Goal: Task Accomplishment & Management: Complete application form

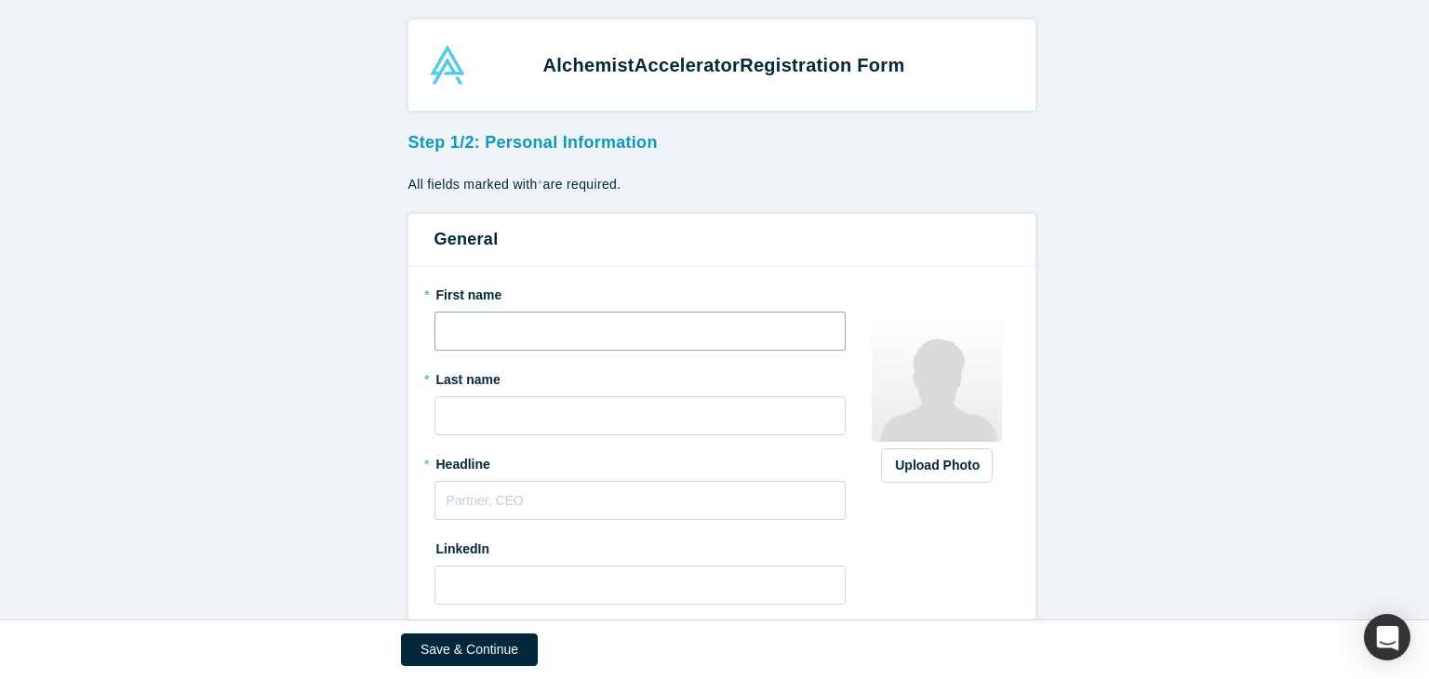
click at [573, 327] on input "text" at bounding box center [640, 331] width 412 height 39
type input "[PERSON_NAME]"
click at [527, 425] on input "text" at bounding box center [640, 415] width 412 height 39
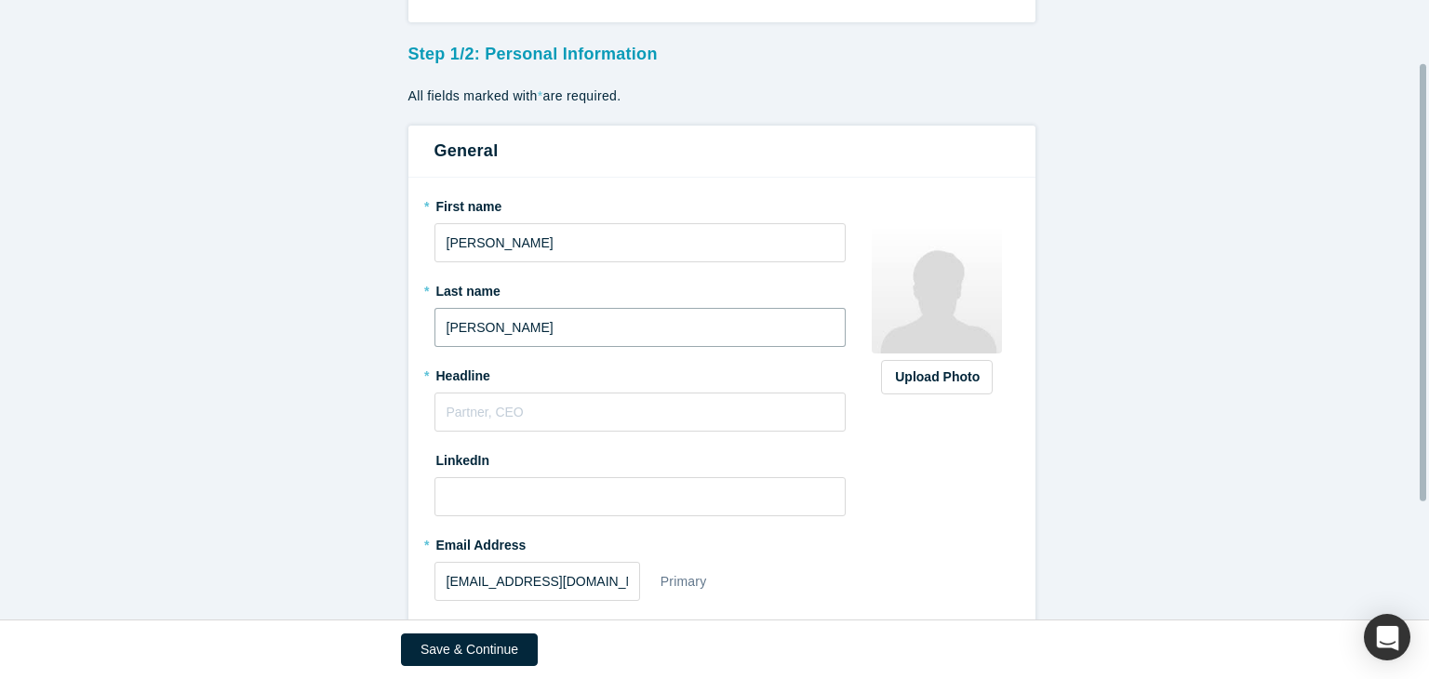
scroll to position [89, 0]
type input "[PERSON_NAME]"
click at [513, 407] on input "text" at bounding box center [640, 411] width 412 height 39
paste input "Technical Lead Developer"
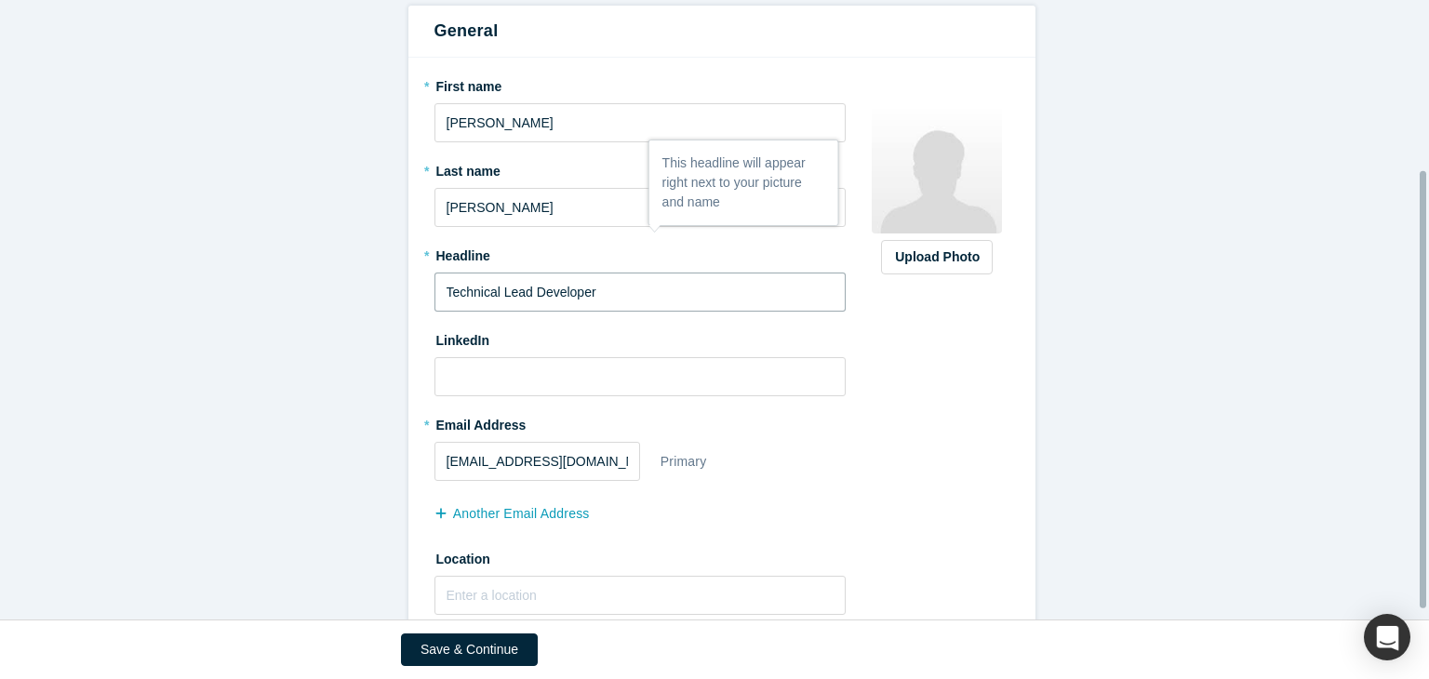
scroll to position [255, 0]
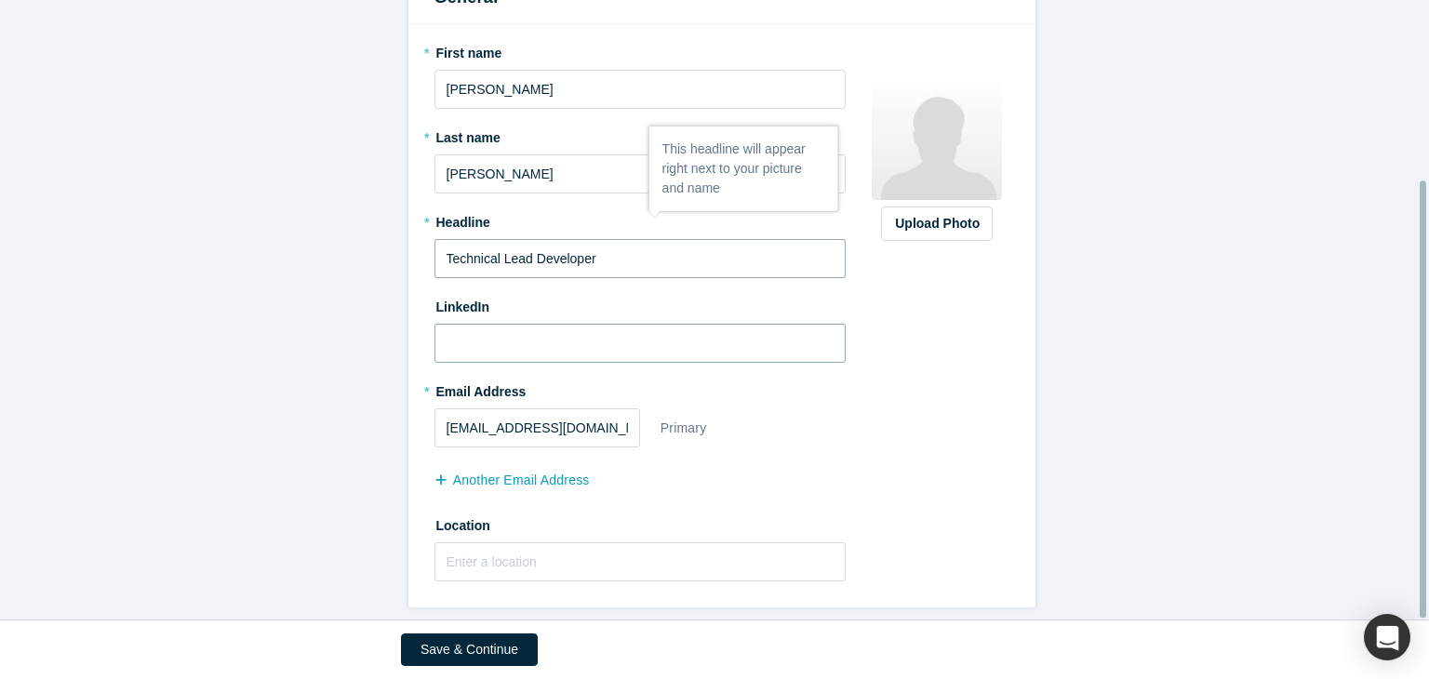
type input "Technical Lead Developer"
click at [549, 324] on input at bounding box center [640, 343] width 412 height 39
paste input "[URL][DOMAIN_NAME][PERSON_NAME]"
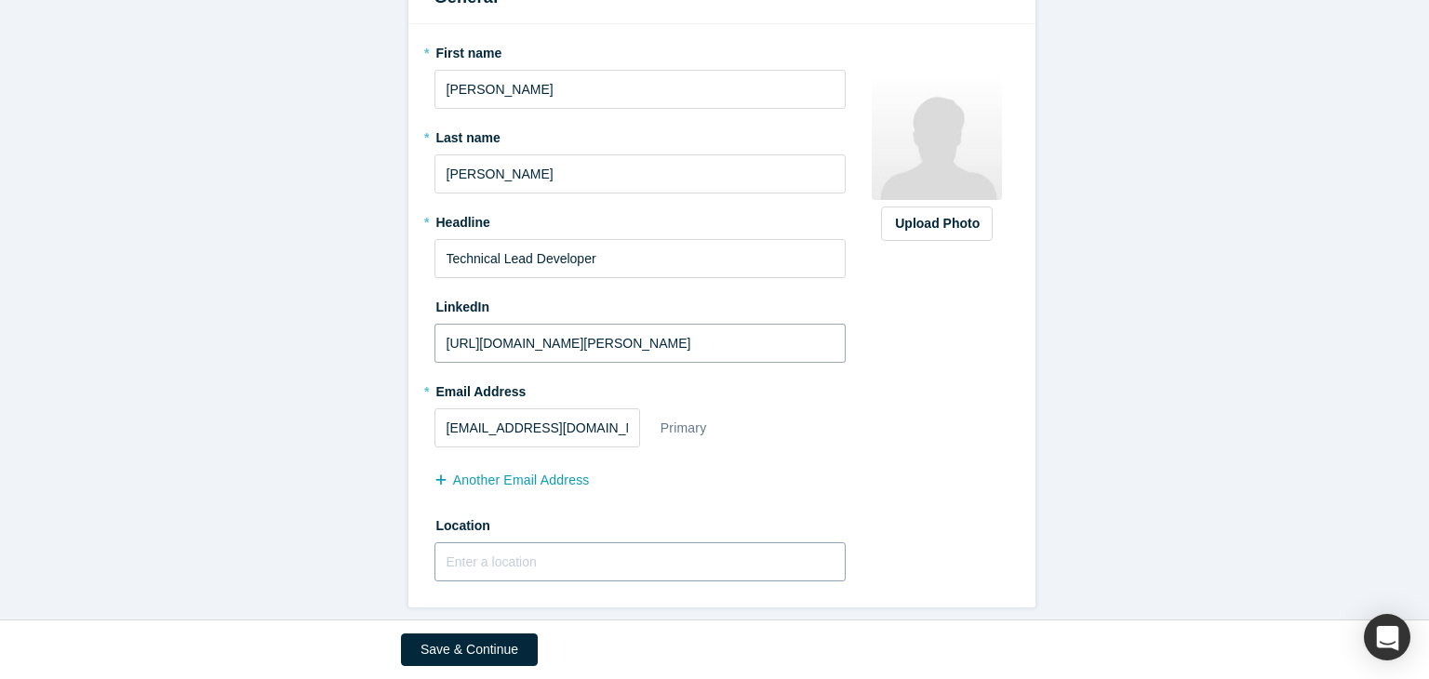
type input "[URL][DOMAIN_NAME][PERSON_NAME]"
click at [563, 546] on input "text" at bounding box center [640, 561] width 412 height 39
paste input "Suwanee 30024 GA"
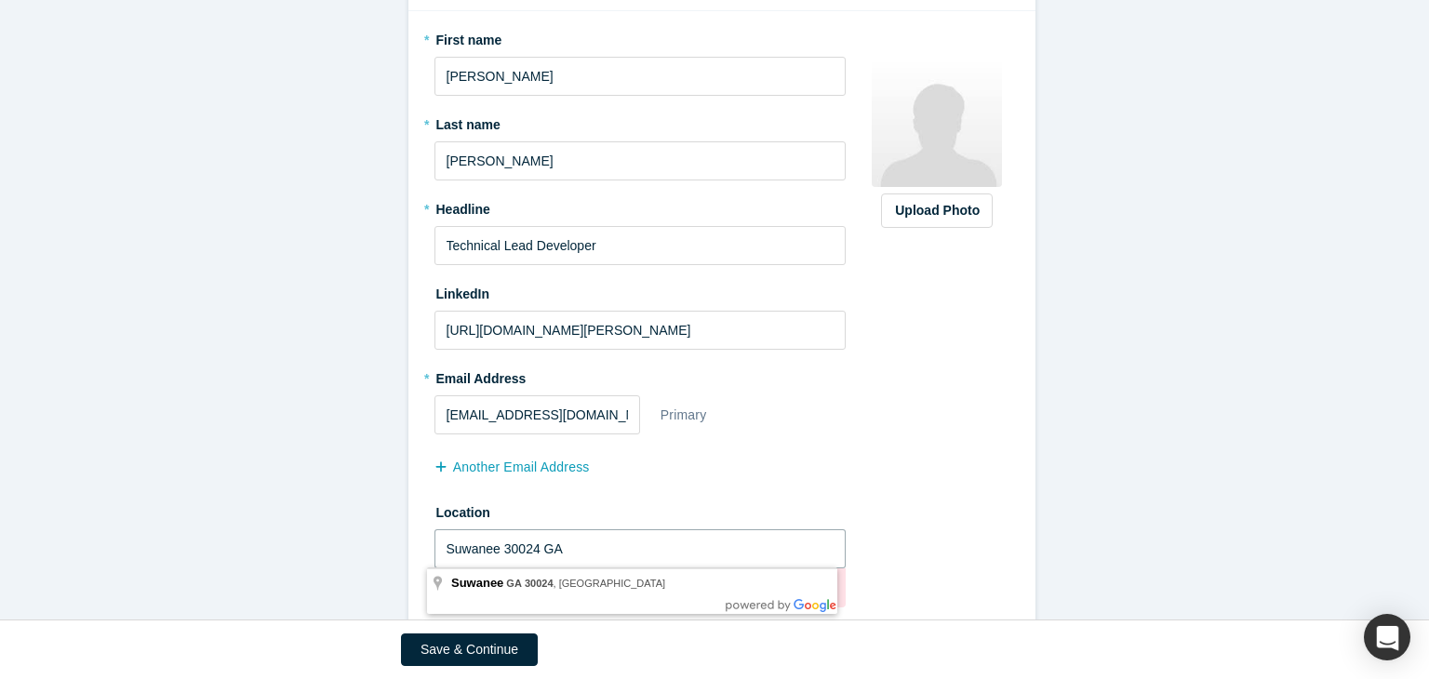
click at [528, 555] on input "Suwanee 30024 GA" at bounding box center [640, 548] width 412 height 39
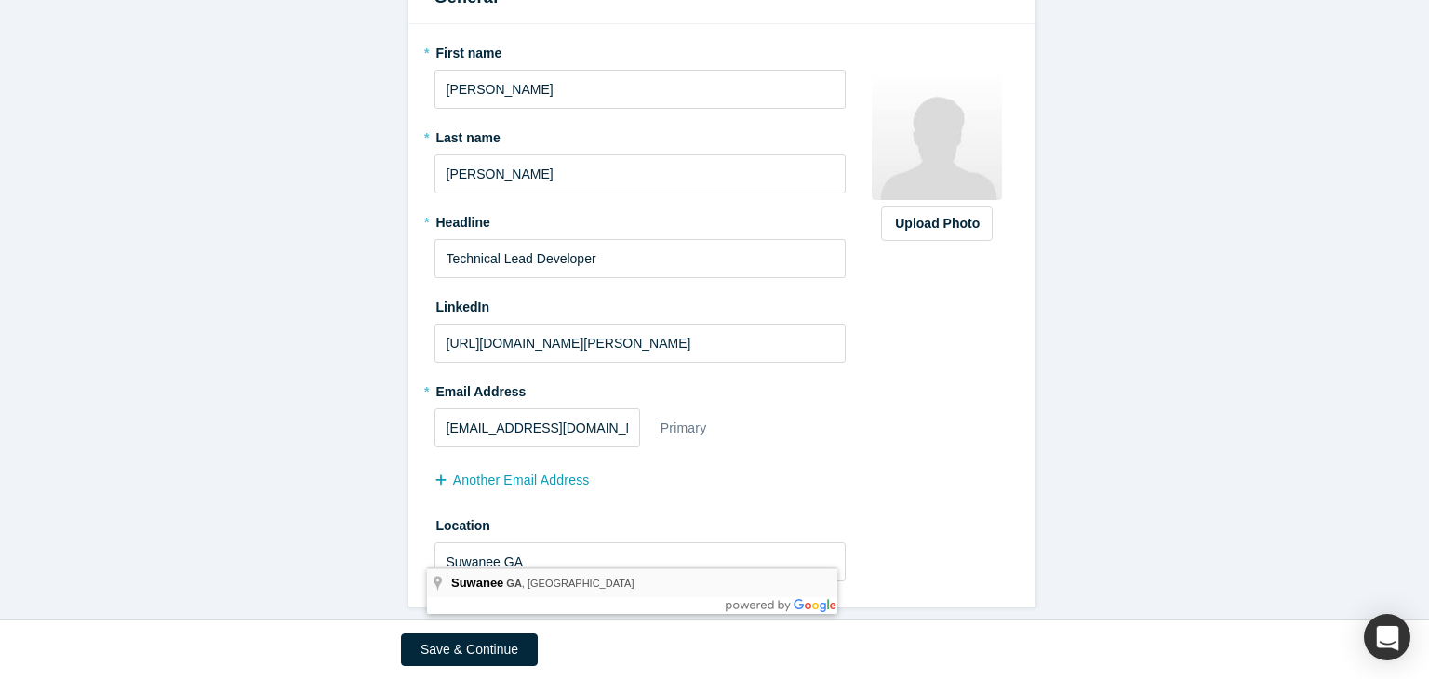
type input "Suwanee, [GEOGRAPHIC_DATA], [GEOGRAPHIC_DATA]"
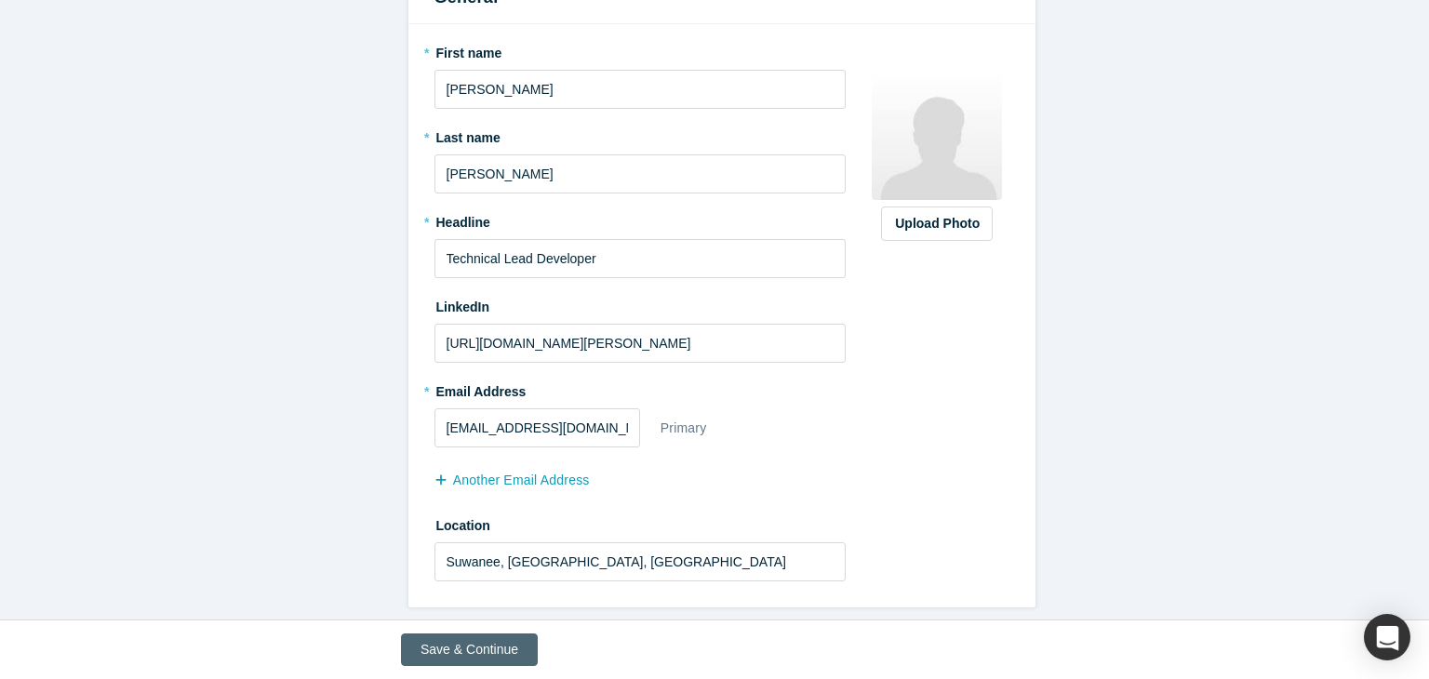
click at [469, 643] on button "Save & Continue" at bounding box center [469, 650] width 137 height 33
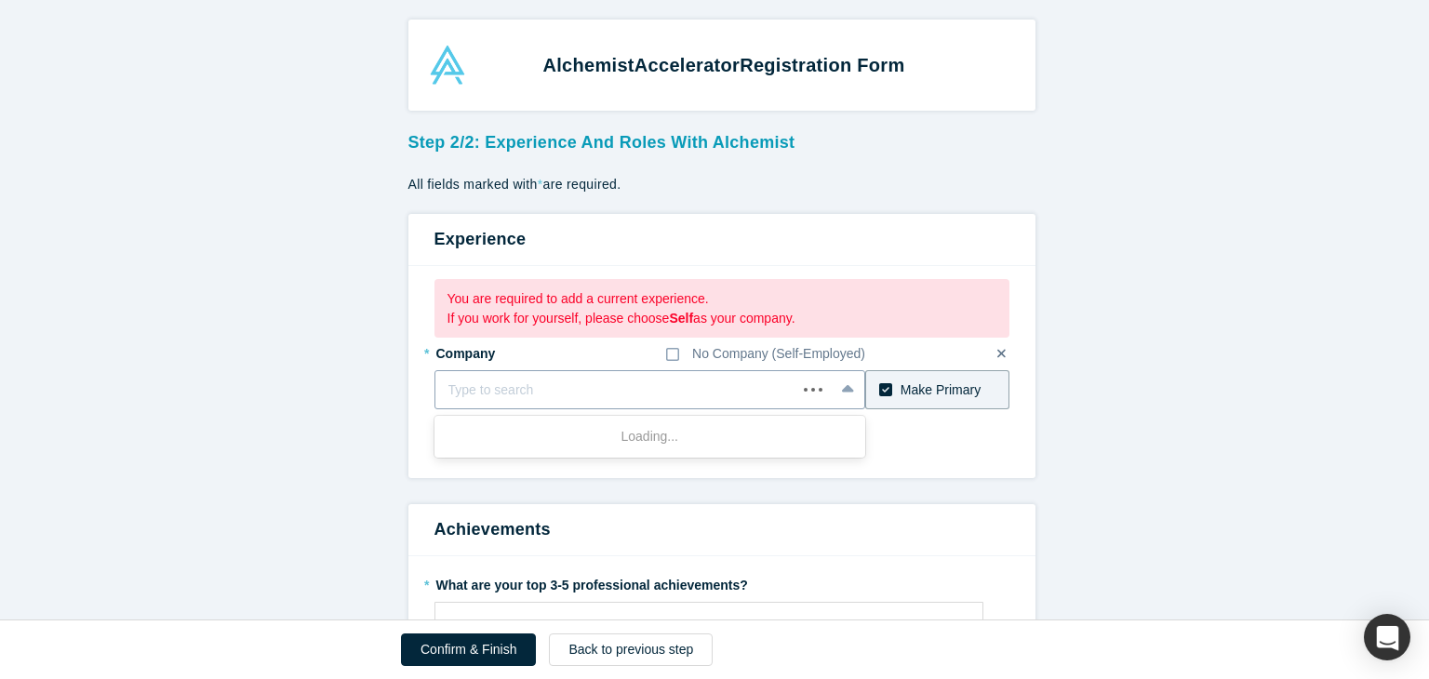
click at [528, 392] on div at bounding box center [616, 390] width 336 height 23
type input "Apptad"
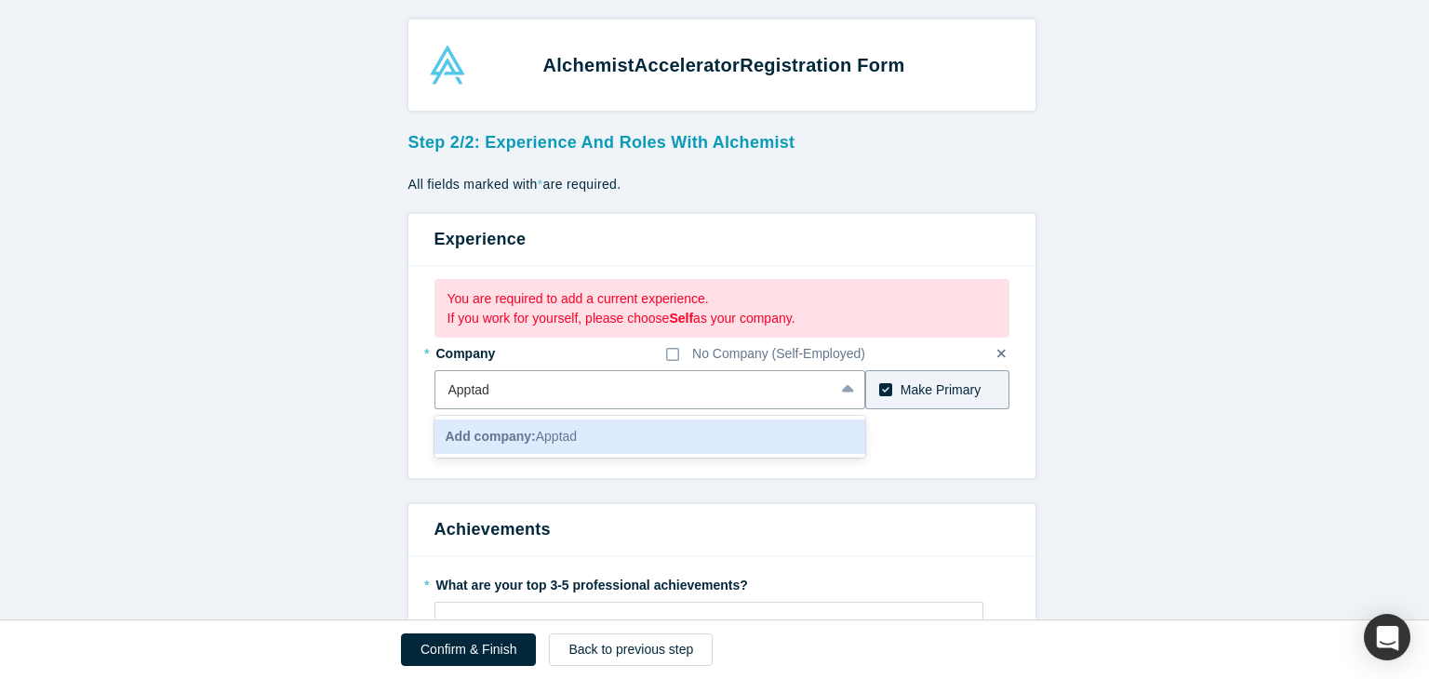
click at [619, 432] on div "Add company: Apptad" at bounding box center [650, 437] width 432 height 34
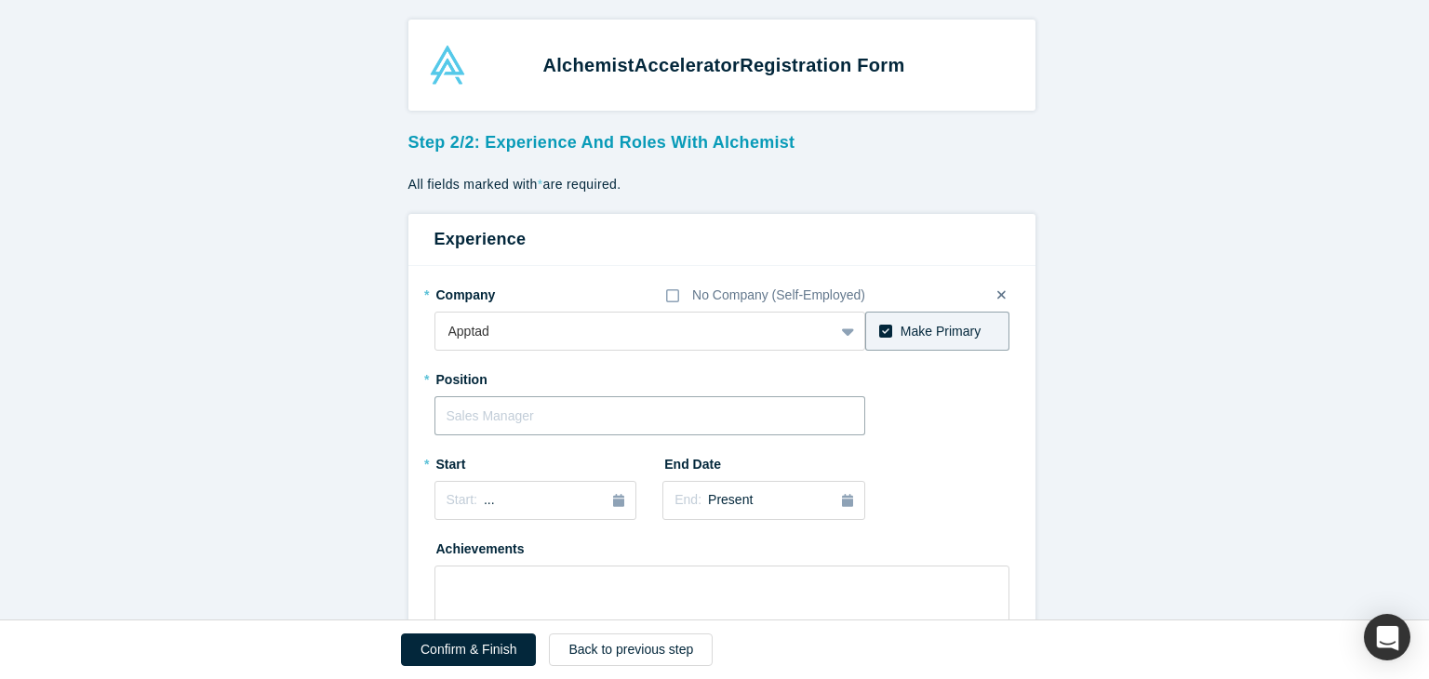
click at [593, 432] on input "text" at bounding box center [650, 415] width 432 height 39
paste input "Technical Lead Developer"
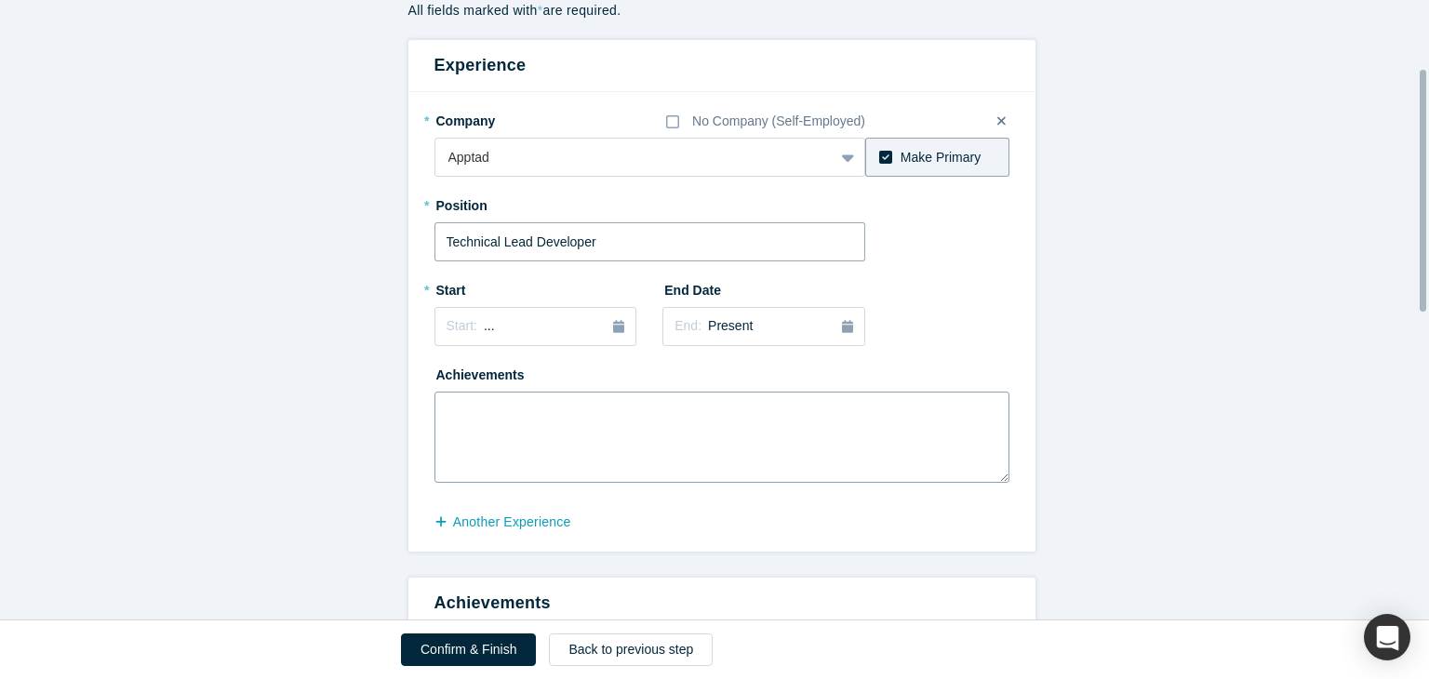
scroll to position [175, 0]
type input "Technical Lead Developer"
click at [613, 324] on icon "button" at bounding box center [618, 325] width 11 height 13
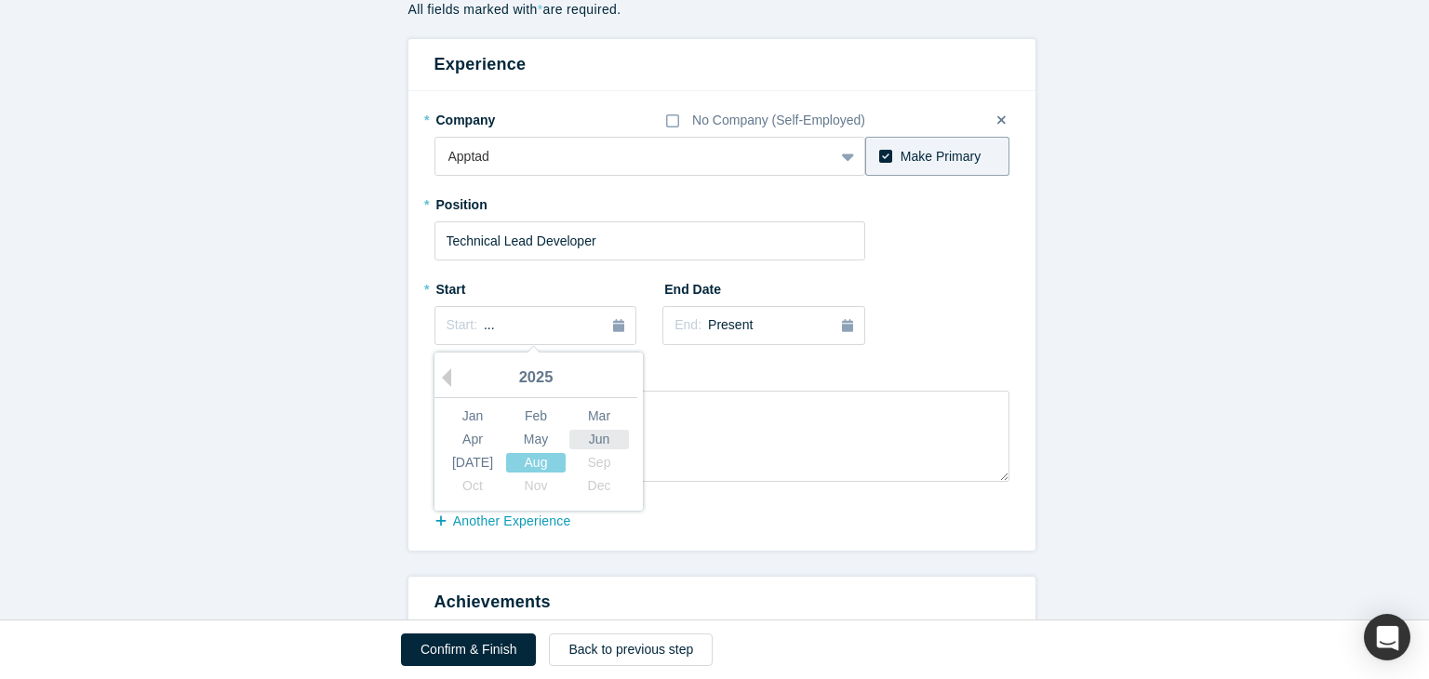
click at [588, 442] on div "Jun" at bounding box center [599, 440] width 60 height 20
click at [604, 406] on textarea at bounding box center [721, 436] width 575 height 91
click at [659, 382] on div "Achievements" at bounding box center [721, 420] width 575 height 124
click at [664, 417] on textarea at bounding box center [721, 436] width 575 height 91
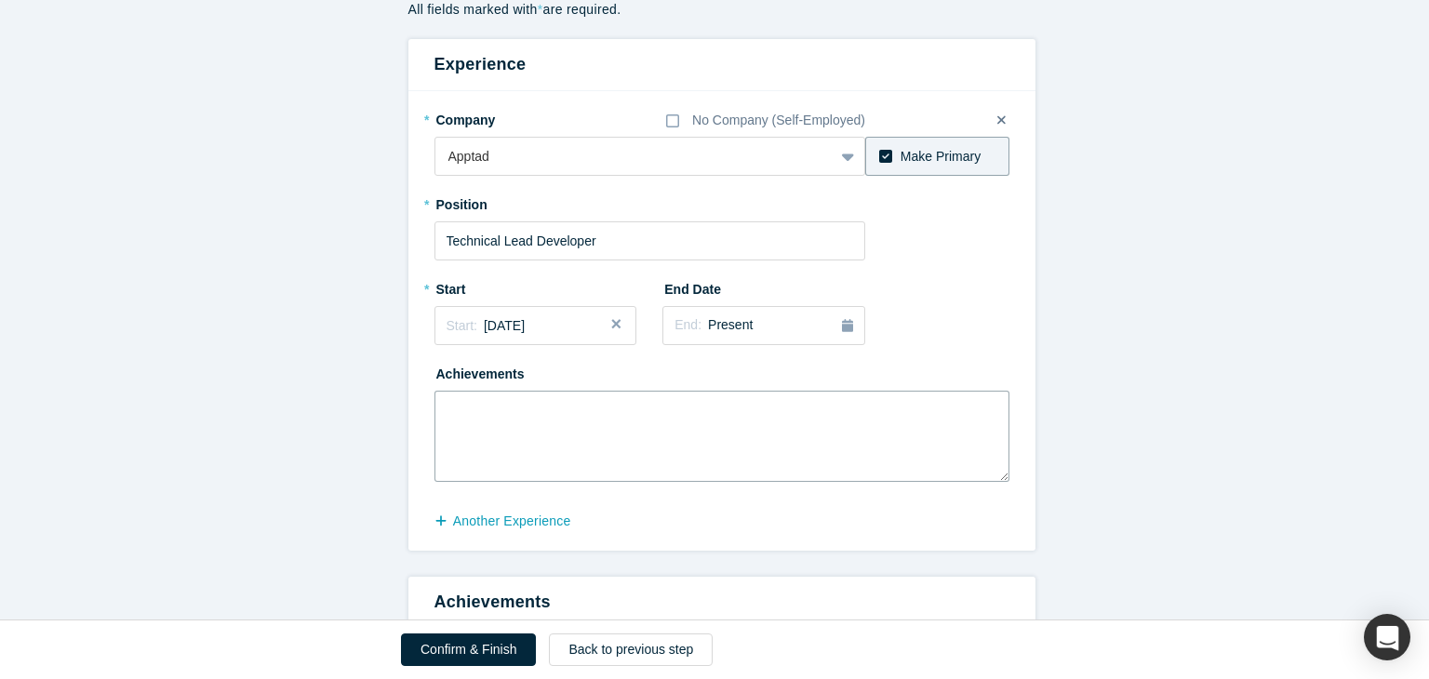
paste textarea "Working on the Payment microservices enhancements using Spring Boot, Spring clo…"
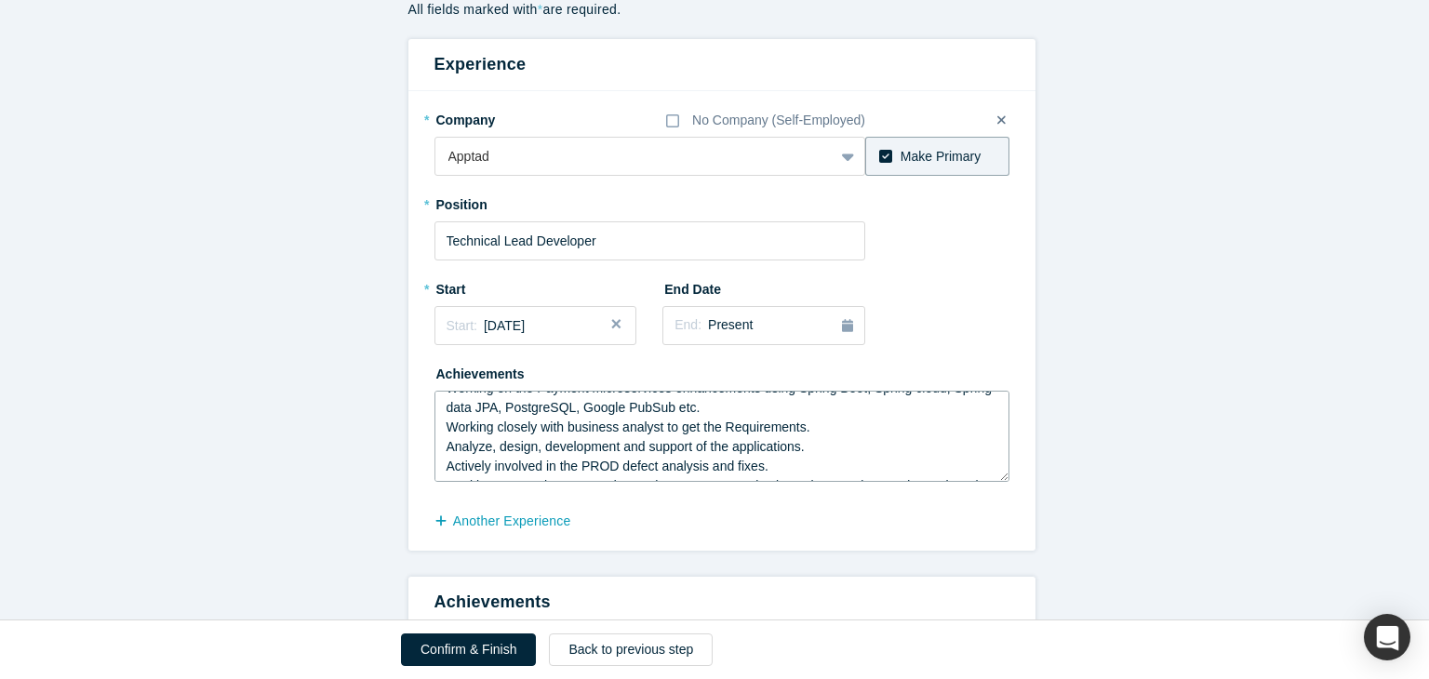
scroll to position [26, 0]
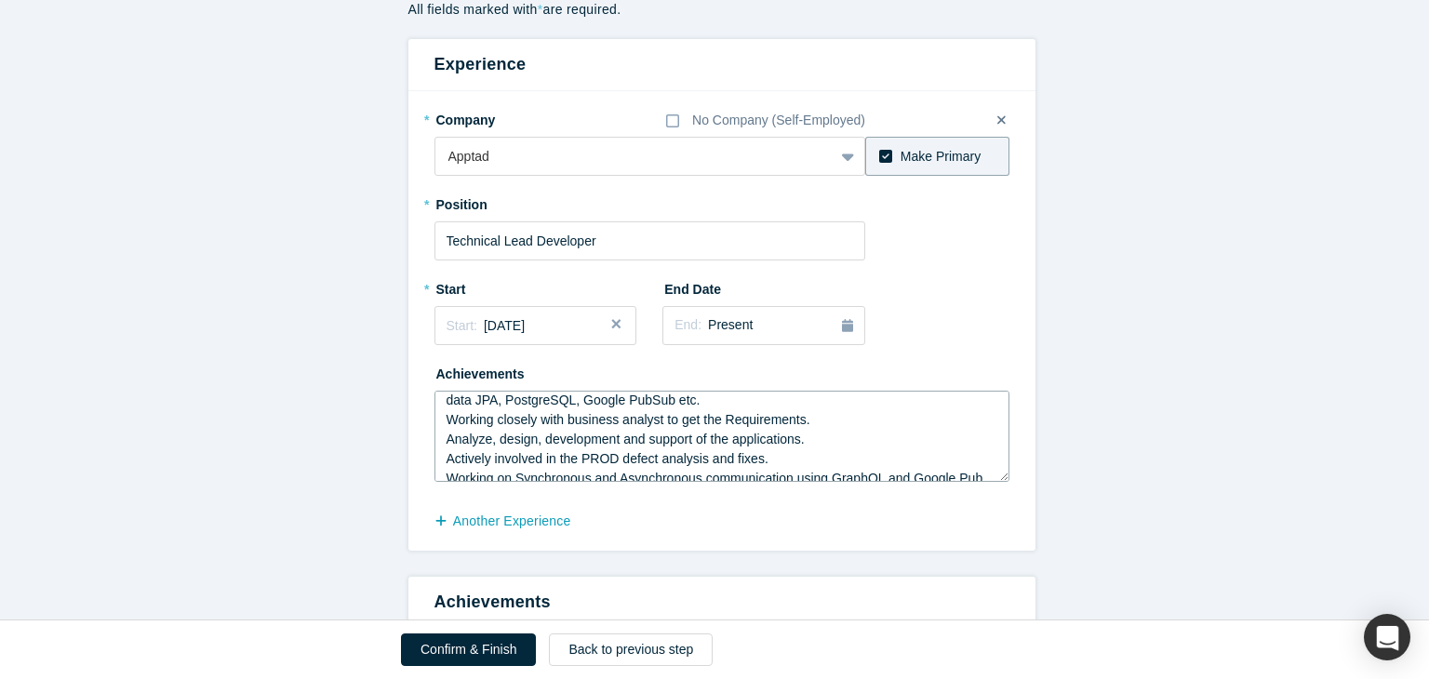
click at [645, 461] on textarea "Working on the Payment microservices enhancements using Spring Boot, Spring clo…" at bounding box center [721, 436] width 575 height 91
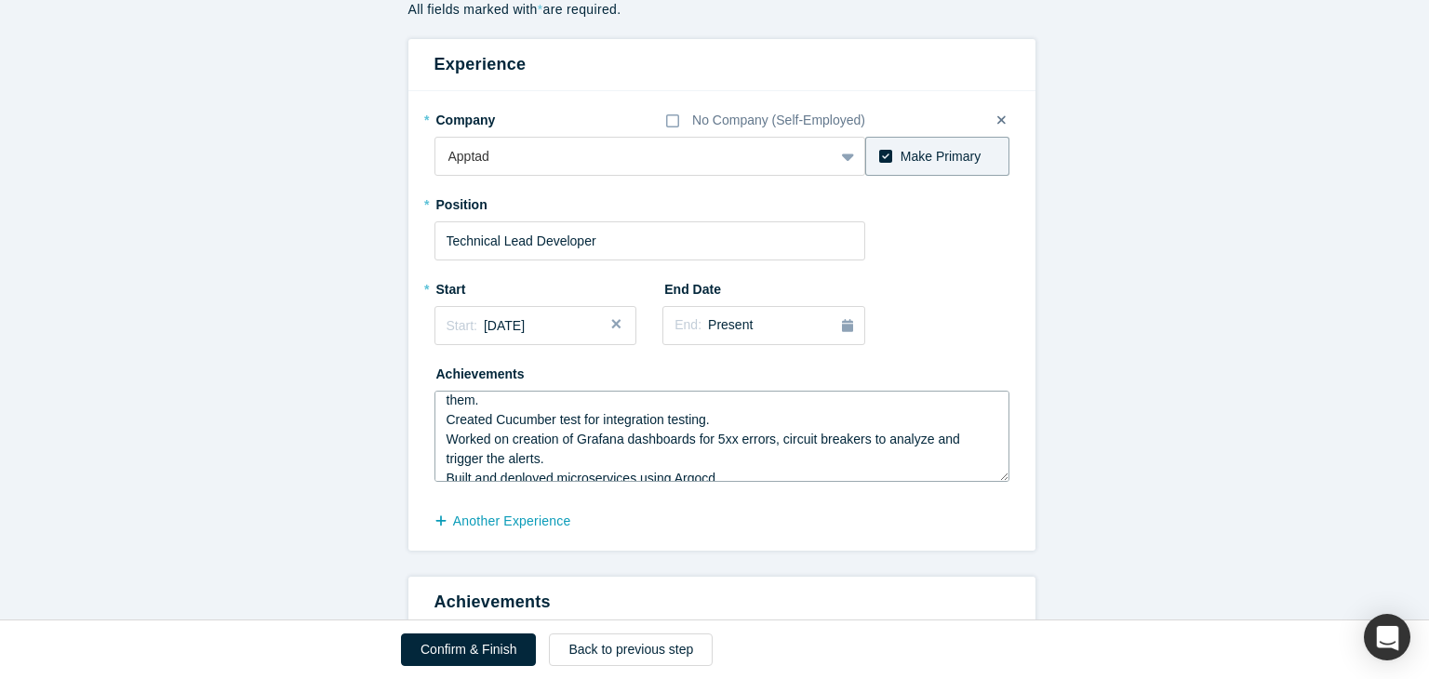
scroll to position [214, 0]
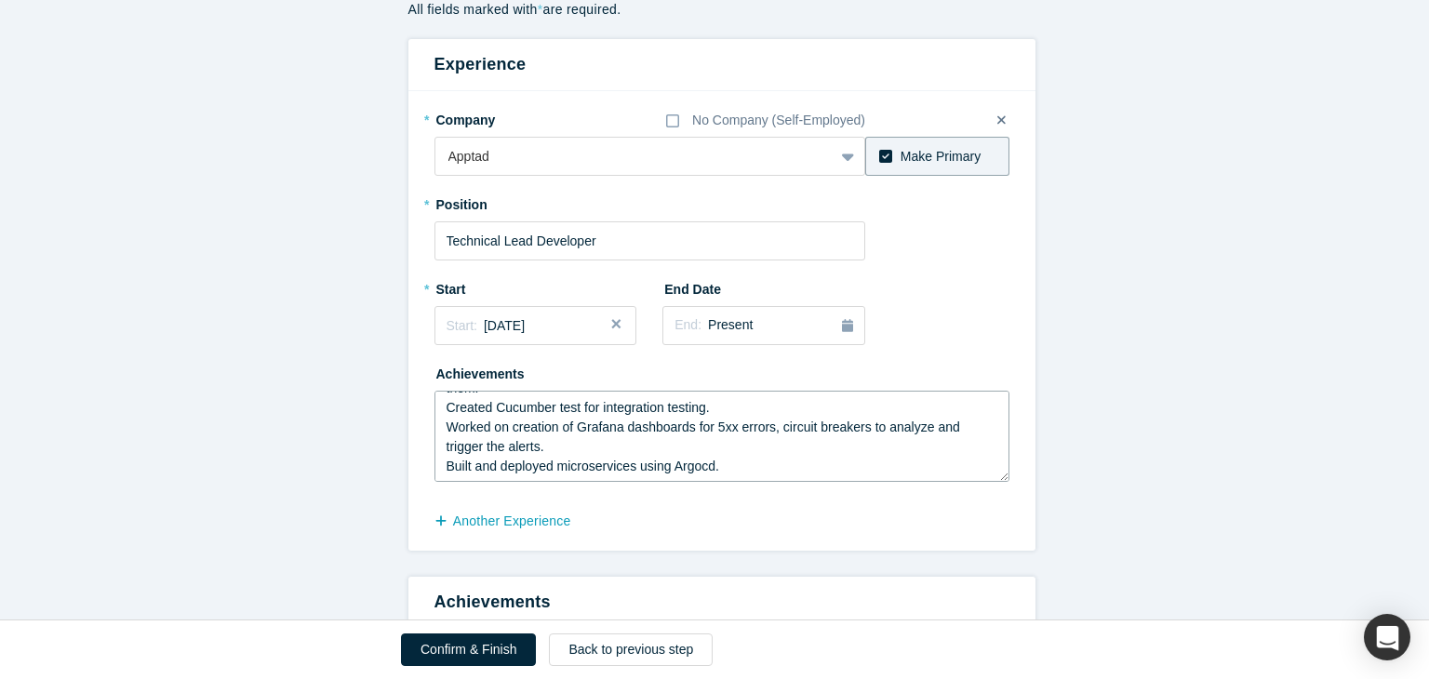
drag, startPoint x: 434, startPoint y: 408, endPoint x: 741, endPoint y: 464, distance: 311.3
click at [741, 464] on textarea "Working on the Payment microservices enhancements using Spring Boot, Spring clo…" at bounding box center [721, 436] width 575 height 91
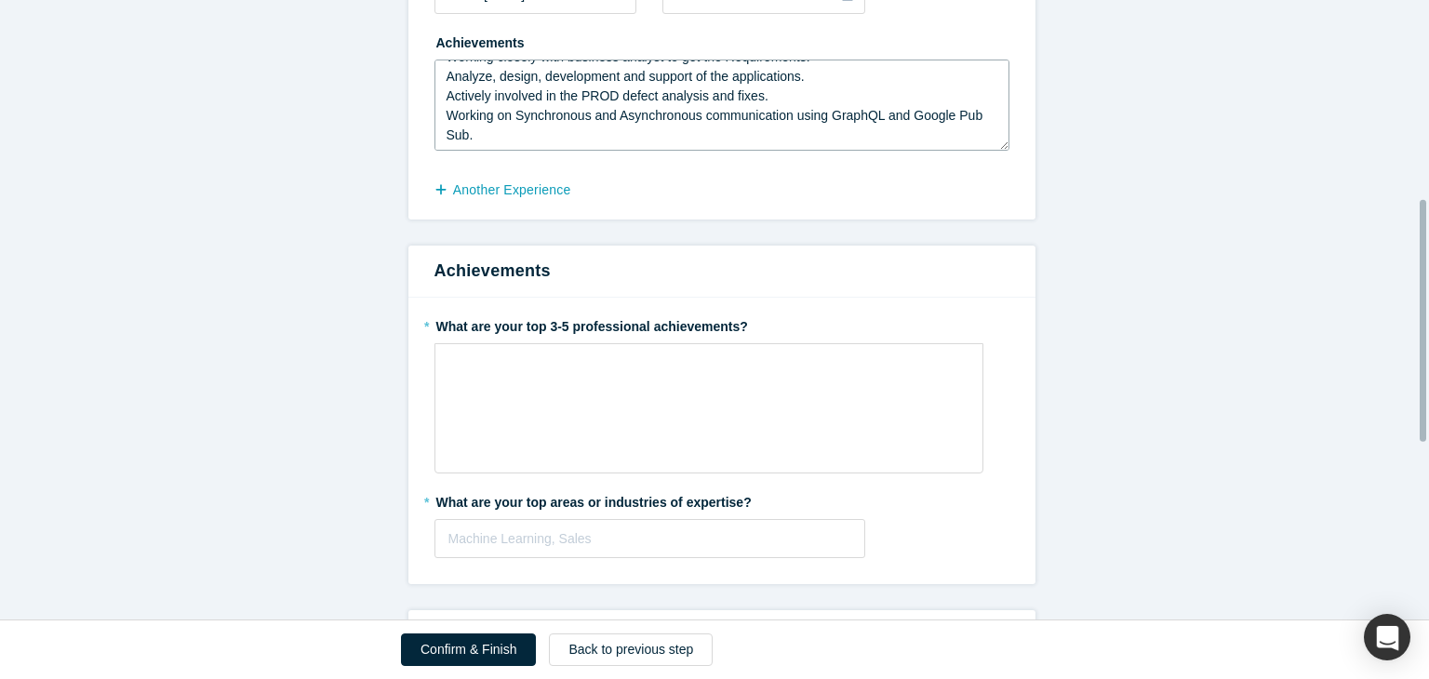
scroll to position [506, 0]
type textarea "Working on the Payment microservices enhancements using Spring Boot, Spring clo…"
click at [648, 403] on div "rdw-wrapper" at bounding box center [708, 408] width 549 height 130
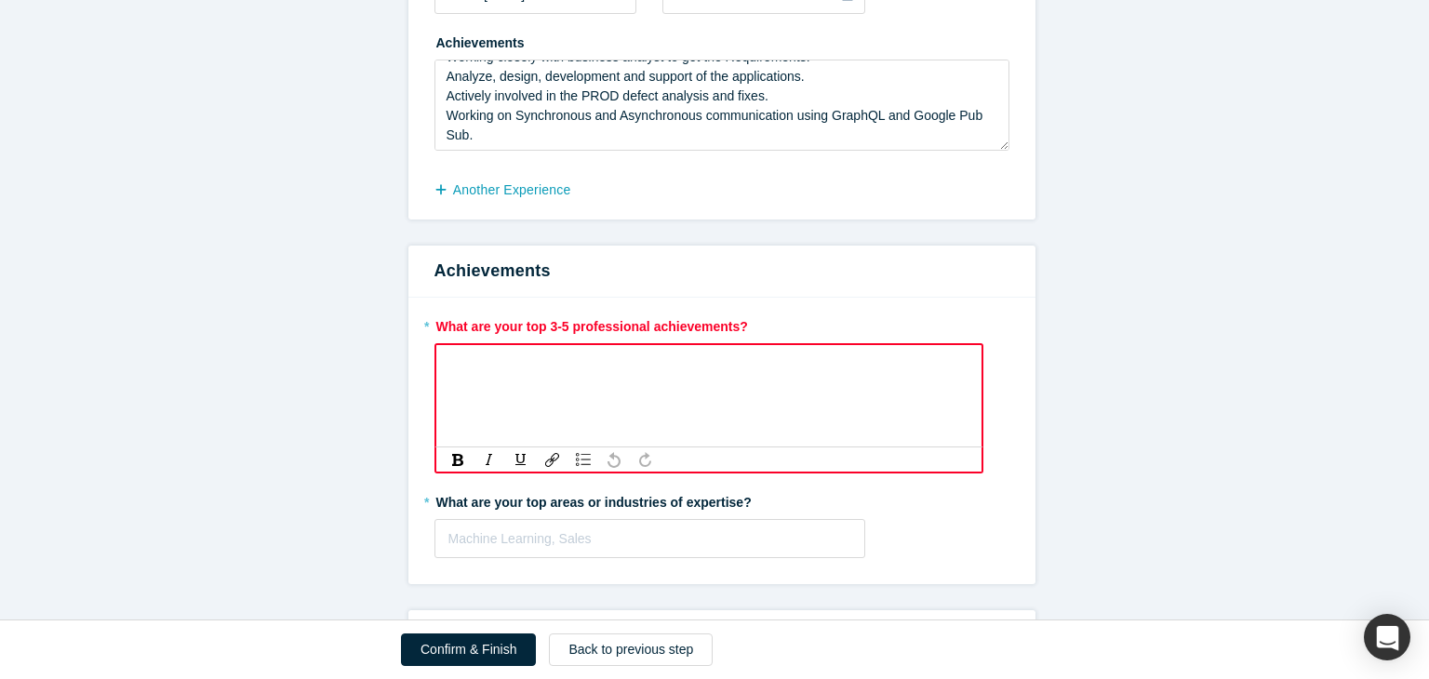
click at [674, 377] on div "rdw-editor" at bounding box center [709, 366] width 522 height 31
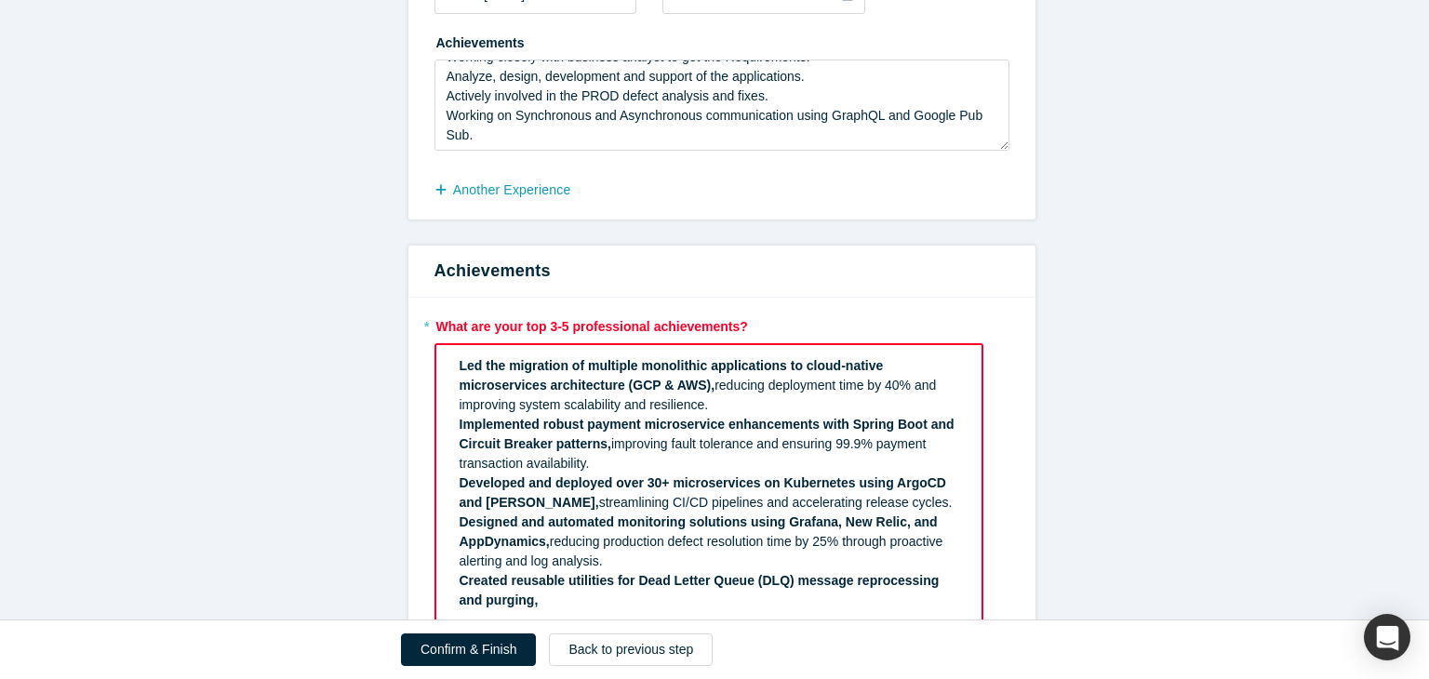
drag, startPoint x: 697, startPoint y: 388, endPoint x: 726, endPoint y: 403, distance: 32.5
click at [726, 403] on div "Led the migration of multiple monolithic applications to cloud-native microserv…" at bounding box center [710, 385] width 500 height 59
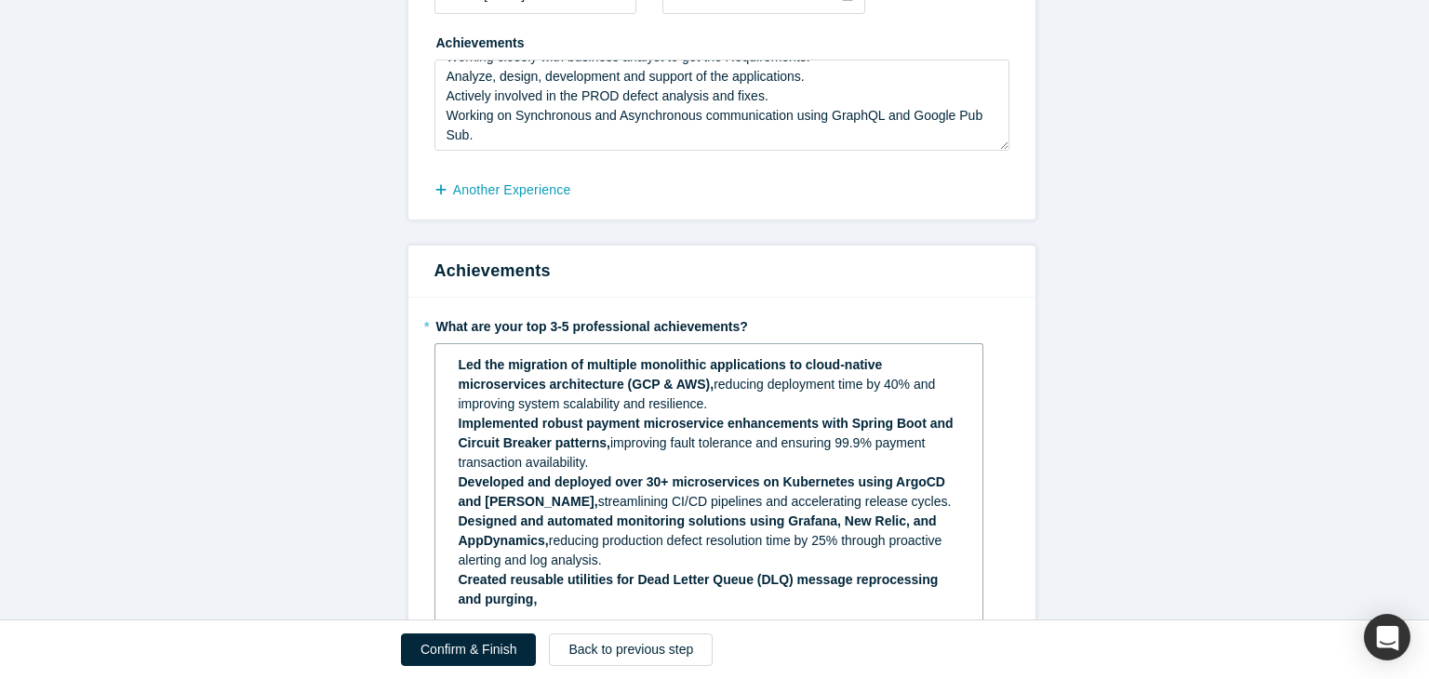
click at [846, 385] on span "reducing deployment time by 40% and improving system scalability and resilience." at bounding box center [699, 394] width 481 height 34
click at [893, 387] on span "reducing deployment time by 40% and improving system scalability and resilience." at bounding box center [699, 394] width 481 height 34
click at [865, 449] on span "improving fault tolerance and ensuring 99.9% payment transaction availability." at bounding box center [694, 452] width 471 height 34
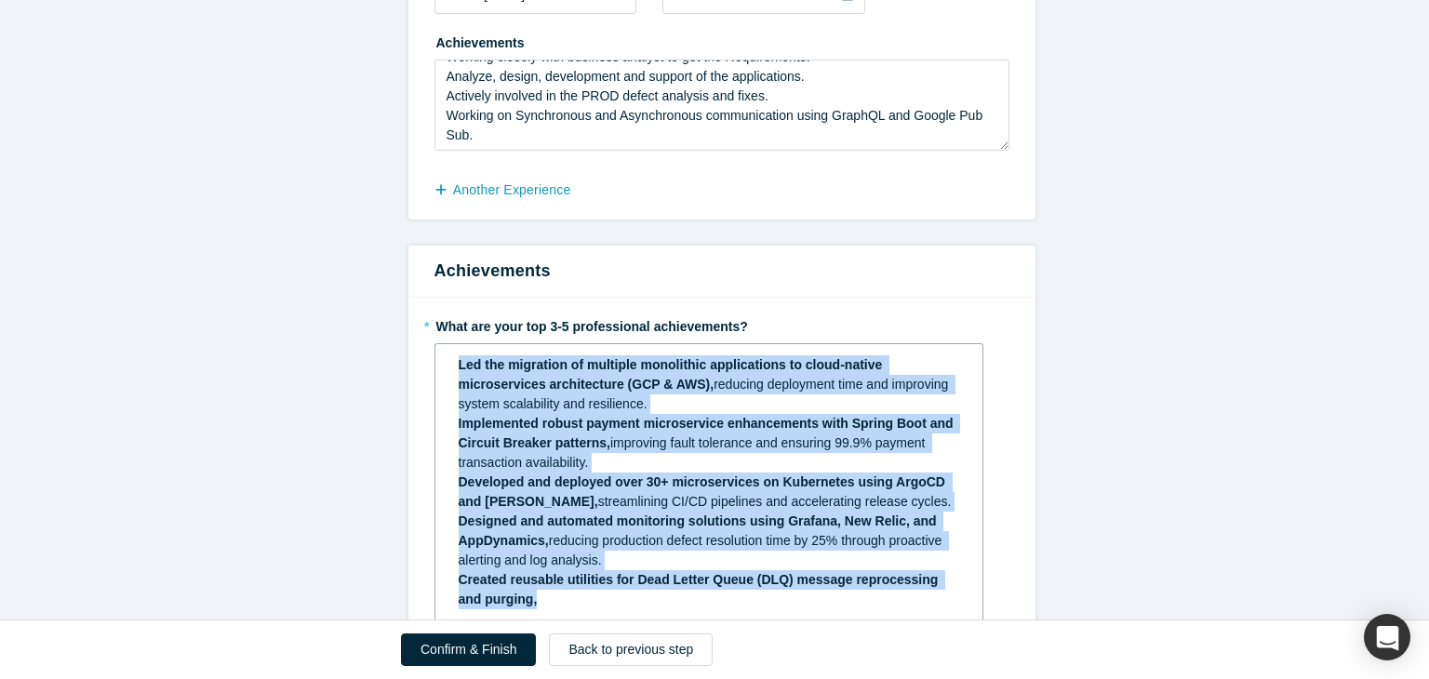
drag, startPoint x: 447, startPoint y: 360, endPoint x: 621, endPoint y: 596, distance: 294.0
click at [621, 596] on div "Led the migration of multiple monolithic applications to cloud-native microserv…" at bounding box center [710, 482] width 524 height 265
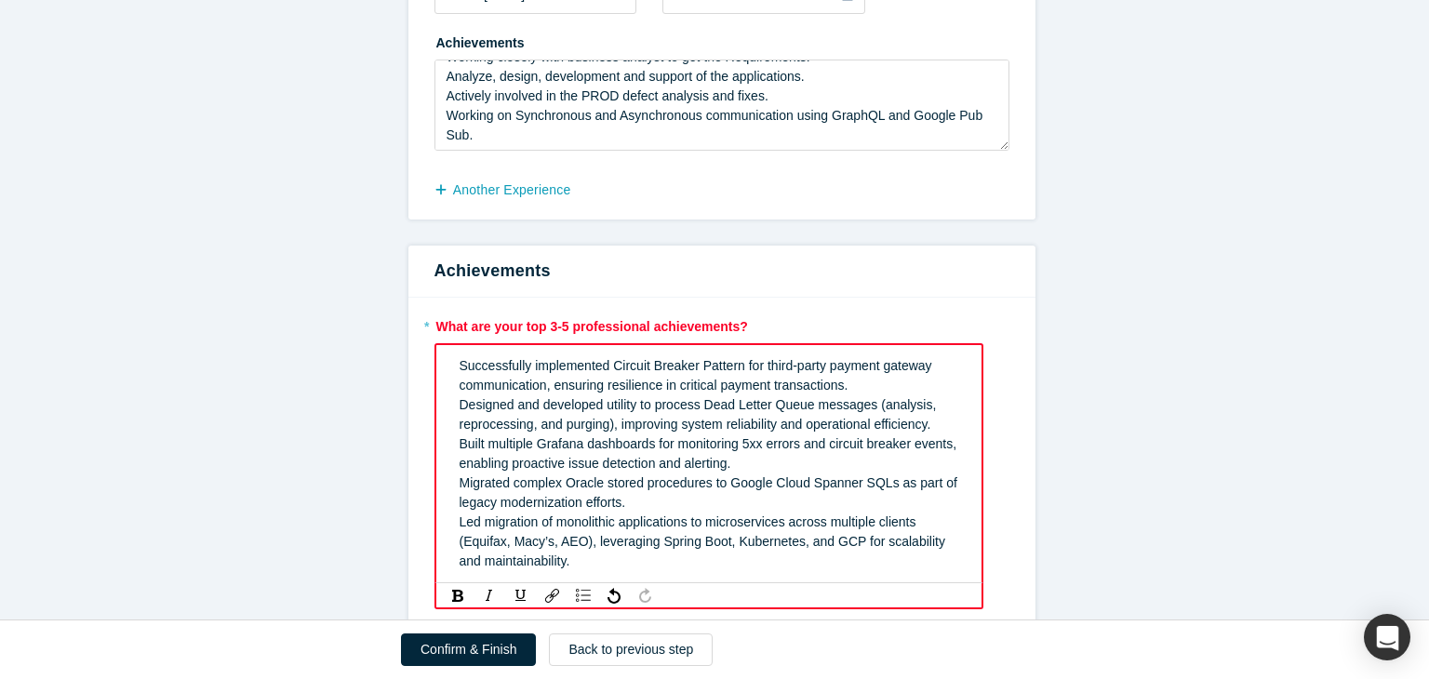
click at [873, 395] on div "Designed and developed utility to process Dead Letter Queue messages (analysis,…" at bounding box center [710, 414] width 500 height 39
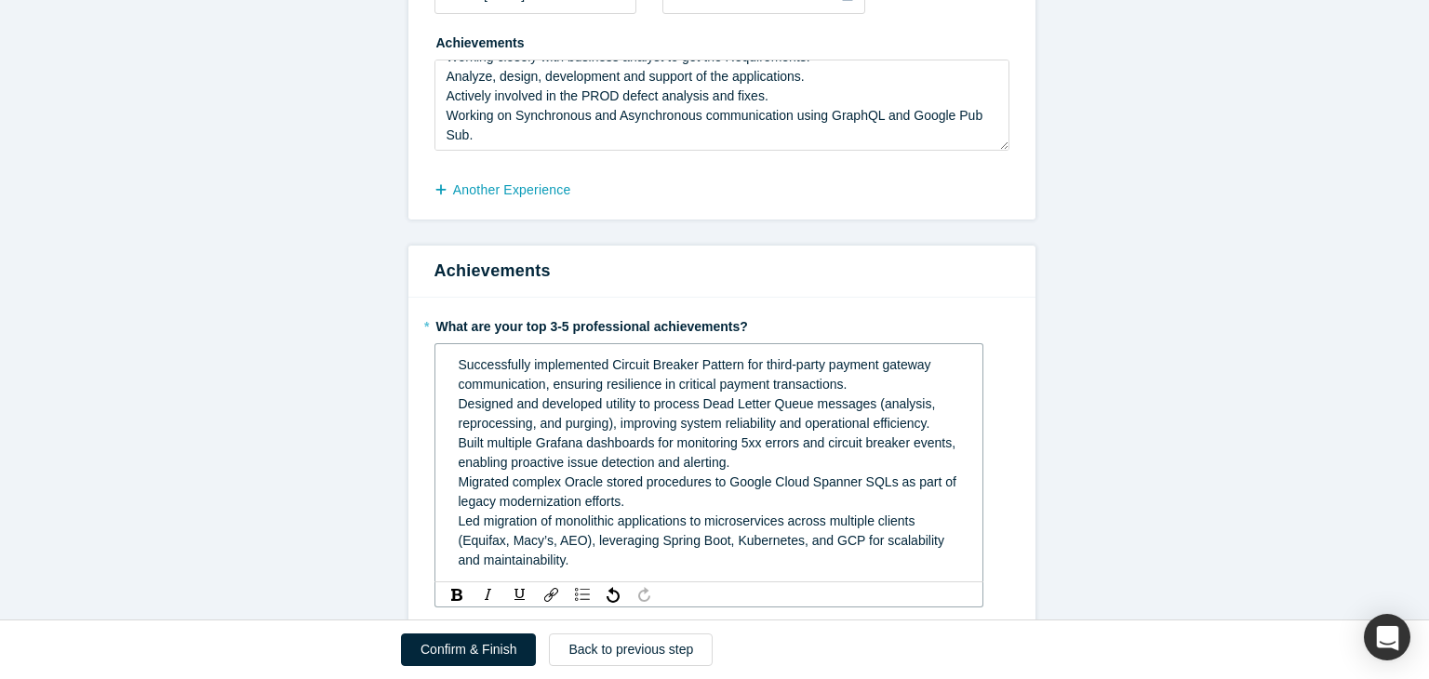
click at [763, 468] on div "Built multiple Grafana dashboards for monitoring 5xx errors and circuit breaker…" at bounding box center [709, 453] width 501 height 39
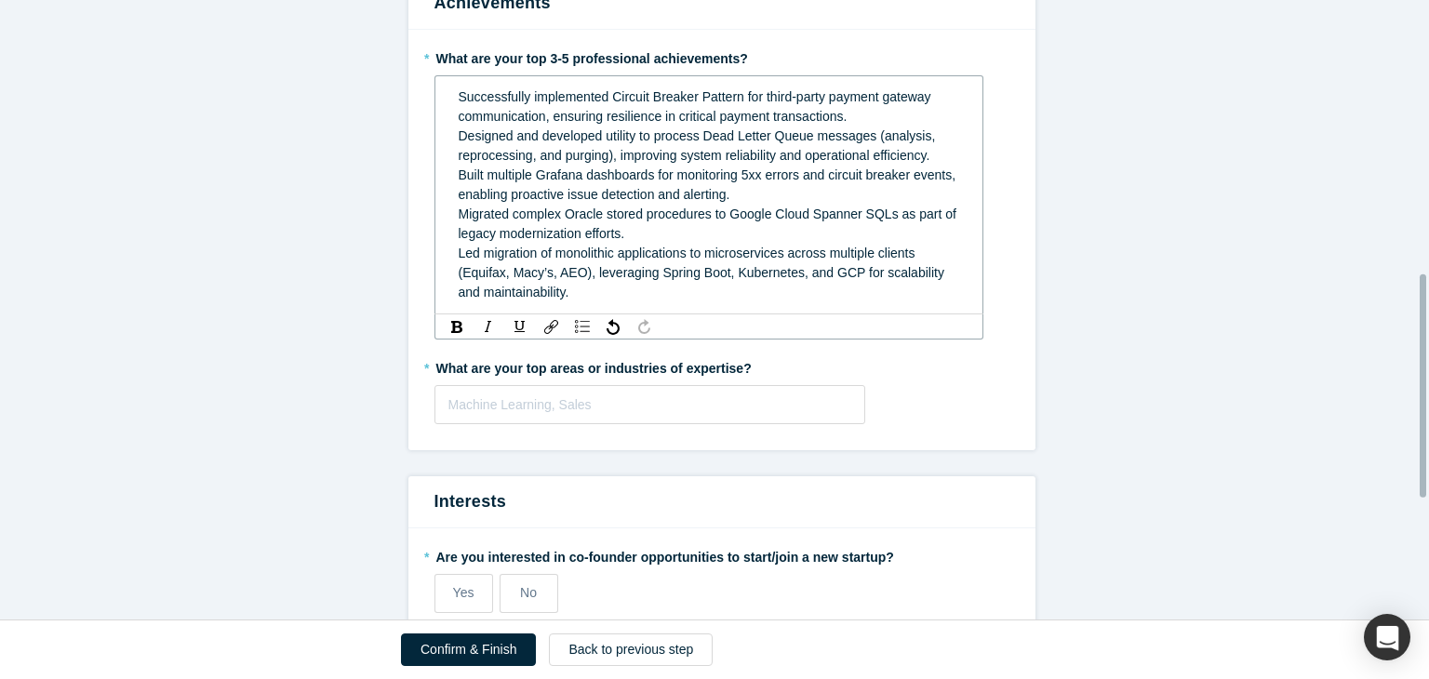
scroll to position [783, 0]
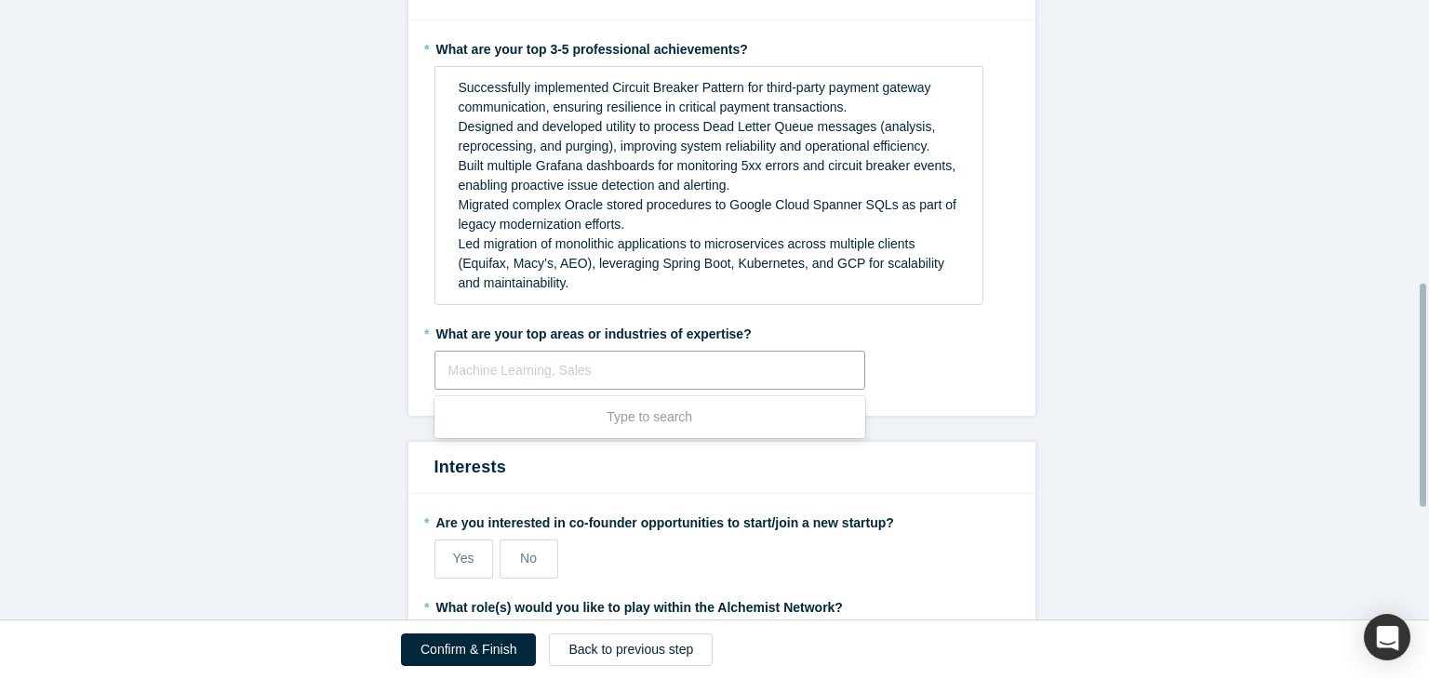
click at [675, 394] on fieldset "* What are your top 3-5 professional achievements? Successfully implemented Cir…" at bounding box center [721, 217] width 575 height 369
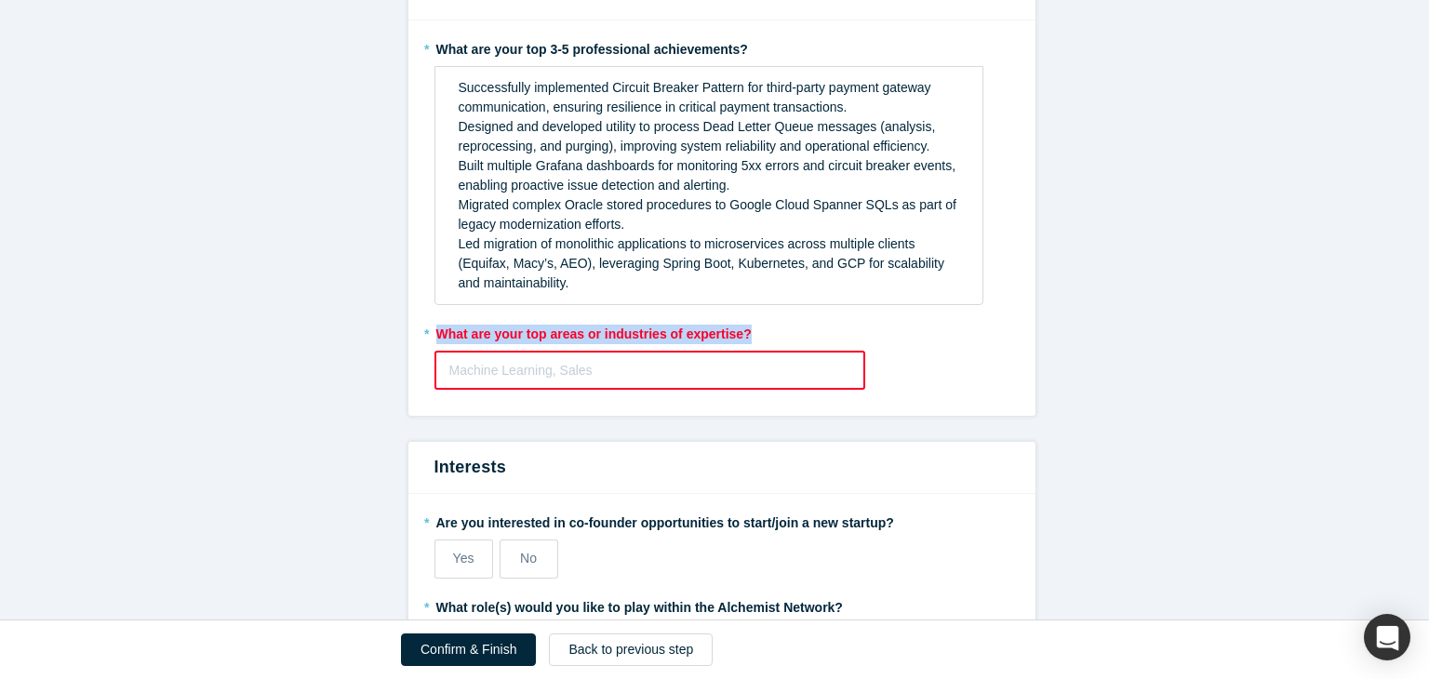
drag, startPoint x: 424, startPoint y: 323, endPoint x: 749, endPoint y: 321, distance: 324.7
click at [749, 321] on div "* What are your top 3-5 professional achievements? Successfully implemented Cir…" at bounding box center [721, 217] width 627 height 395
copy label "What are your top areas or industries of expertise?"
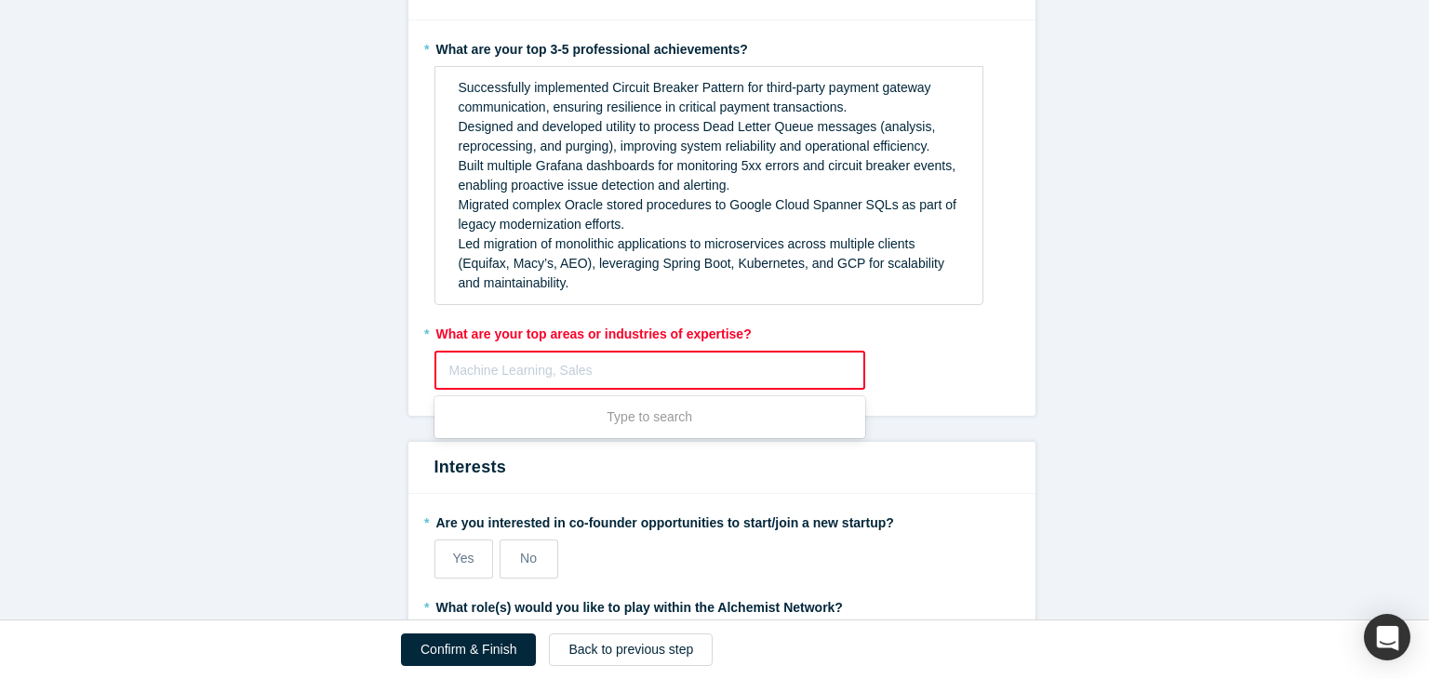
click at [594, 374] on div at bounding box center [650, 370] width 402 height 23
paste input "Cloud-Native Application Development & Migration Enterprise Payment & Retail Sy…"
type input "Cloud-Native Application Development & Migration Enterprise Payment & Retail Sy…"
click at [632, 361] on input "Cloud-Native Application Development & Migration Enterprise Payment & Retail Sy…" at bounding box center [261, 371] width 1136 height 20
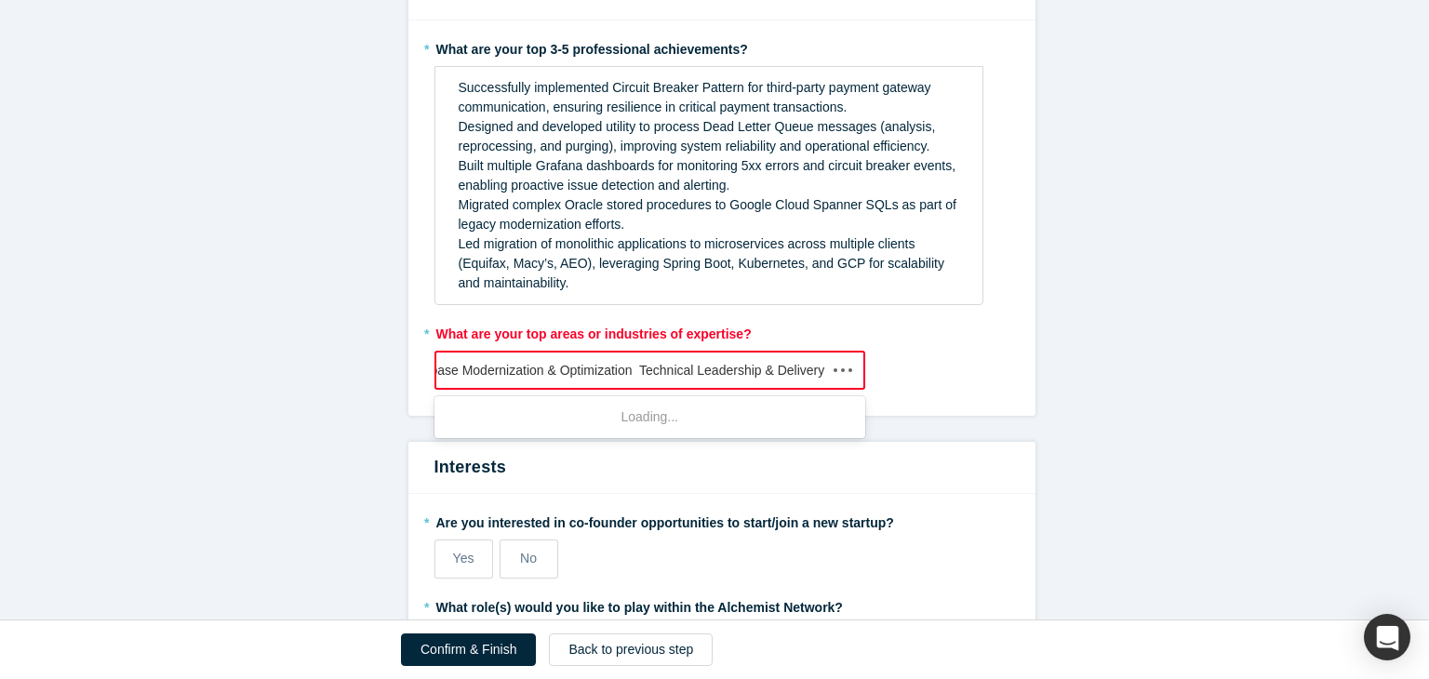
click at [501, 361] on input "Cloud-Native Application Development & Migration Enterprise Payment & Retail Sy…" at bounding box center [261, 371] width 1136 height 20
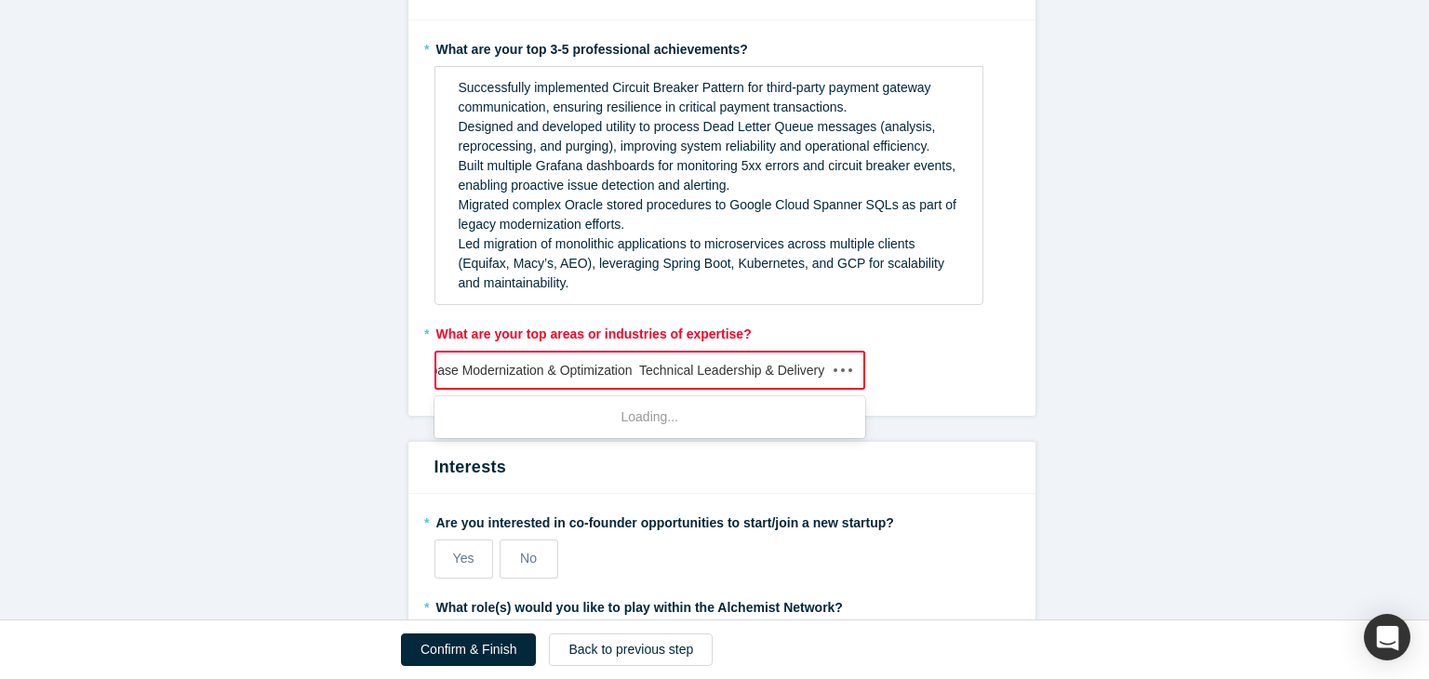
click at [501, 361] on input "Cloud-Native Application Development & Migration Enterprise Payment & Retail Sy…" at bounding box center [261, 371] width 1136 height 20
click at [501, 361] on input "Cloud-Native Application Development & Migration Enterprise Payment & Retail Sy…" at bounding box center [282, 371] width 1136 height 20
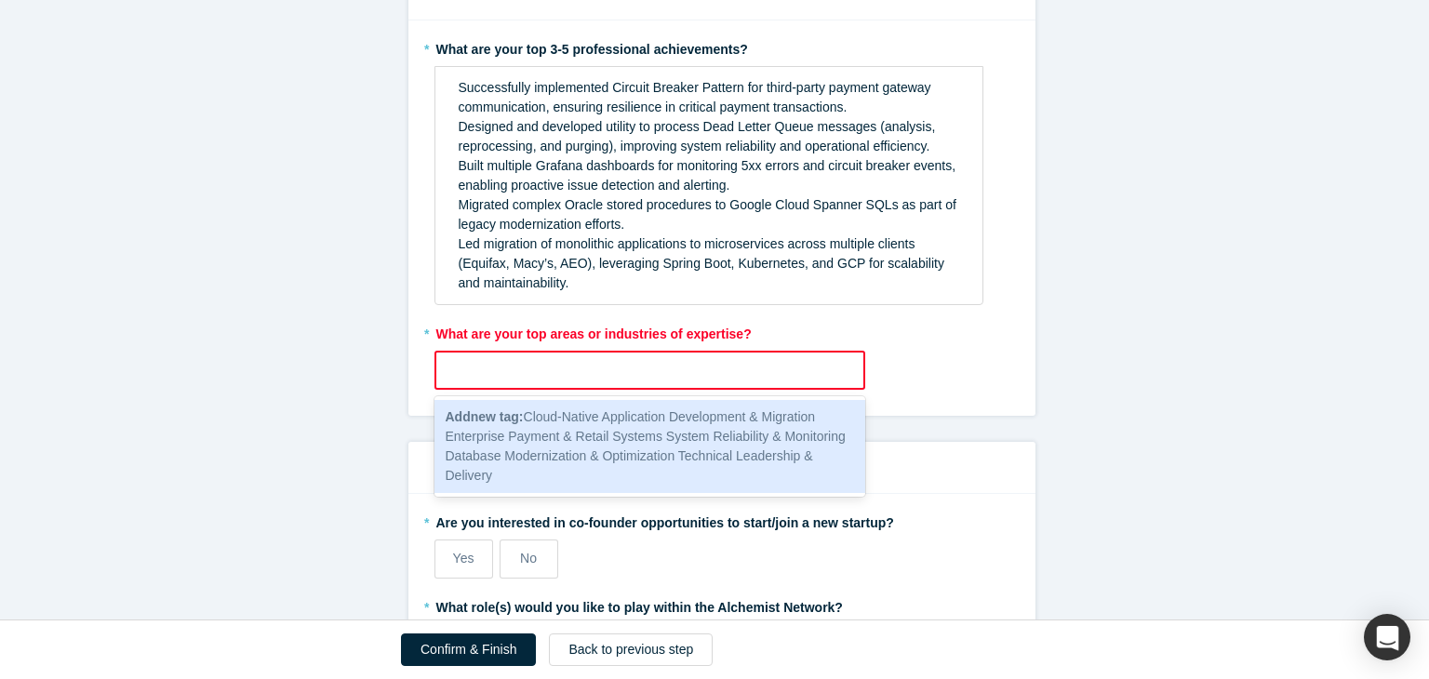
scroll to position [0, 0]
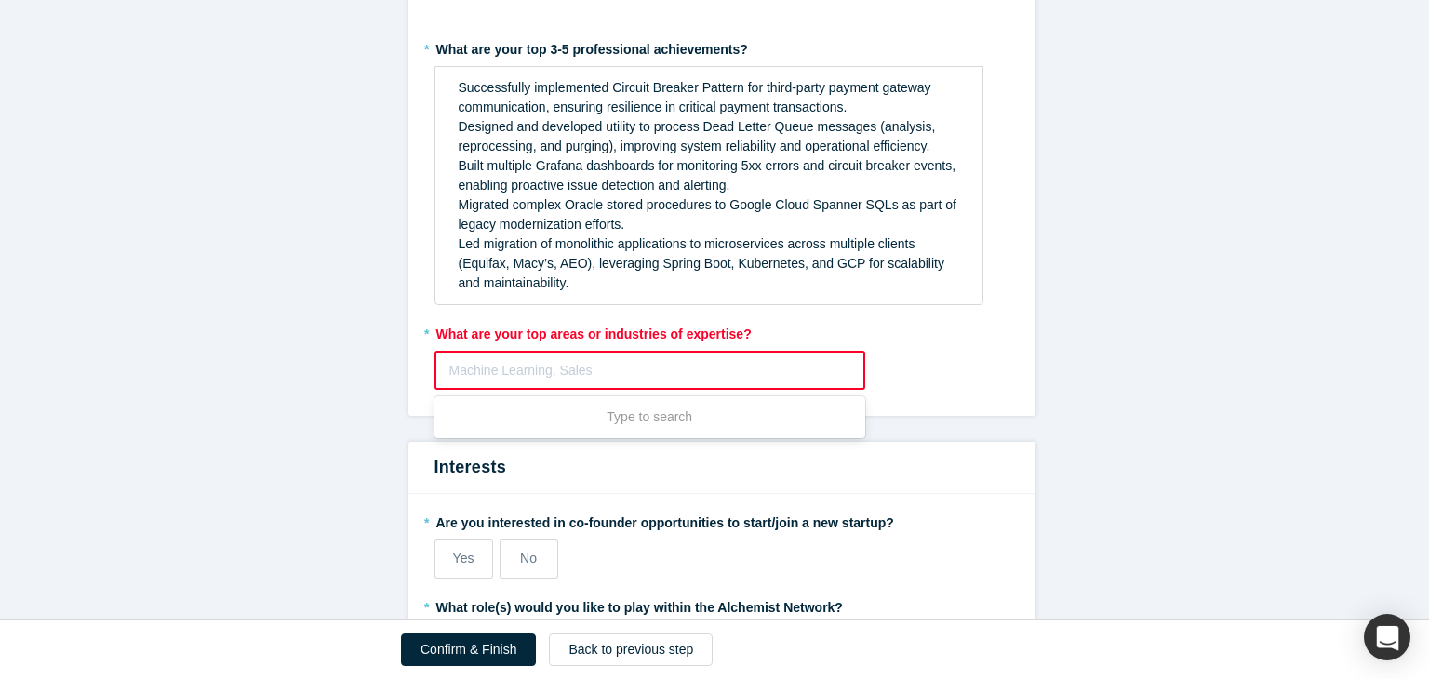
click at [688, 368] on div at bounding box center [650, 370] width 402 height 23
paste input "Cloud-Native Application Development & Migration"
type input "Cloud-Native Application Development & Migration"
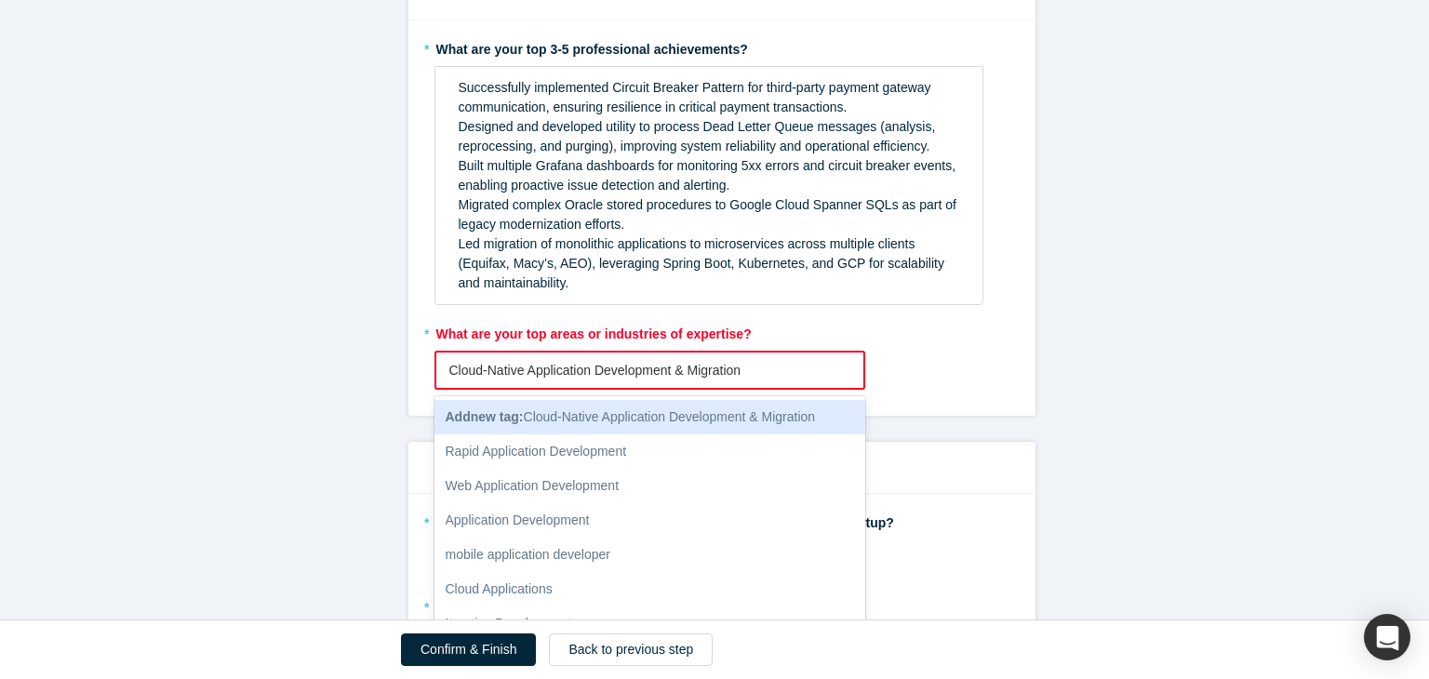
click at [760, 413] on span "Add new tag : Cloud-Native Application Development & Migration" at bounding box center [631, 416] width 370 height 15
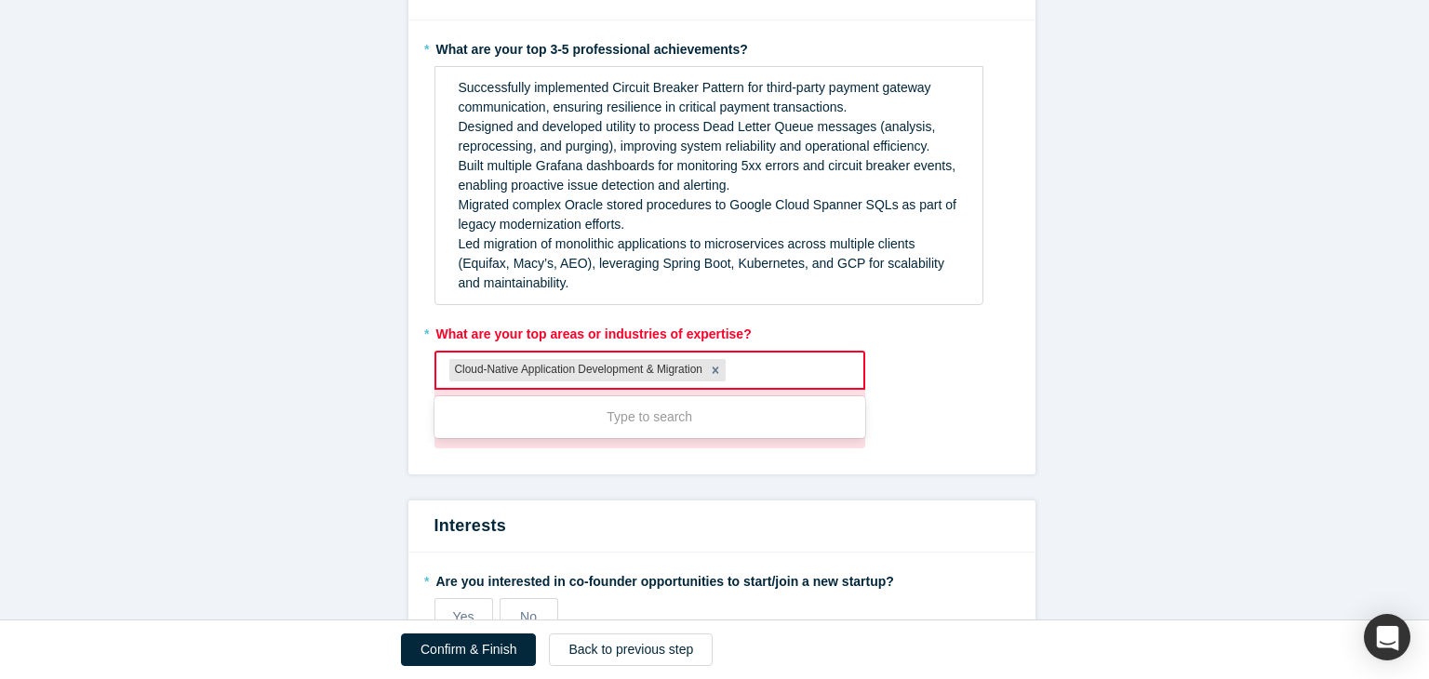
click at [748, 363] on div at bounding box center [789, 370] width 121 height 23
paste input "Enterprise Payment & Retail Systems"
type input "Enterprise Payment & Retail Systems"
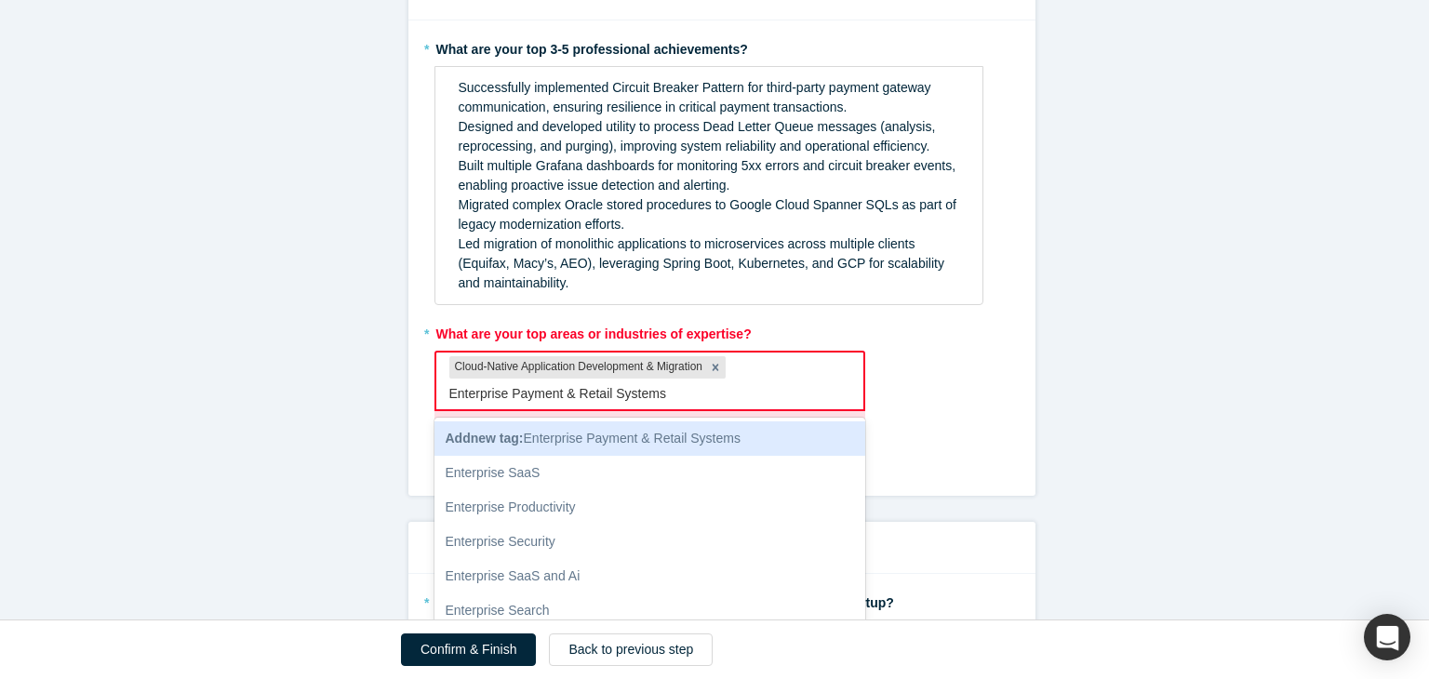
click at [682, 425] on div "Add new tag : Enterprise Payment & Retail Systems" at bounding box center [650, 438] width 432 height 34
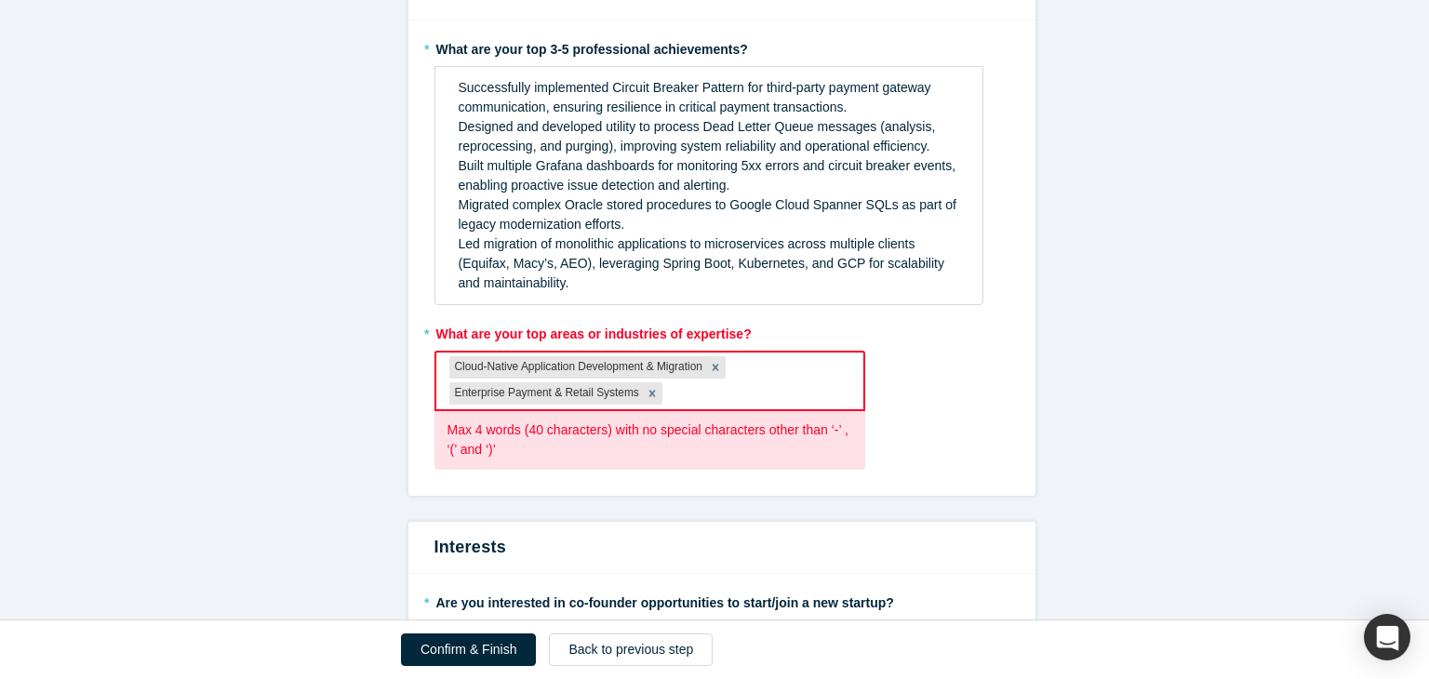
paste input "Enterprise Payment & Retail Systems"
type input "Enterprise Payment & Retail Systems"
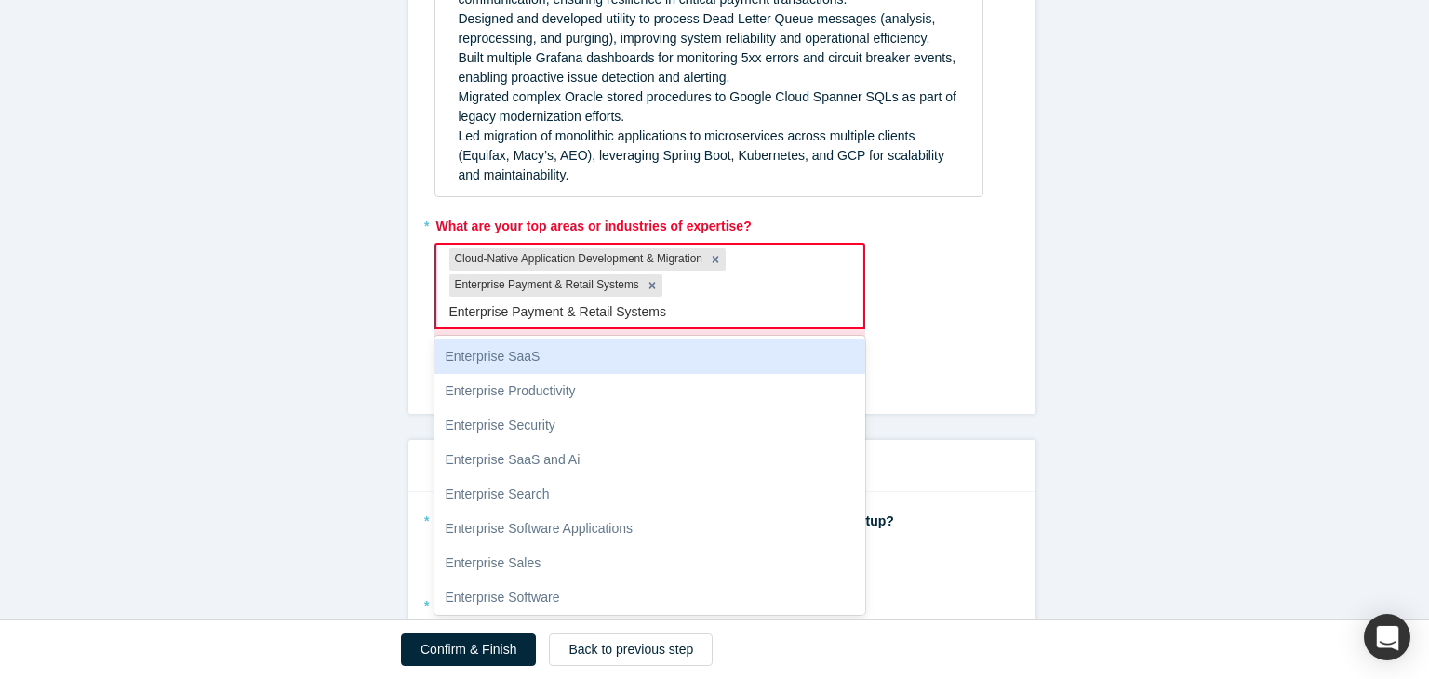
click at [628, 346] on div "Enterprise SaaS" at bounding box center [650, 357] width 432 height 34
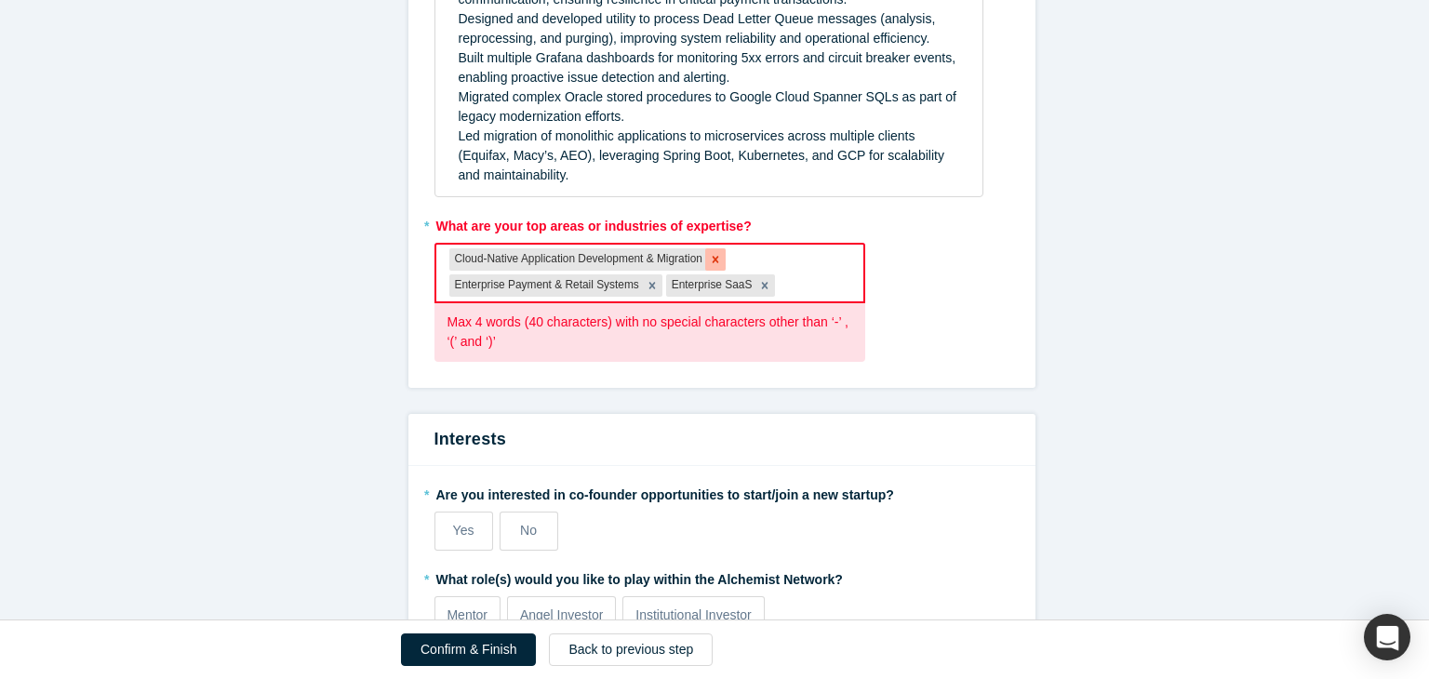
click at [712, 253] on icon "Remove Cloud-Native Application Development & Migration" at bounding box center [715, 259] width 13 height 13
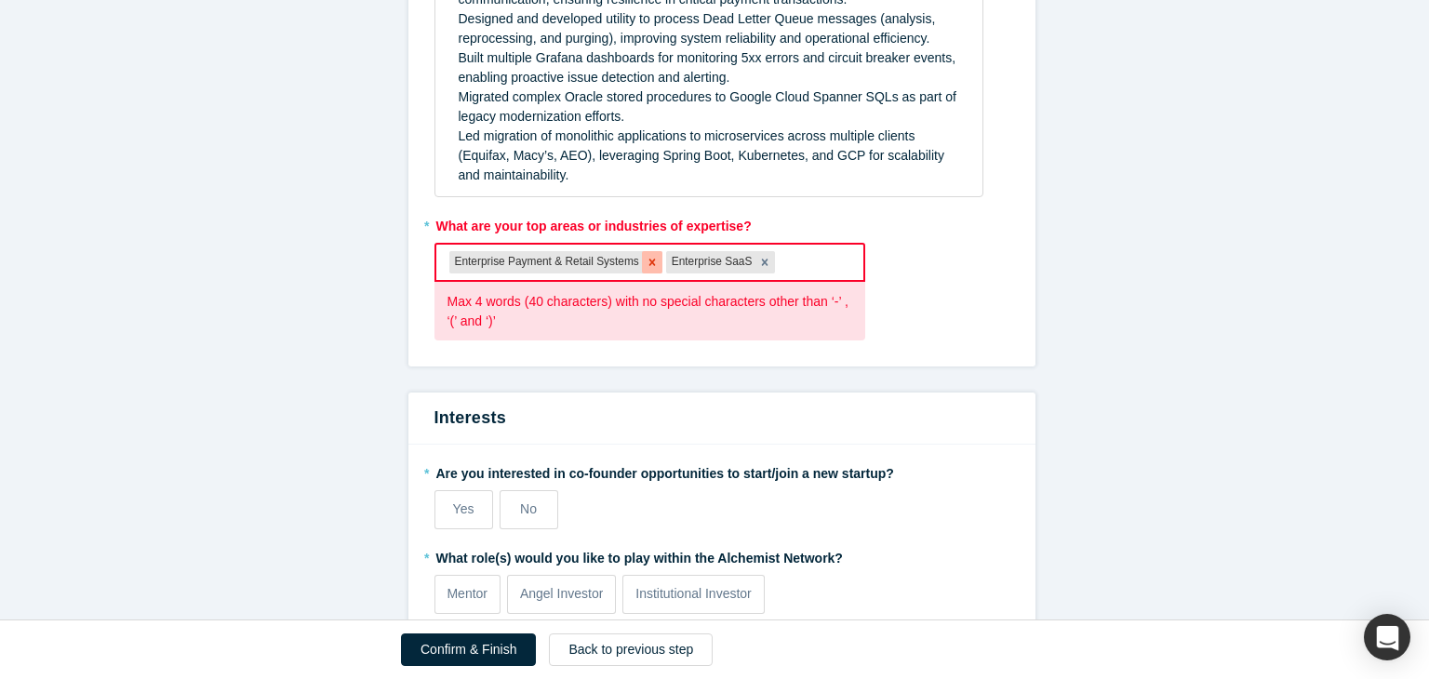
click at [646, 263] on icon "Remove Enterprise Payment & Retail Systems" at bounding box center [652, 262] width 13 height 13
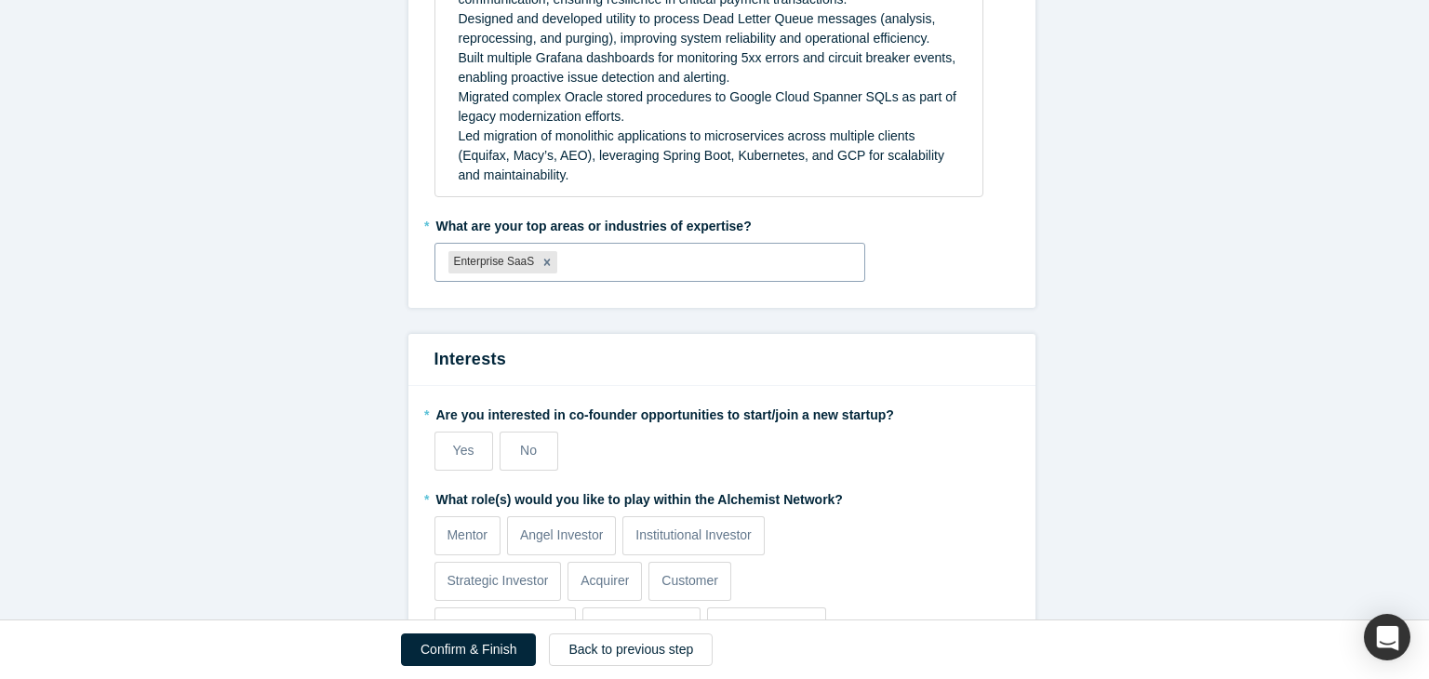
paste input "Enterprise Payment & Retail Systems"
type input "Enterprise Payment & Retail Systems"
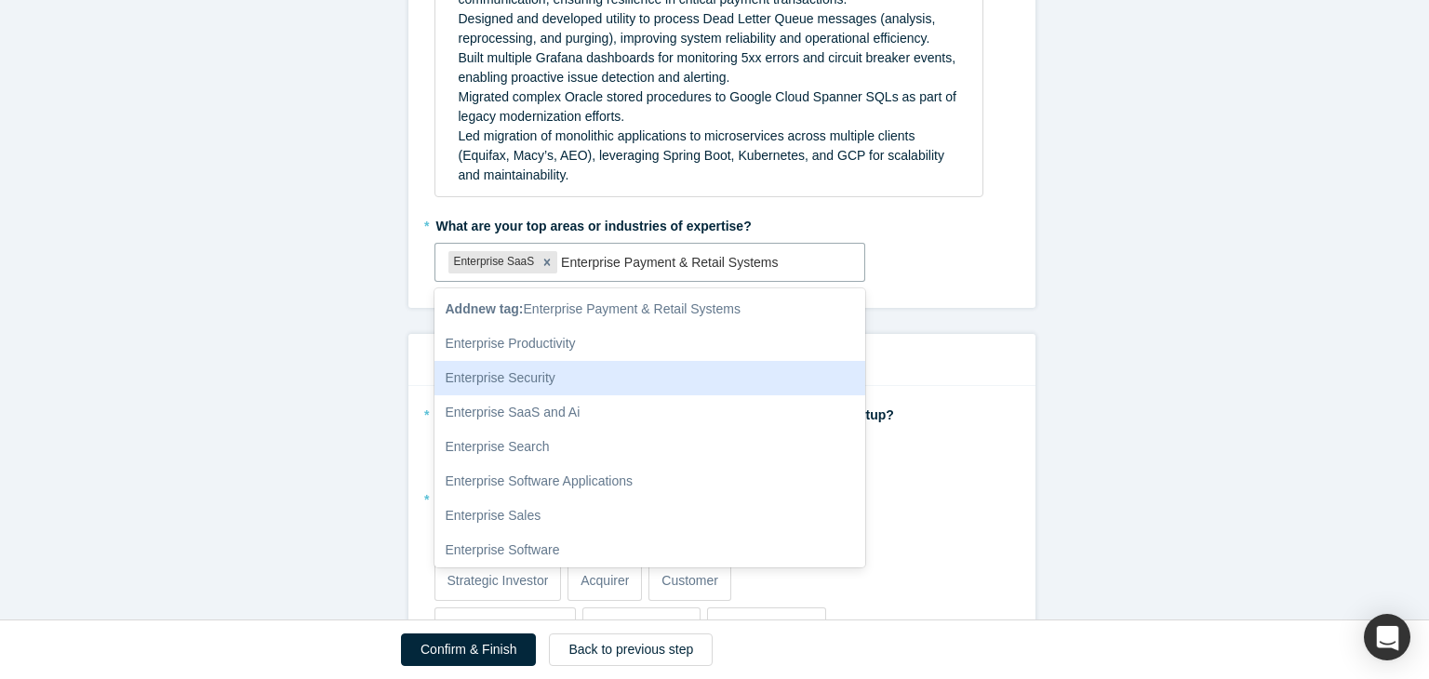
click at [660, 366] on div "Enterprise Security" at bounding box center [650, 378] width 432 height 34
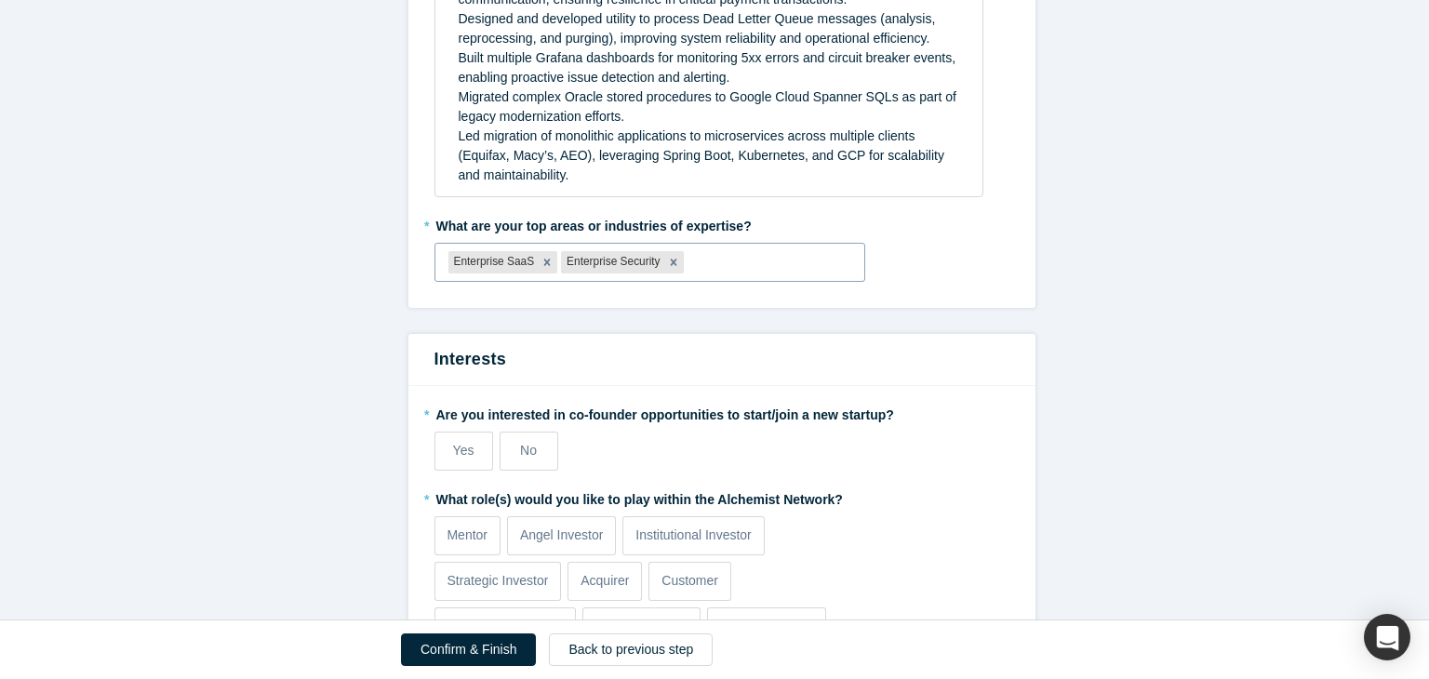
paste input "Enterprise Payment & Retail Systems"
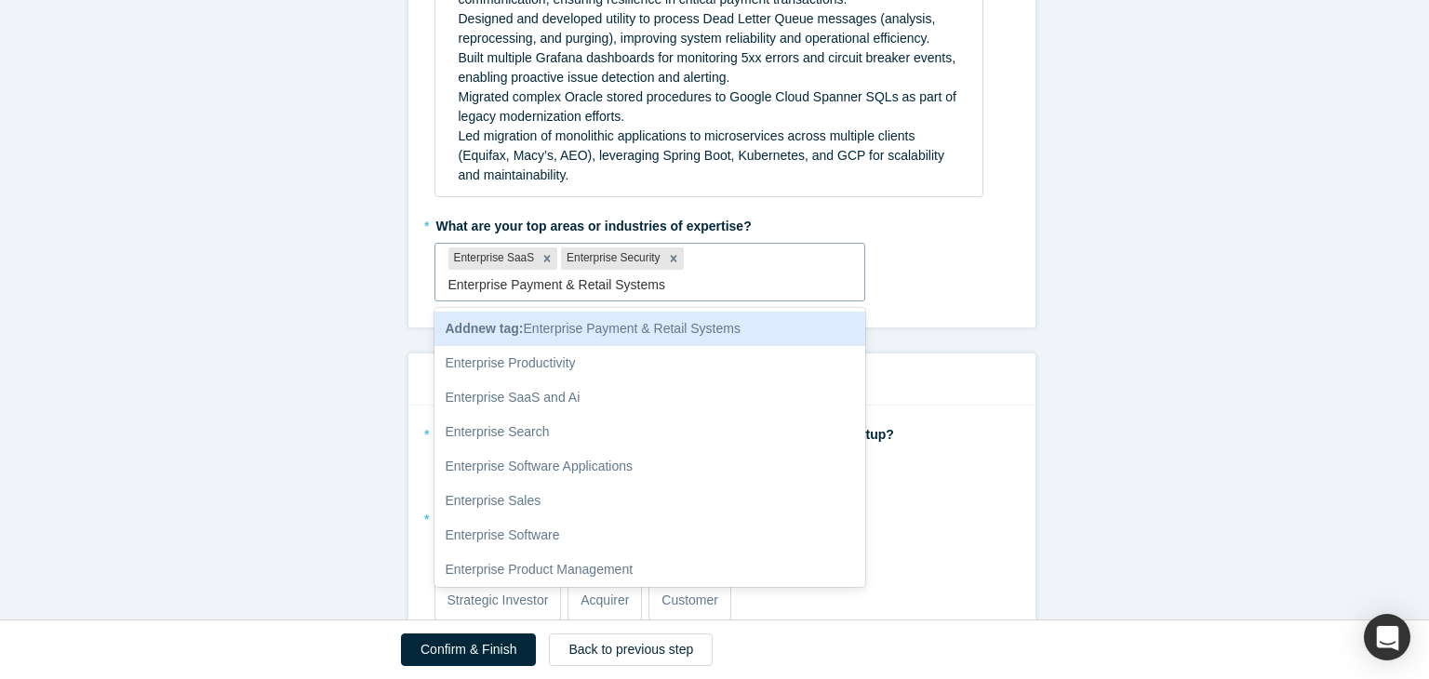
click at [565, 281] on input "Enterprise Payment & Retail Systems" at bounding box center [558, 285] width 221 height 20
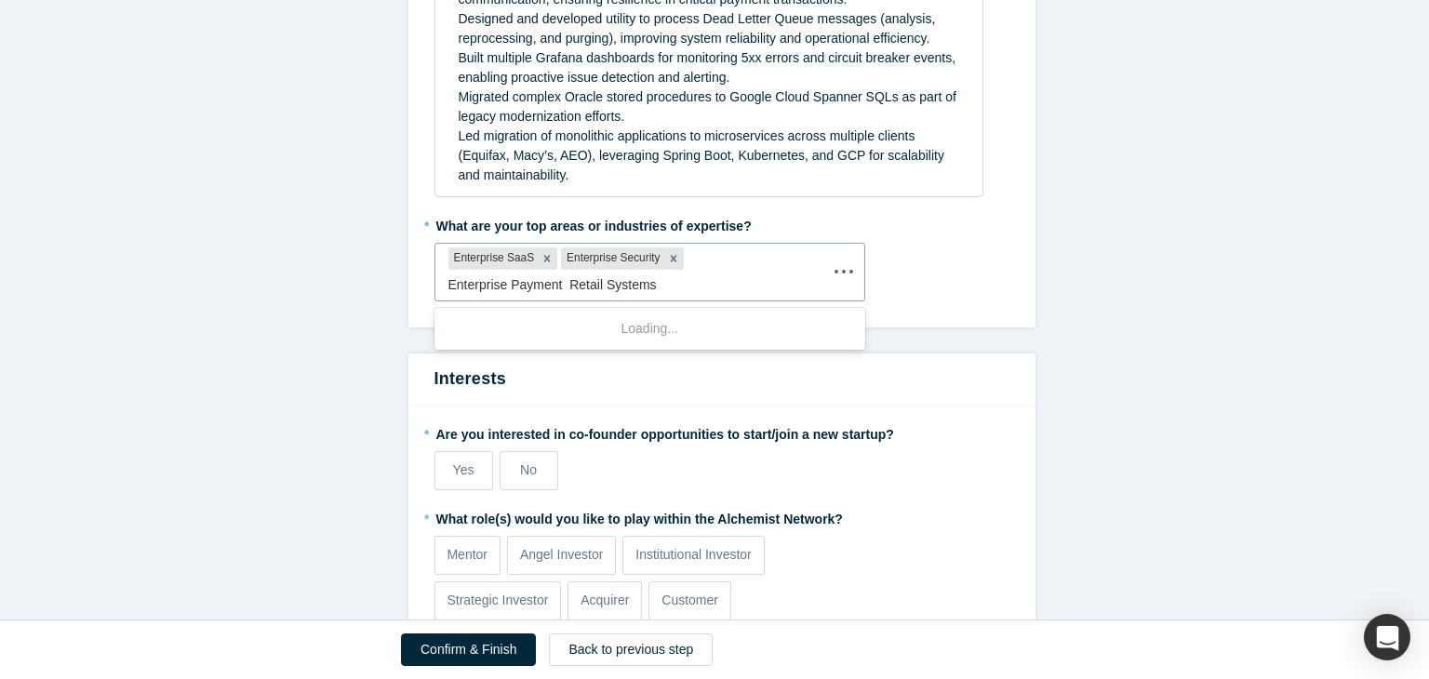
type input "Enterprise Payment Retail Systems"
paste input "Enterprise Payment & Retail Systems"
type input "Enterprise Payment & Retail Systems"
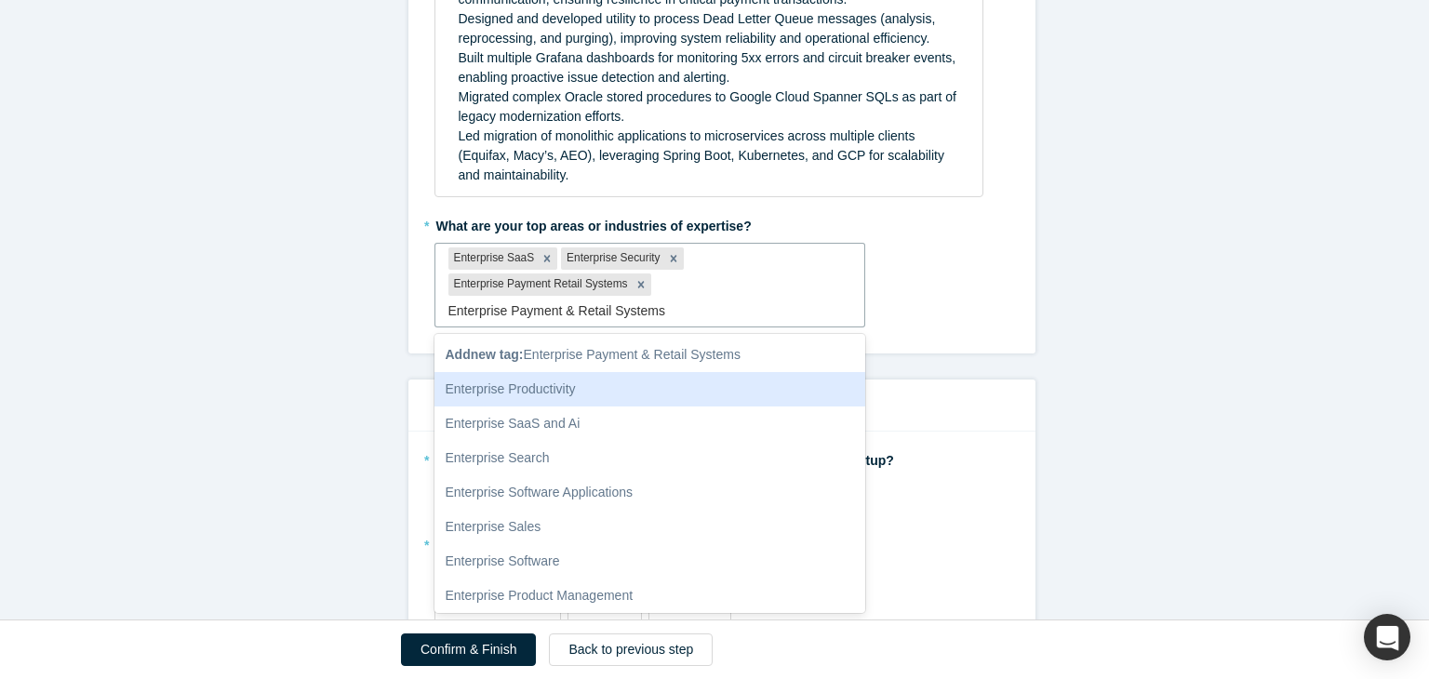
click at [593, 388] on div "Enterprise Productivity" at bounding box center [650, 389] width 432 height 34
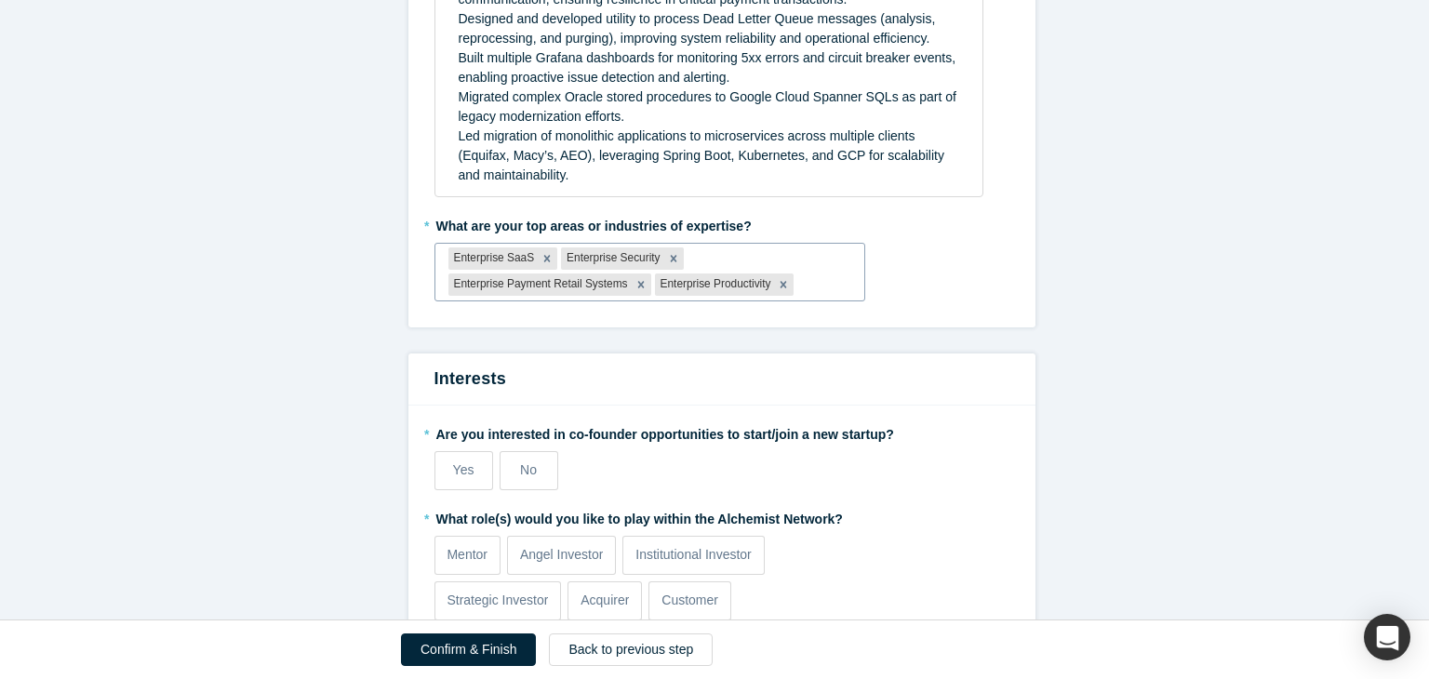
paste input "Enterprise Payment & Retail Systems"
type input "Enterprise Payment & Retail Systems"
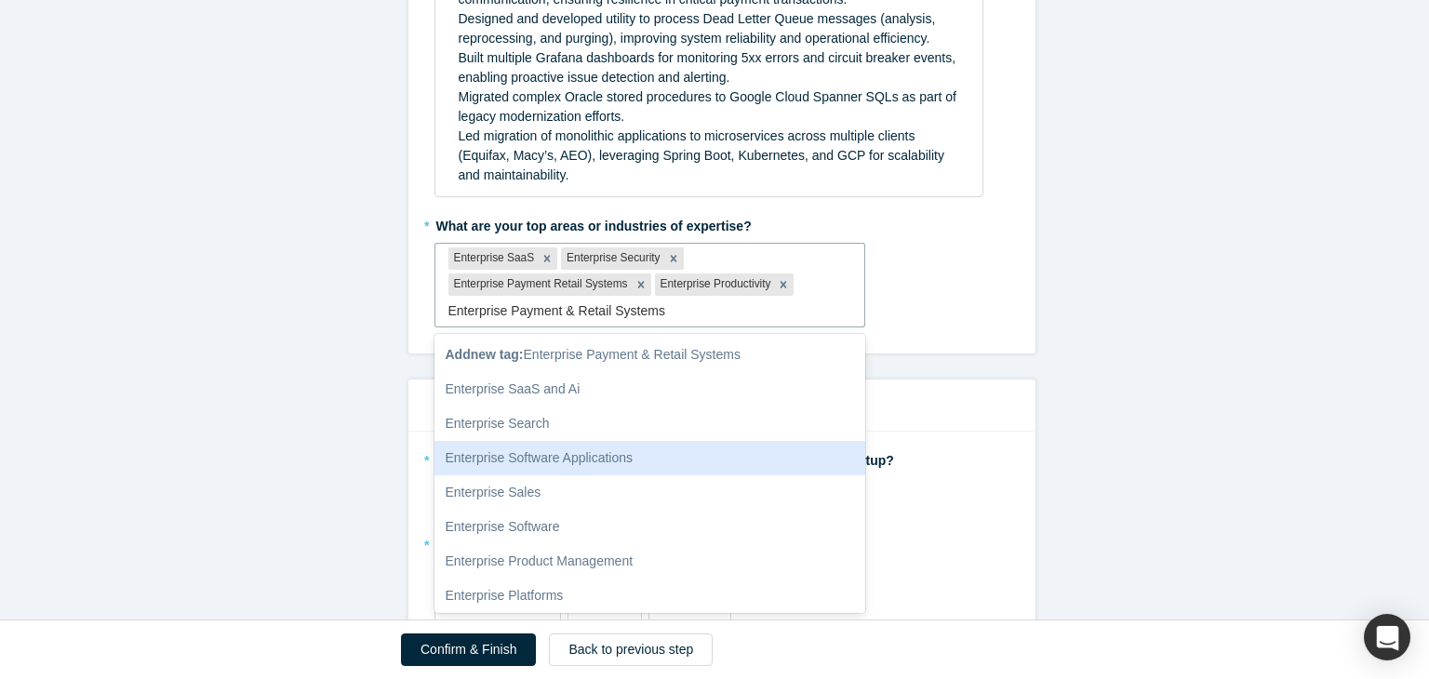
click at [621, 461] on div "Enterprise Software Applications" at bounding box center [650, 458] width 432 height 34
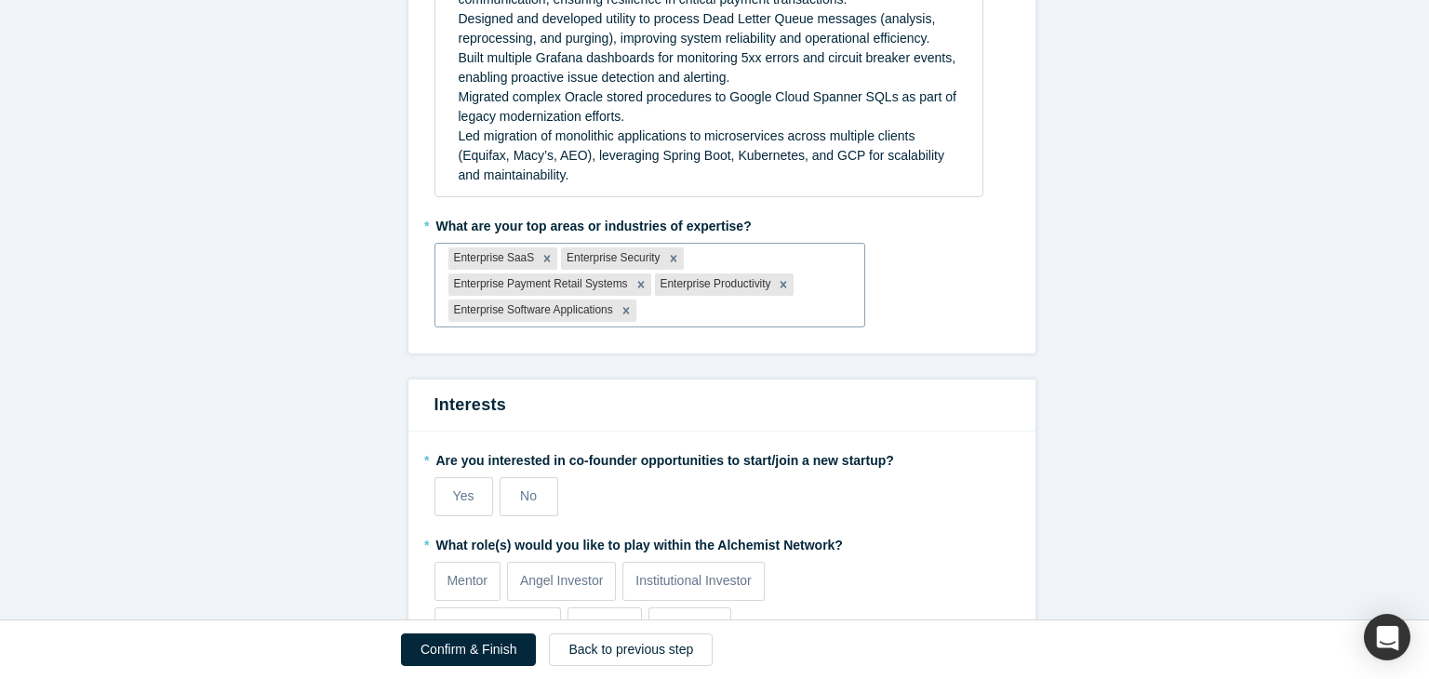
paste input "Technical Leadership & Delivery"
type input "Technical Leadership & Delivery"
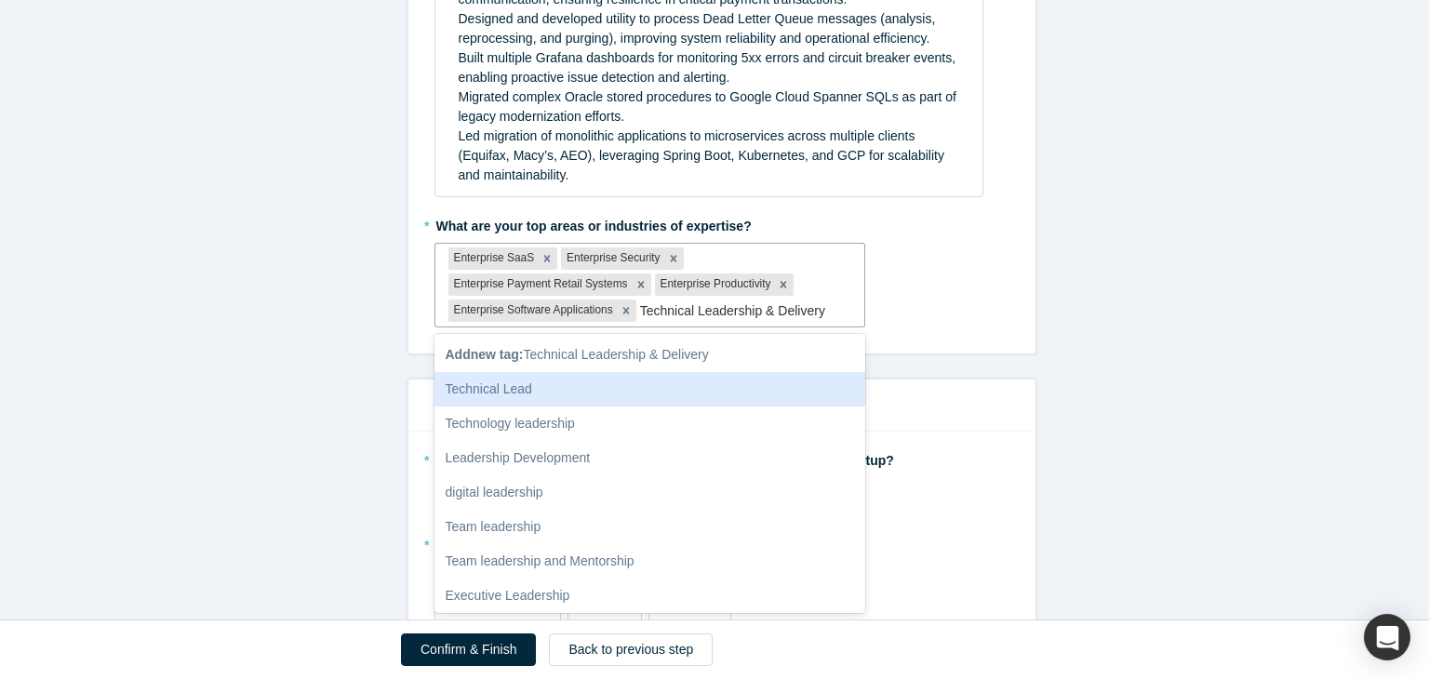
click at [704, 381] on div "Technical Lead" at bounding box center [650, 389] width 432 height 34
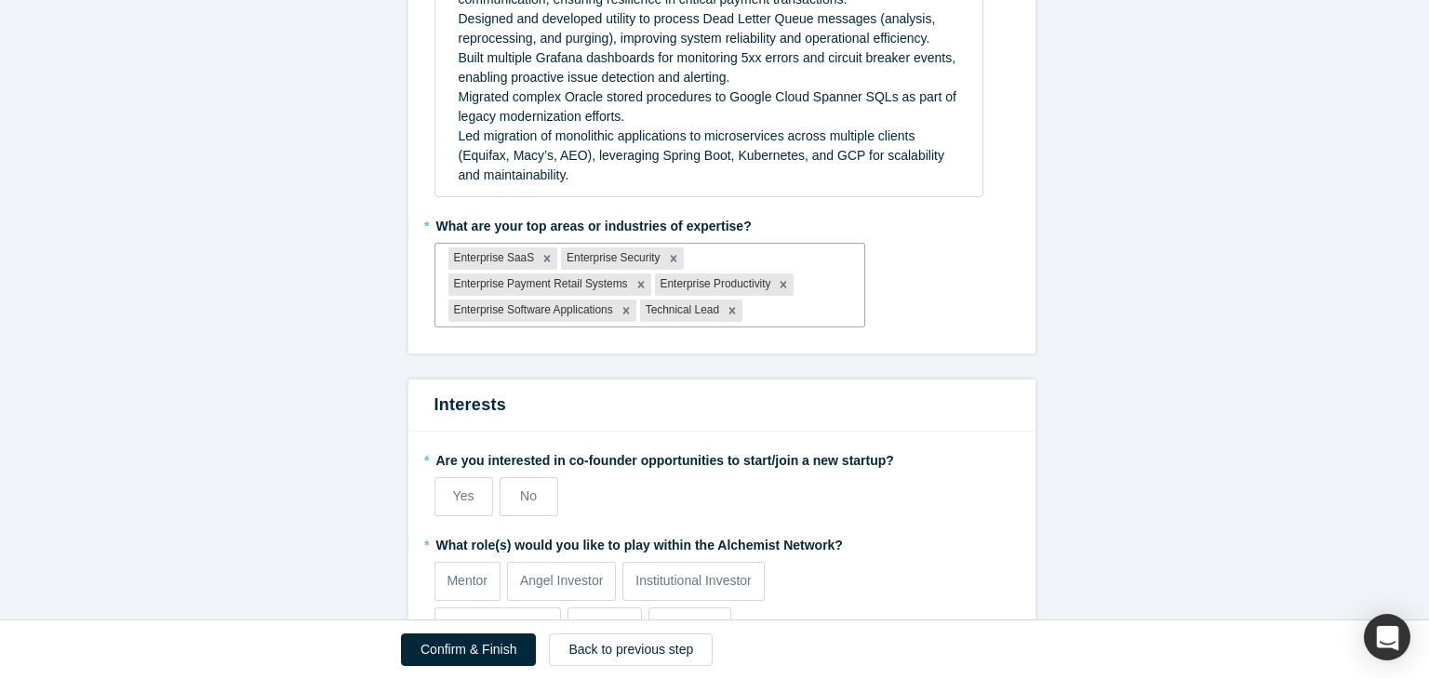
paste input "Technical Leadership & Delivery"
type input "Technical Leadership & Delivery"
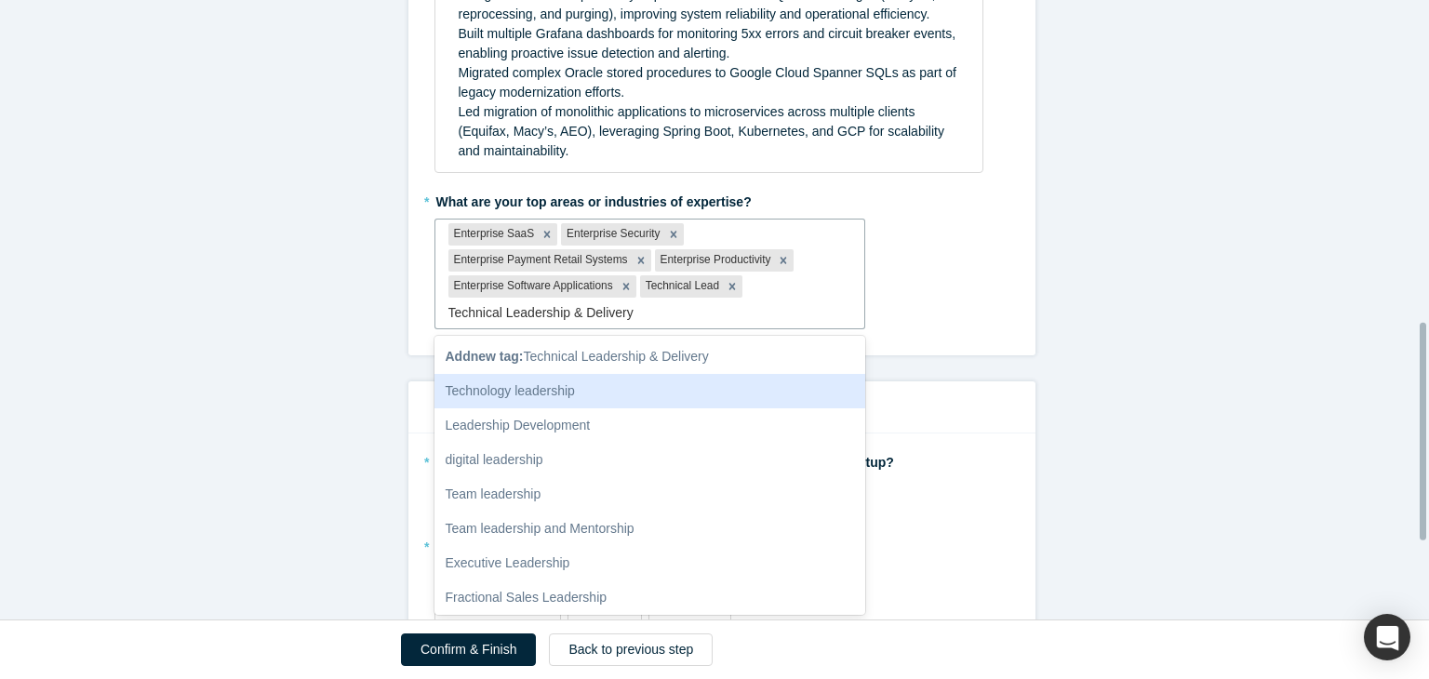
click at [618, 388] on div "Technology leadership" at bounding box center [650, 391] width 432 height 34
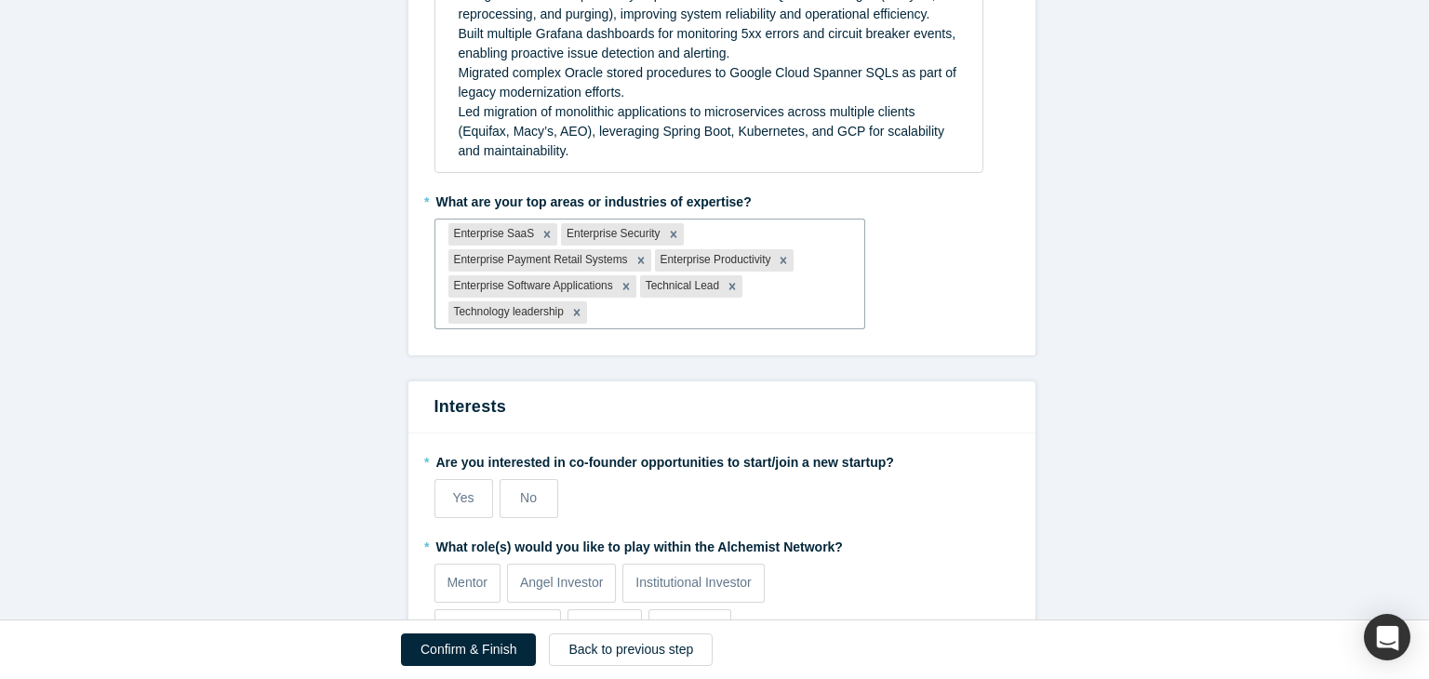
paste input "Technical Leadership & Delivery"
type input "Technical Leadership & Delivery"
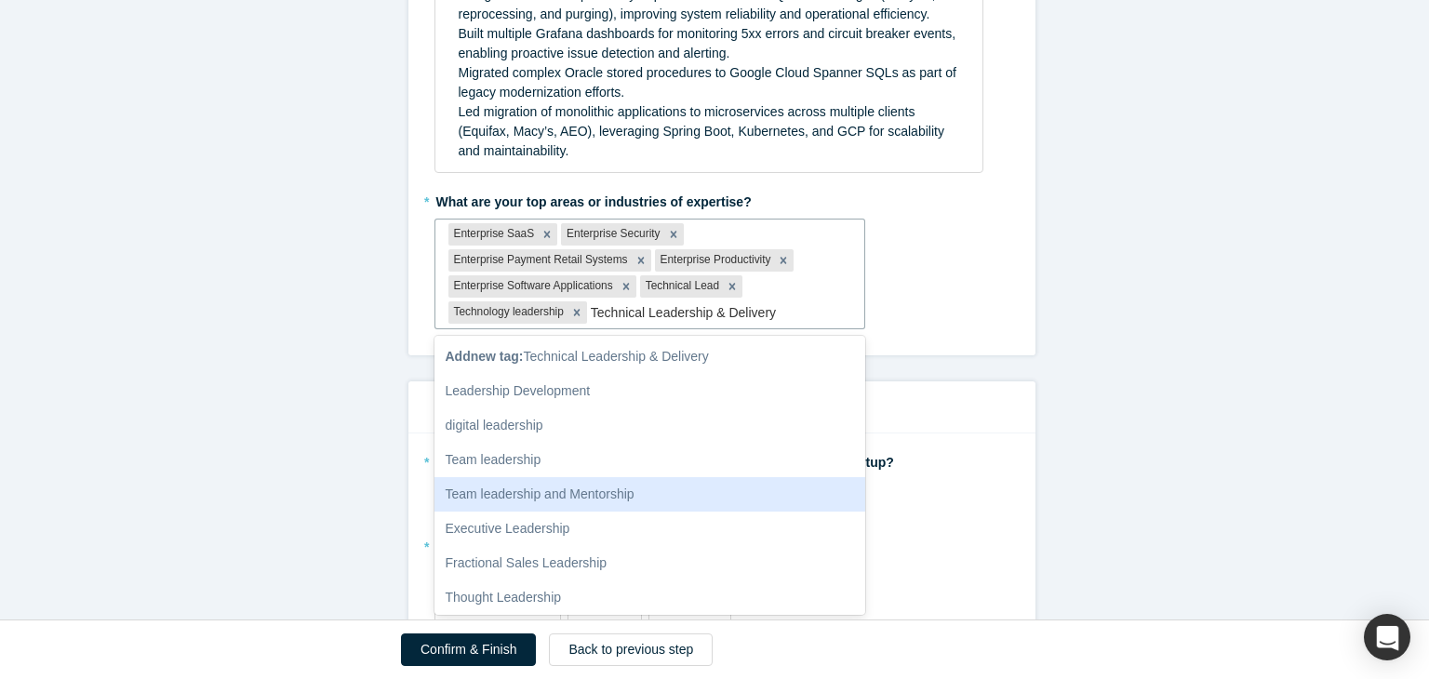
click at [639, 488] on div "Team leadership and Mentorship" at bounding box center [650, 494] width 432 height 34
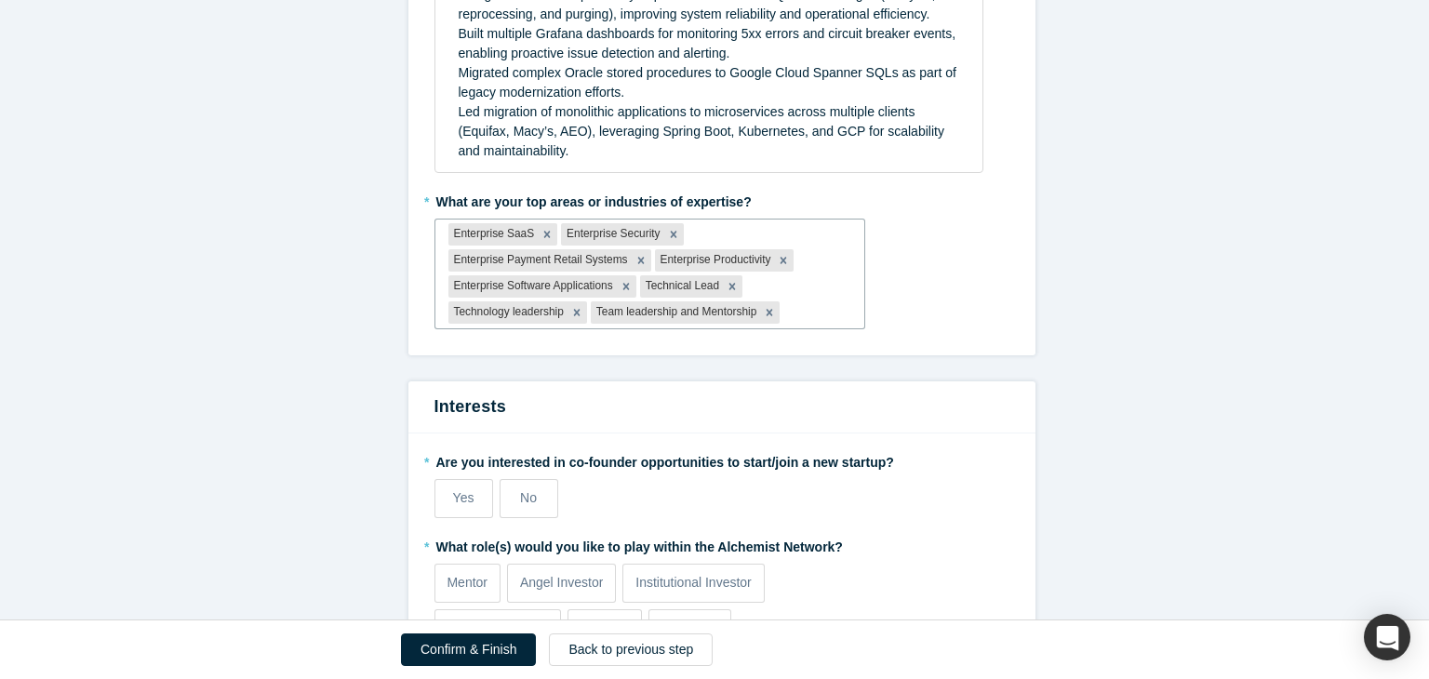
paste input "Technical Leadership & Delivery"
type input "Technical Leadership & Delivery"
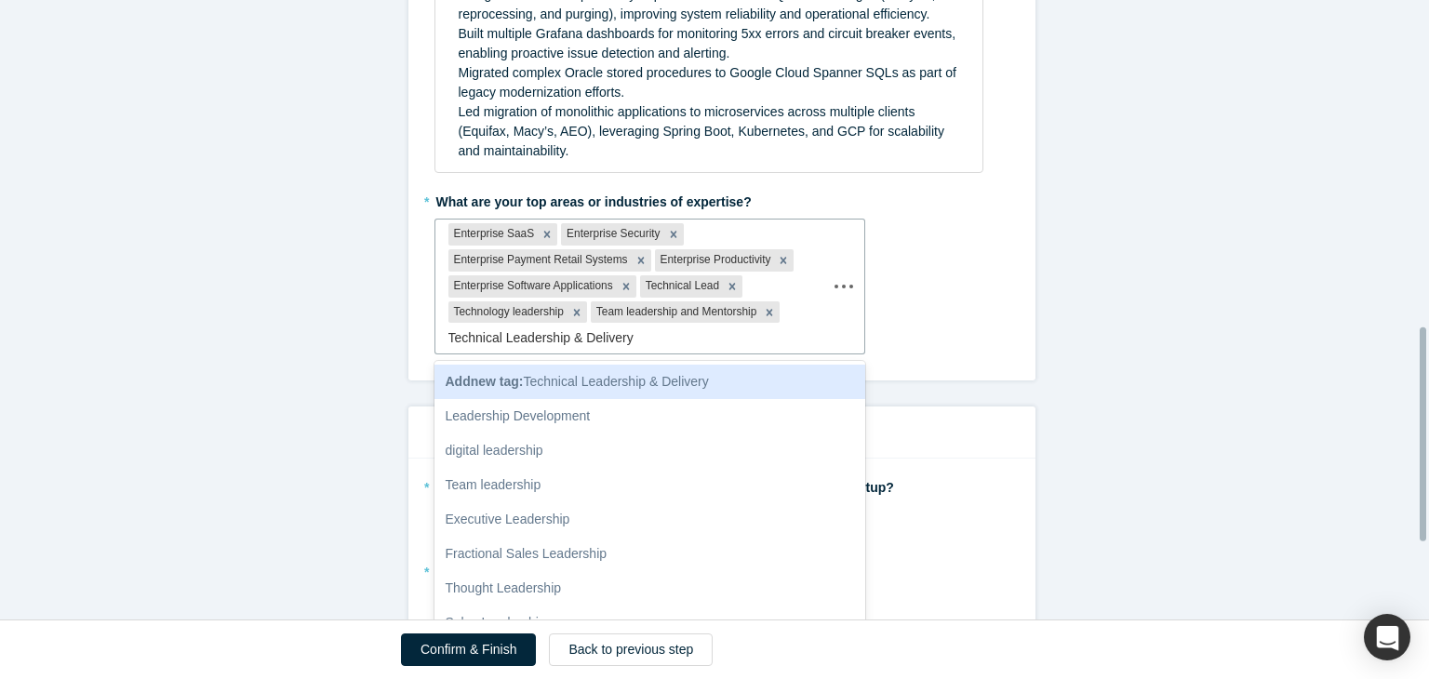
scroll to position [942, 0]
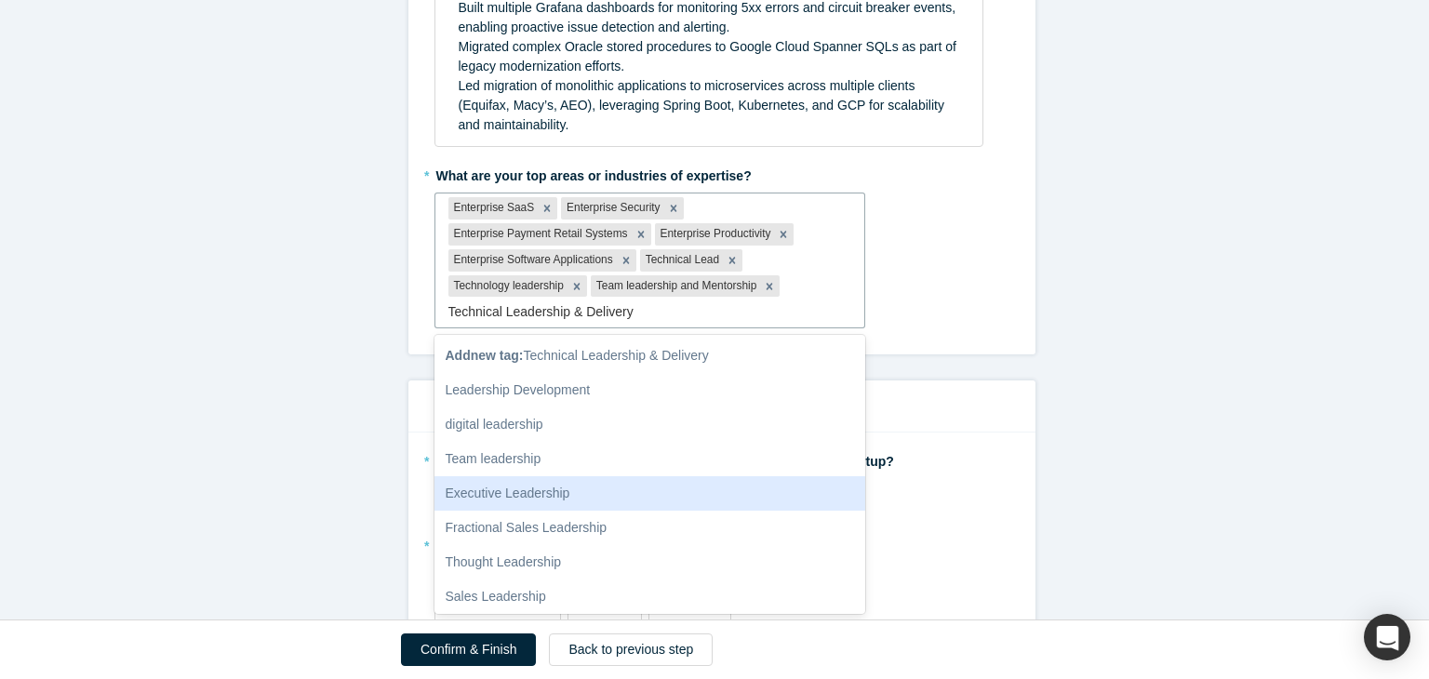
click at [563, 496] on div "Executive Leadership" at bounding box center [650, 493] width 432 height 34
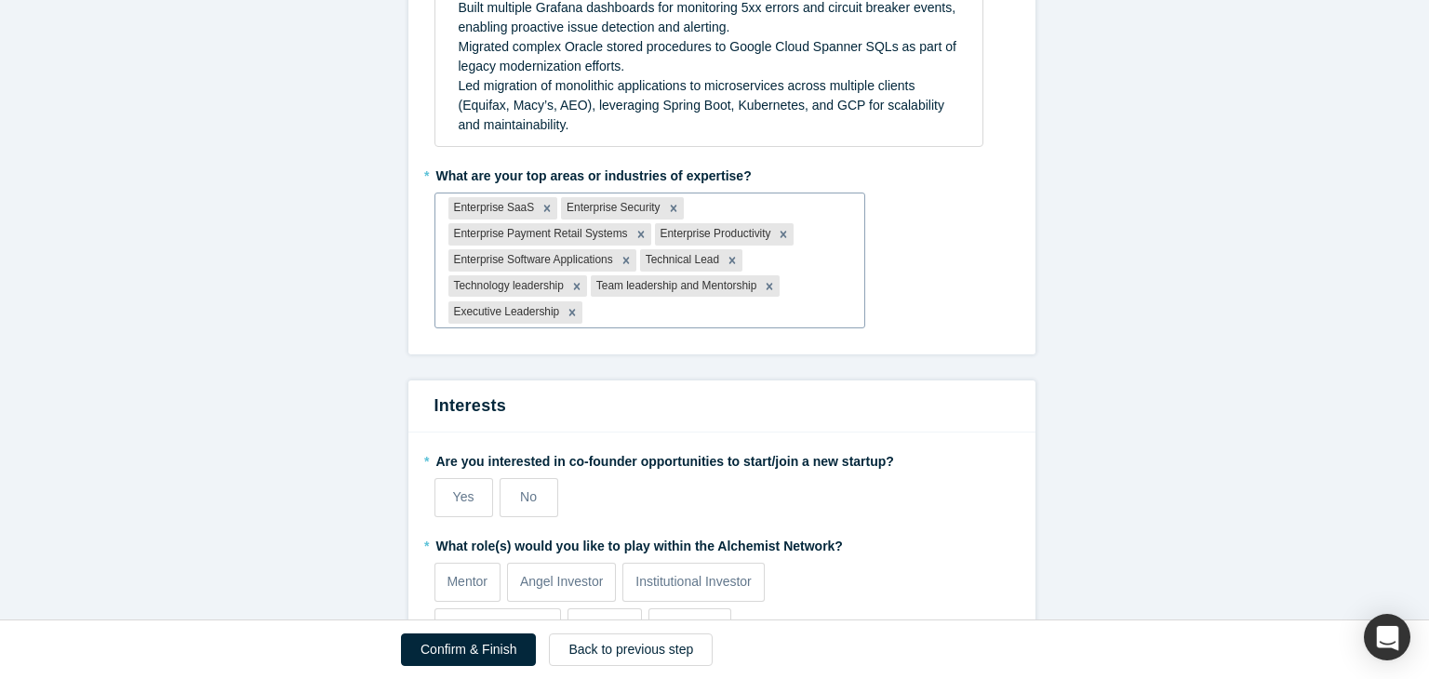
paste input "Technical Leadership & Delivery"
type input "Technical Leadership & Delivery"
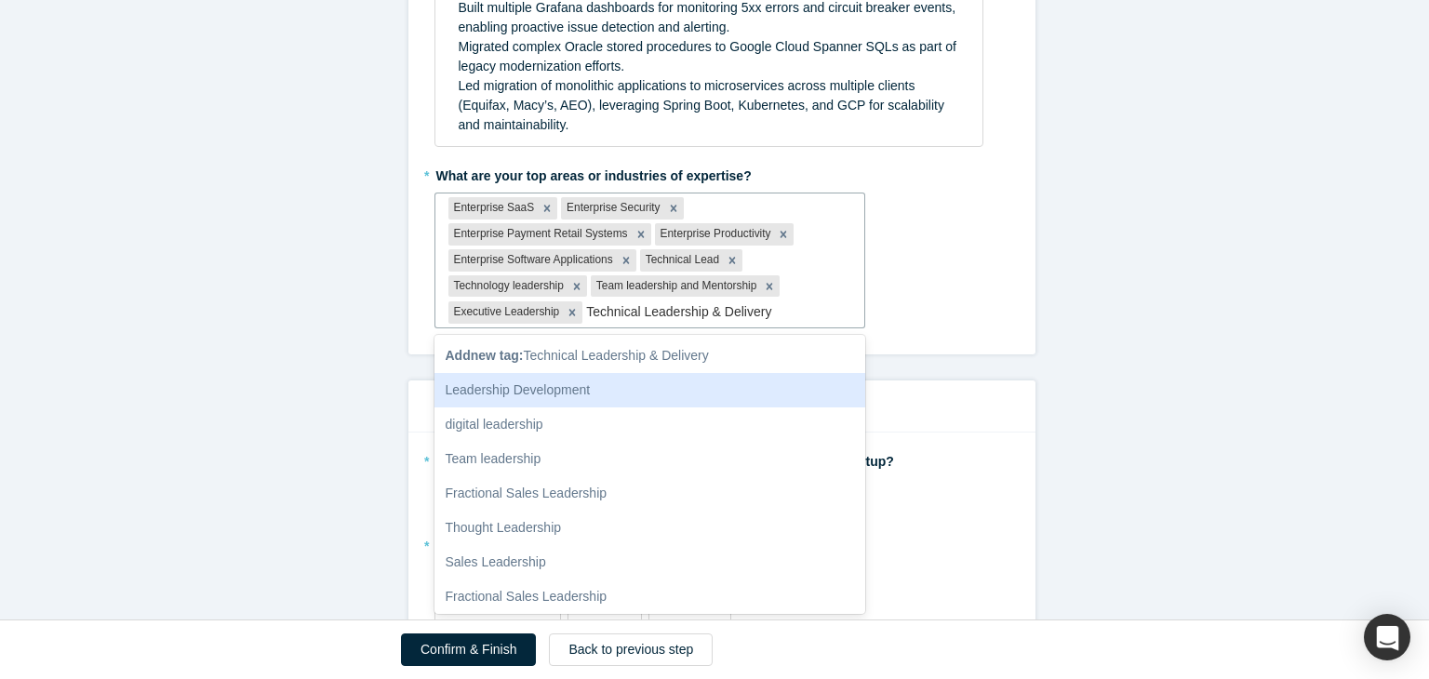
click at [581, 389] on div "Leadership Development" at bounding box center [650, 390] width 432 height 34
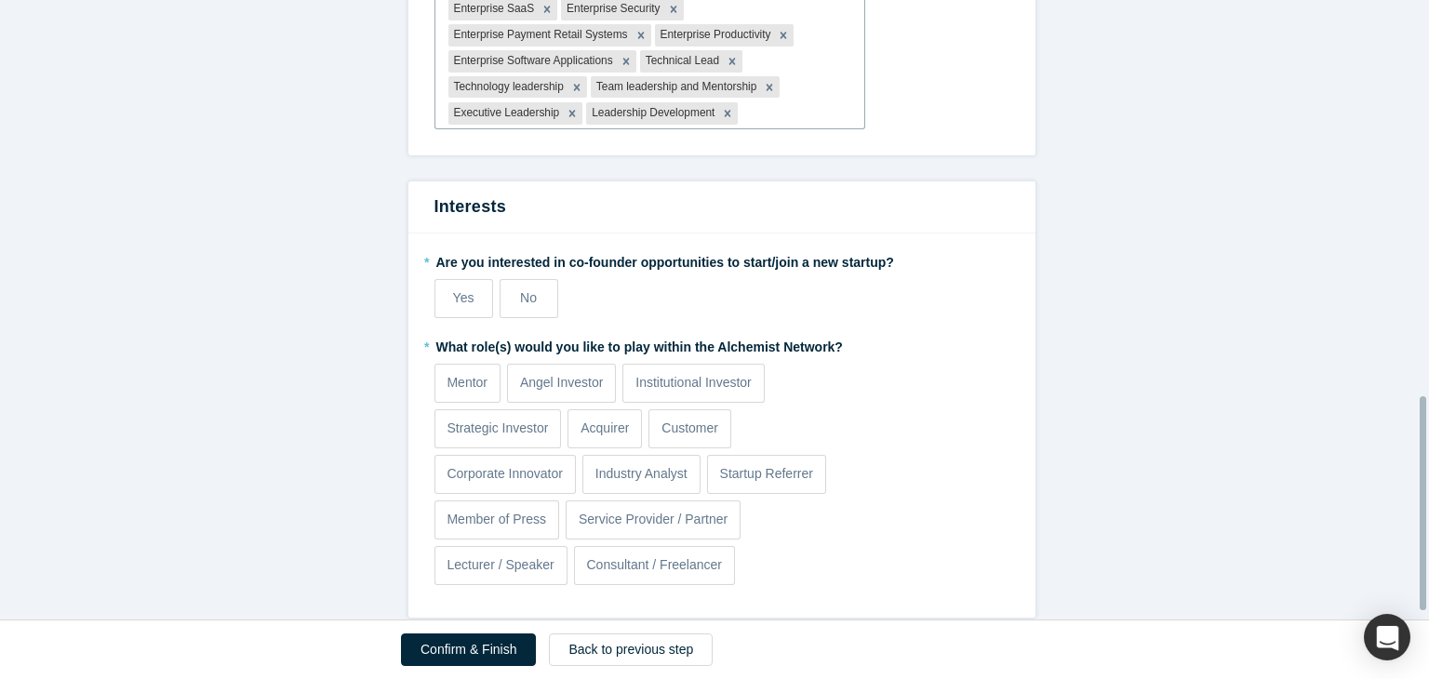
scroll to position [1143, 0]
click at [520, 289] on span "No" at bounding box center [528, 295] width 17 height 15
click at [0, 0] on input "No" at bounding box center [0, 0] width 0 height 0
click at [479, 371] on p "Mentor" at bounding box center [467, 381] width 41 height 20
click at [0, 0] on input "Mentor" at bounding box center [0, 0] width 0 height 0
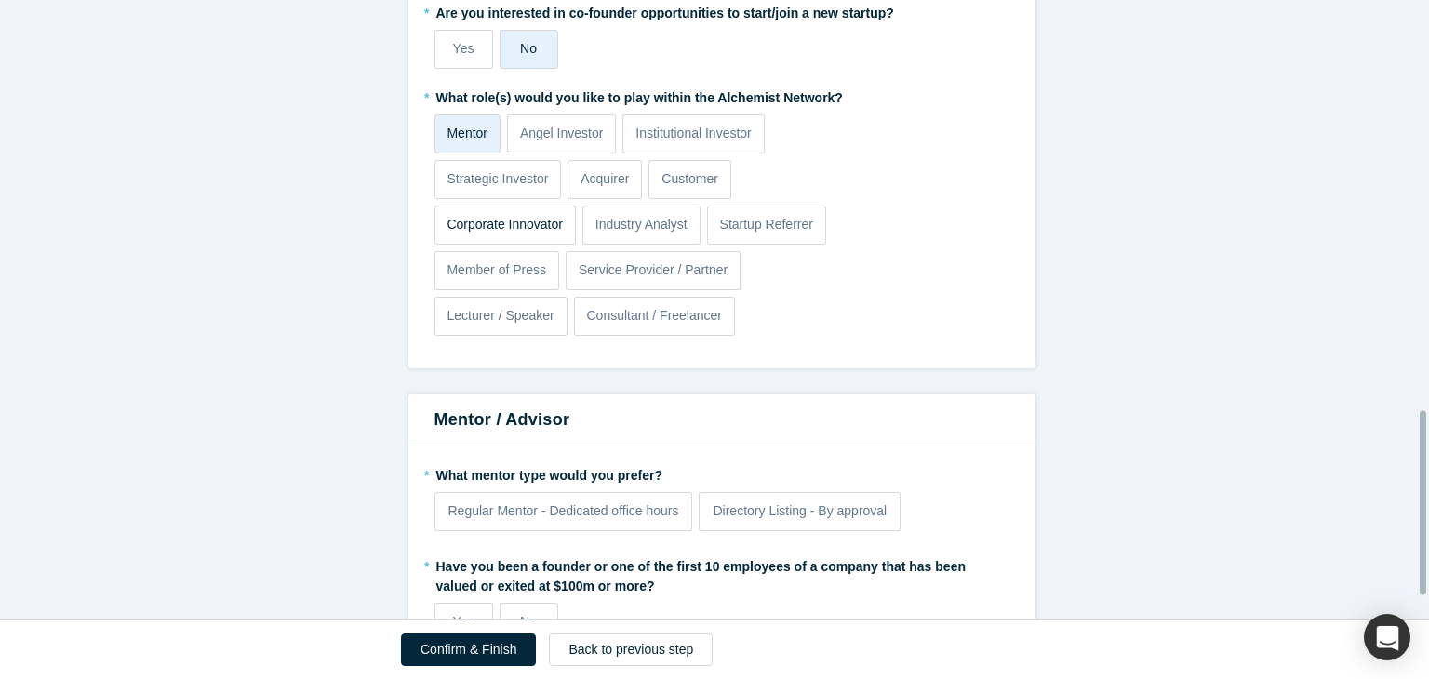
scroll to position [1393, 0]
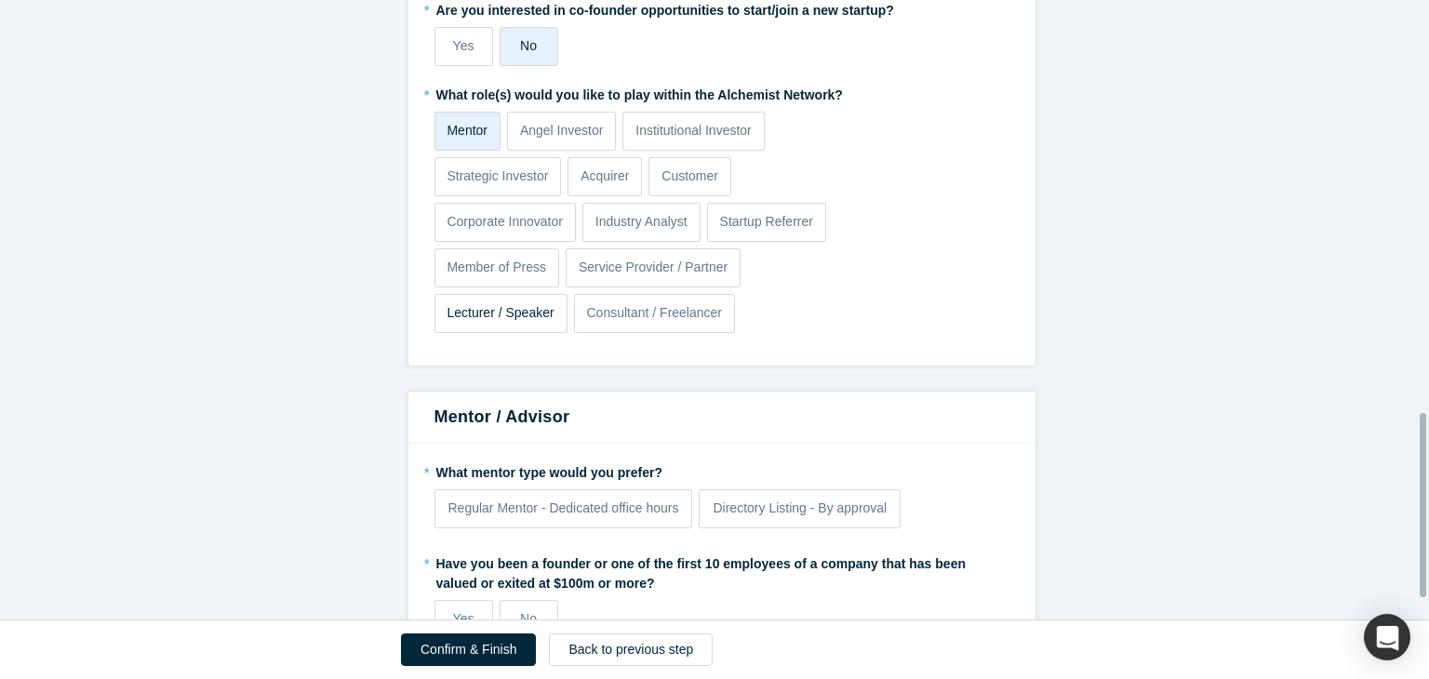
click at [517, 325] on label "Lecturer / Speaker" at bounding box center [500, 313] width 133 height 39
click at [0, 0] on input "Lecturer / Speaker" at bounding box center [0, 0] width 0 height 0
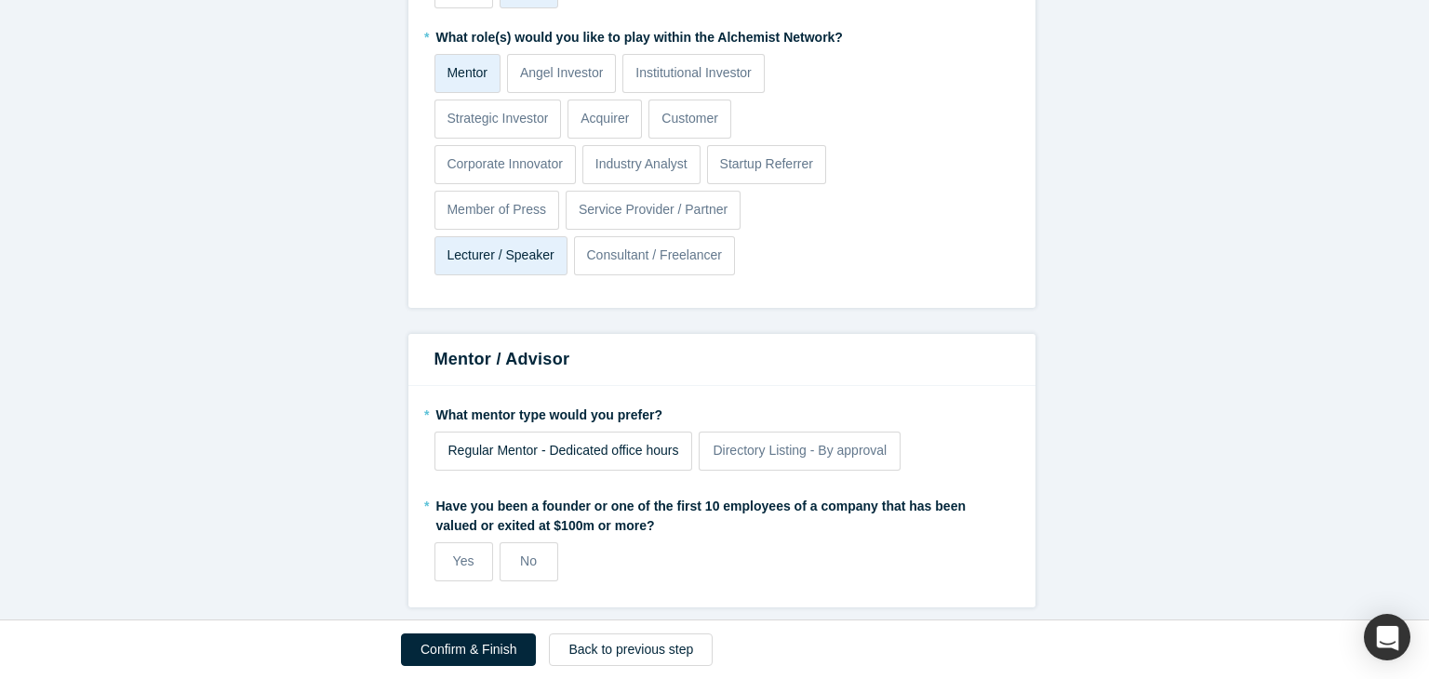
click at [648, 443] on span "Regular Mentor - Dedicated office hours" at bounding box center [563, 450] width 231 height 15
click at [0, 0] on input "Regular Mentor - Dedicated office hours" at bounding box center [0, 0] width 0 height 0
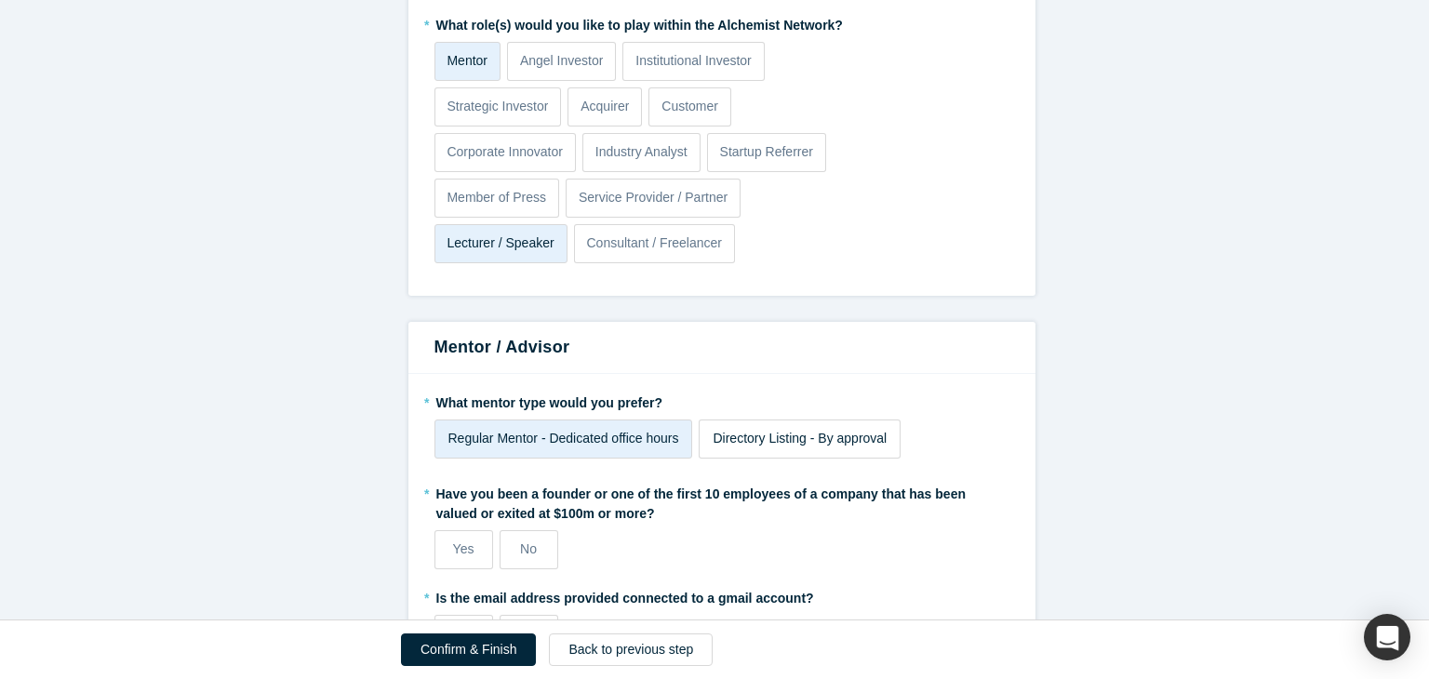
click at [736, 444] on span "Directory Listing - By approval" at bounding box center [800, 438] width 174 height 15
click at [0, 0] on input "Directory Listing - By approval" at bounding box center [0, 0] width 0 height 0
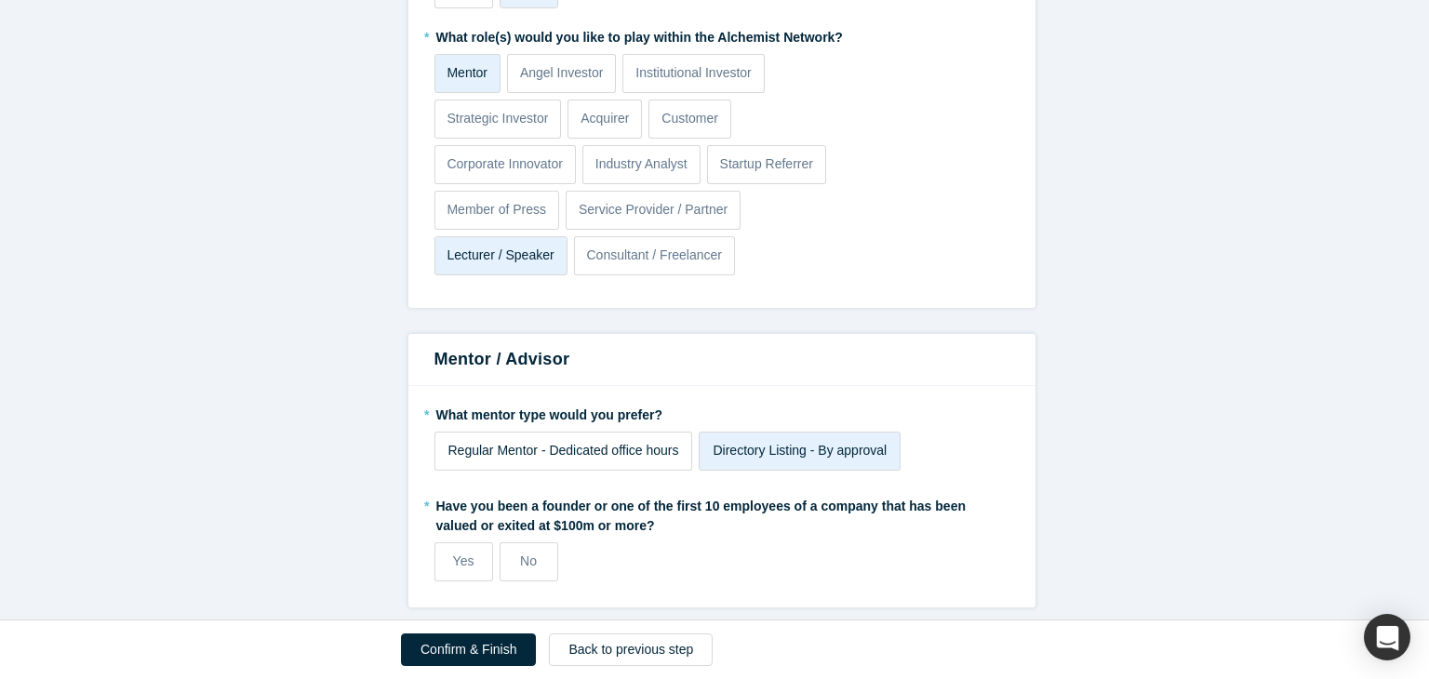
click at [621, 443] on span "Regular Mentor - Dedicated office hours" at bounding box center [563, 450] width 231 height 15
click at [0, 0] on input "Regular Mentor - Dedicated office hours" at bounding box center [0, 0] width 0 height 0
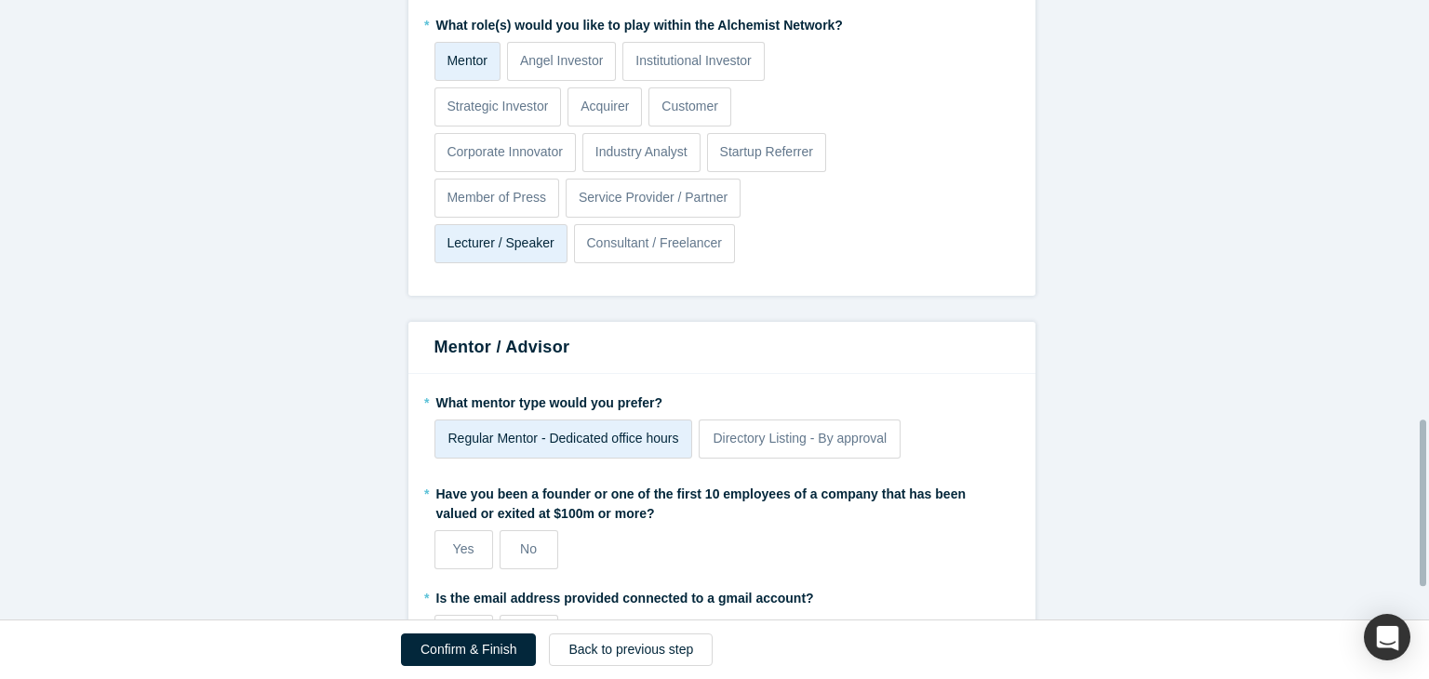
scroll to position [1680, 0]
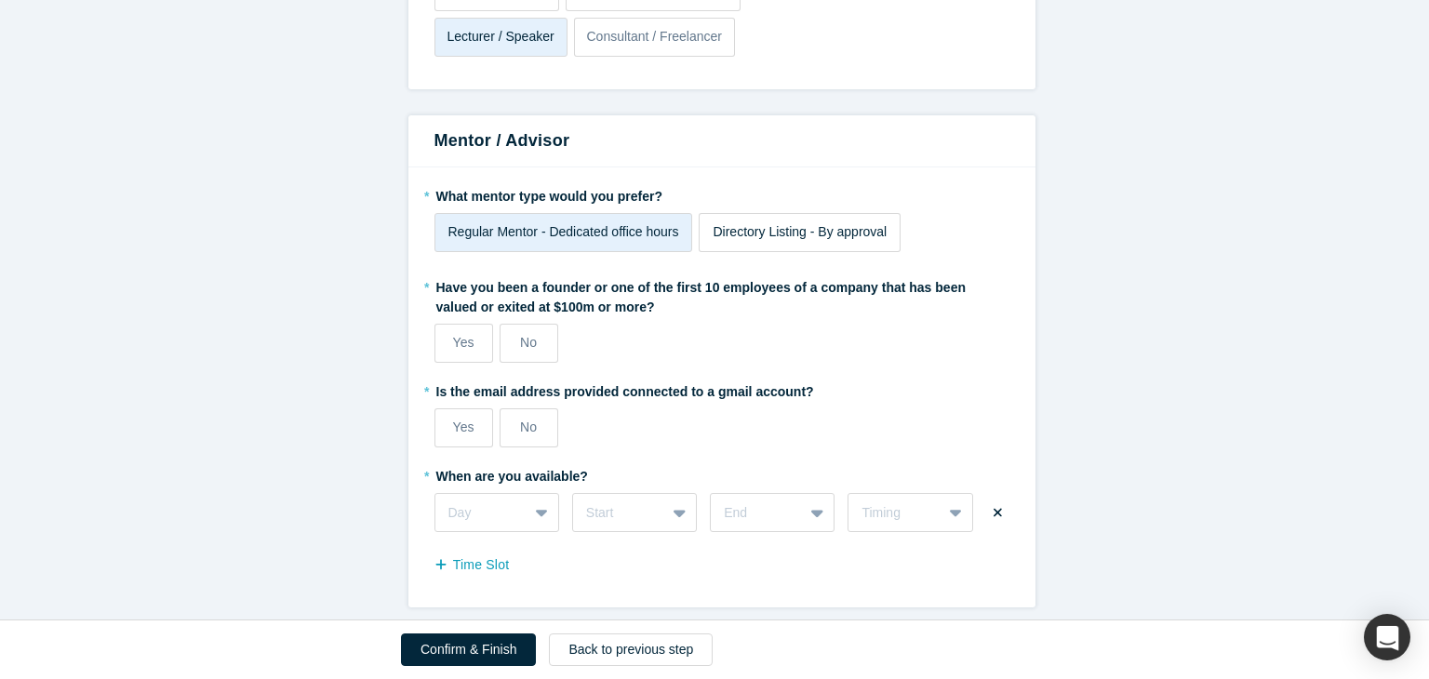
click at [715, 224] on span "Directory Listing - By approval" at bounding box center [800, 231] width 174 height 15
click at [0, 0] on input "Directory Listing - By approval" at bounding box center [0, 0] width 0 height 0
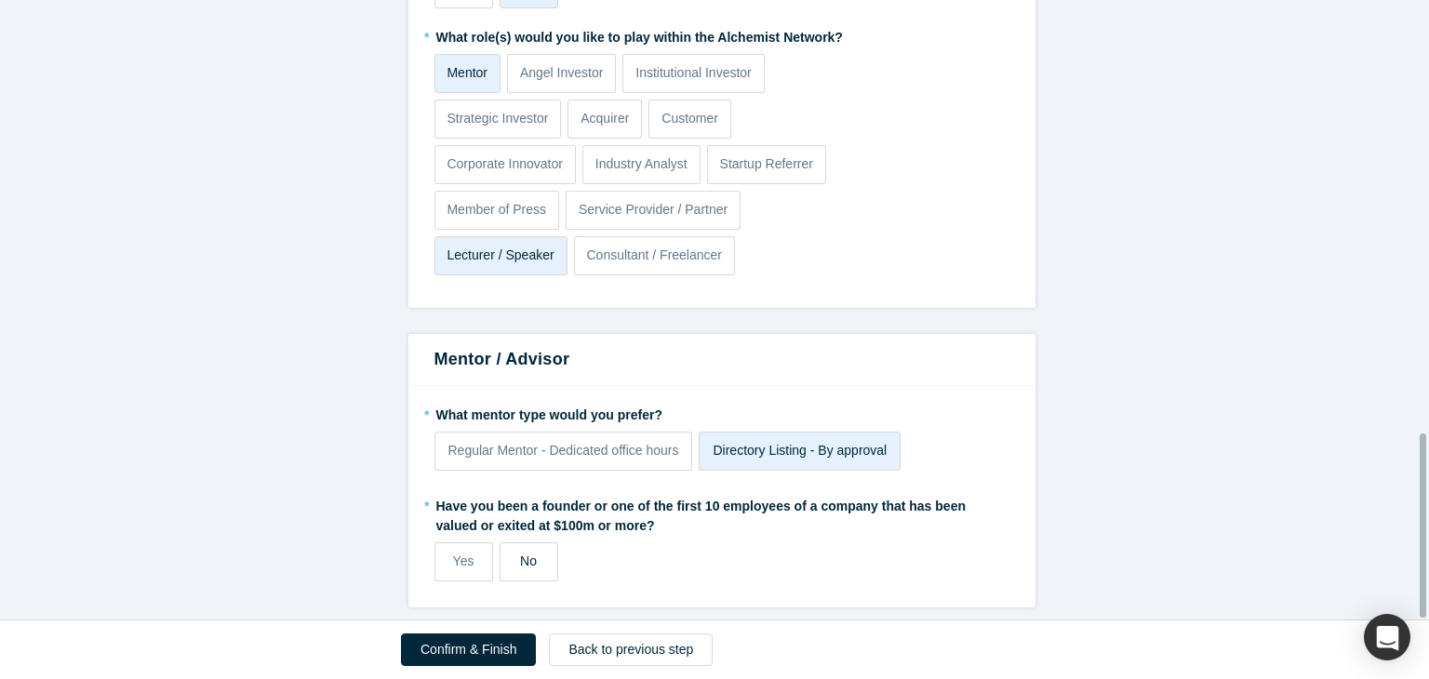
click at [510, 551] on label "No" at bounding box center [529, 561] width 59 height 39
click at [0, 0] on input "No" at bounding box center [0, 0] width 0 height 0
click at [569, 443] on span "Regular Mentor - Dedicated office hours" at bounding box center [563, 450] width 231 height 15
click at [0, 0] on input "Regular Mentor - Dedicated office hours" at bounding box center [0, 0] width 0 height 0
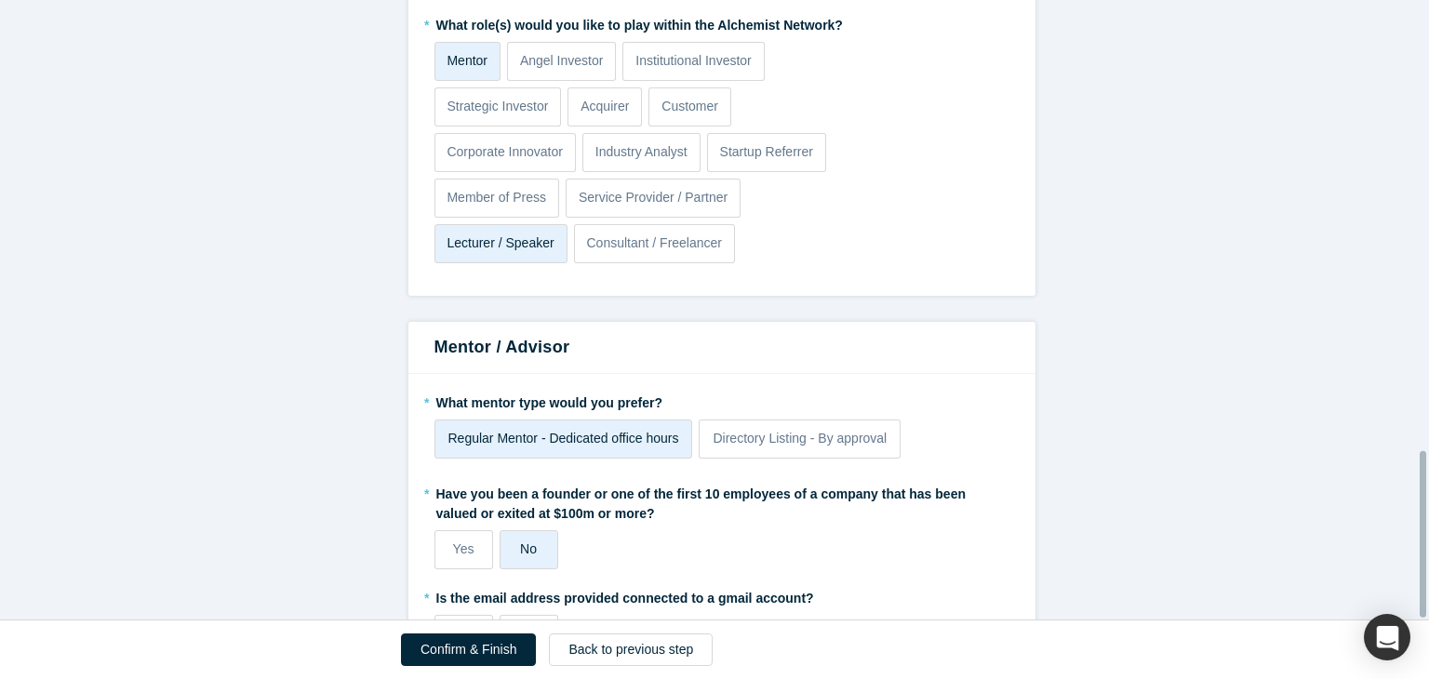
scroll to position [1680, 0]
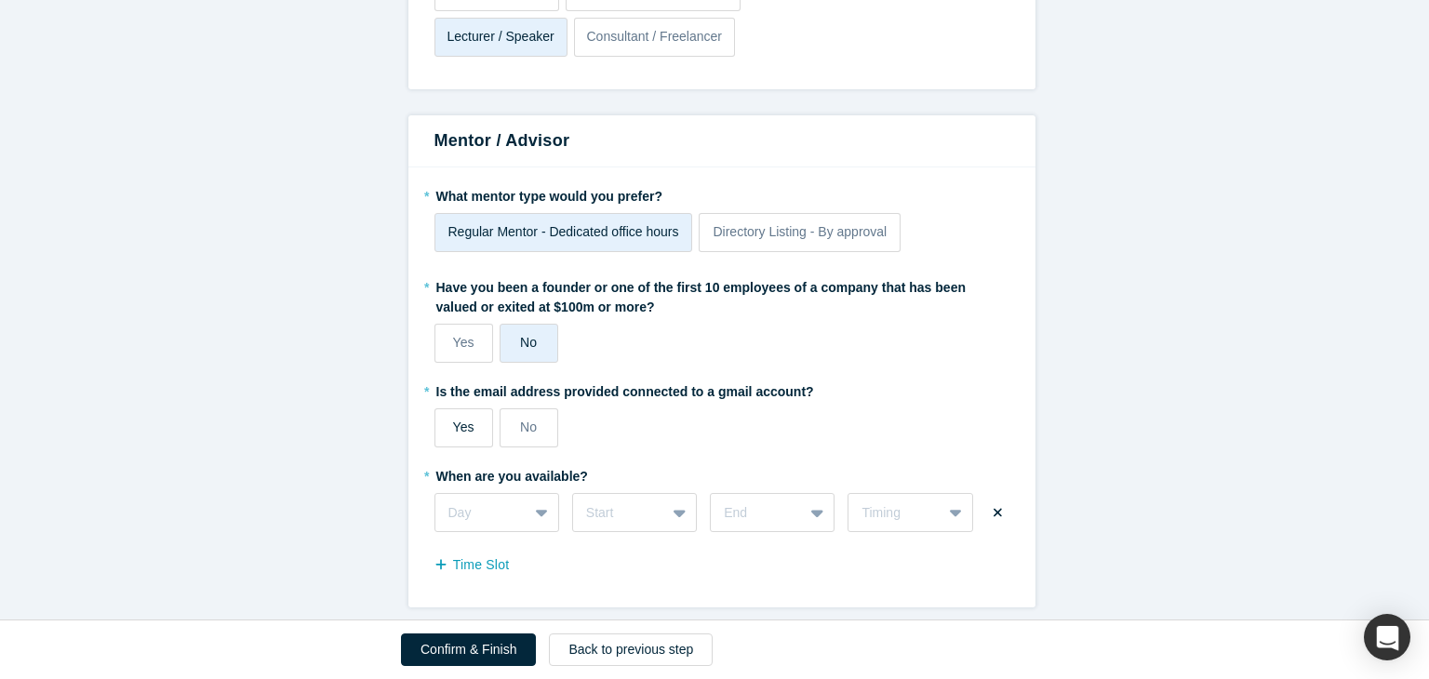
click at [473, 408] on label "Yes" at bounding box center [463, 427] width 59 height 39
click at [0, 0] on input "Yes" at bounding box center [0, 0] width 0 height 0
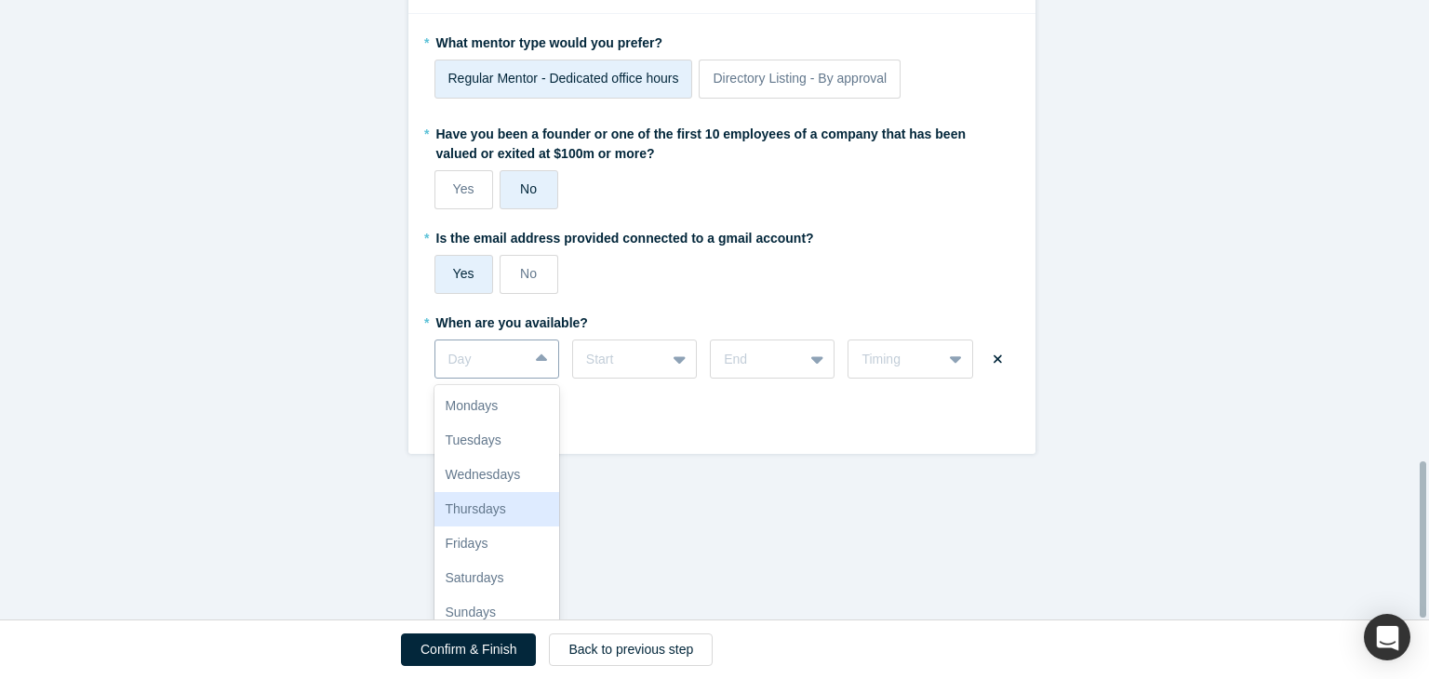
click at [540, 379] on div "7 results available. Use Up and Down to choose options, press Enter to select t…" at bounding box center [496, 359] width 125 height 39
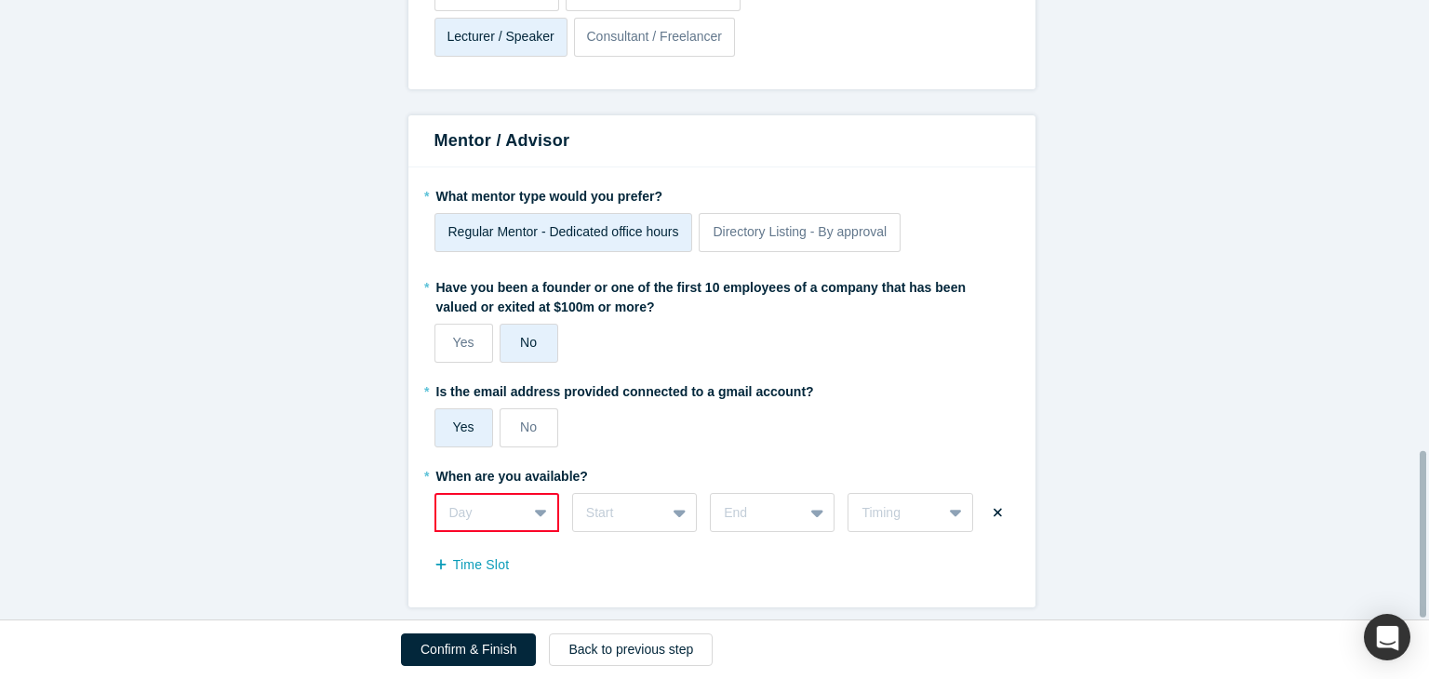
click at [612, 491] on div "Alchemist Accelerator Registration Form Step 2/2: Experience and Roles with Alc…" at bounding box center [721, 317] width 1443 height 634
click at [763, 224] on span "Directory Listing - By approval" at bounding box center [800, 231] width 174 height 15
click at [0, 0] on input "Directory Listing - By approval" at bounding box center [0, 0] width 0 height 0
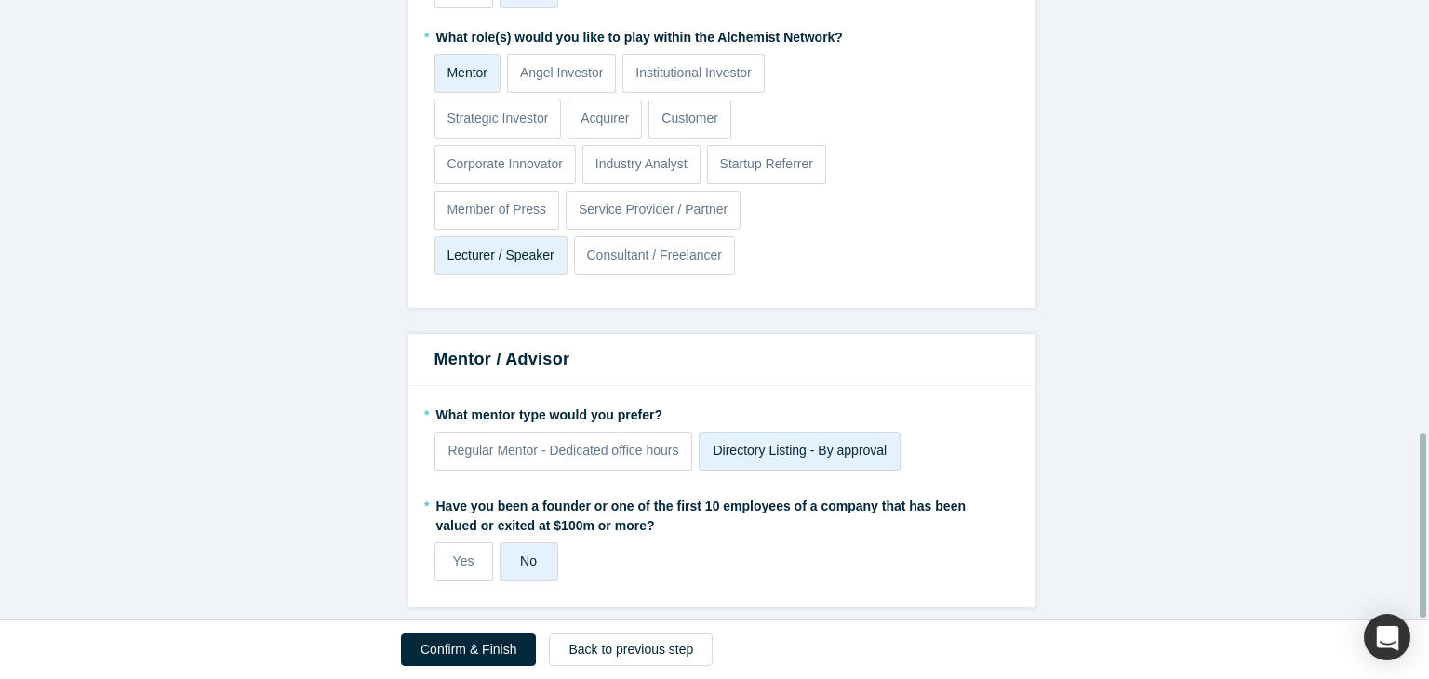
scroll to position [1463, 0]
click at [509, 646] on button "Confirm & Finish" at bounding box center [468, 650] width 135 height 33
